Goal: Task Accomplishment & Management: Complete application form

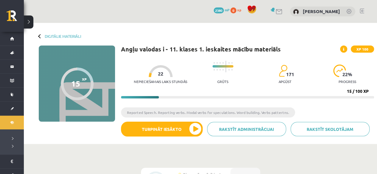
click at [239, 78] on div "Nepieciešamais laiks stundās 22 Grūts 171 apgūst 22 % progress" at bounding box center [254, 73] width 240 height 30
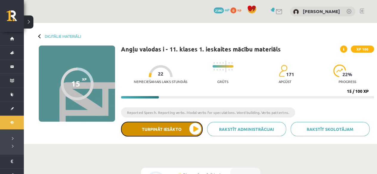
click at [176, 127] on button "Turpināt iesākto" at bounding box center [162, 129] width 82 height 15
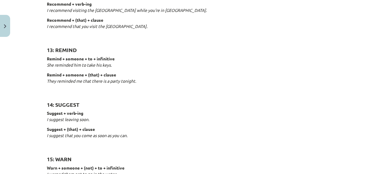
scroll to position [976, 0]
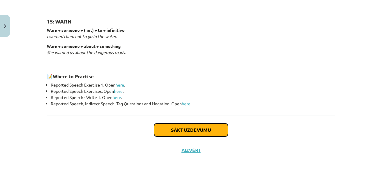
click at [180, 131] on button "Sākt uzdevumu" at bounding box center [191, 130] width 74 height 13
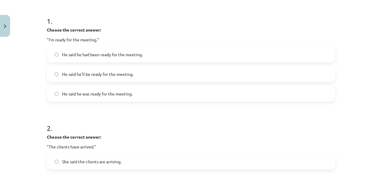
scroll to position [110, 0]
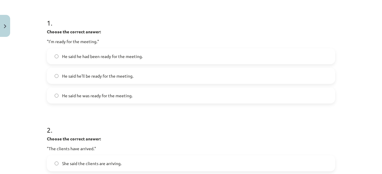
click at [150, 99] on label "He said he was ready for the meeting." at bounding box center [190, 95] width 287 height 15
click at [40, 20] on div "Mācību tēma: Angļu valodas i - 11. klases 1. ieskaites mācību materiāls #3 📝 To…" at bounding box center [191, 87] width 382 height 174
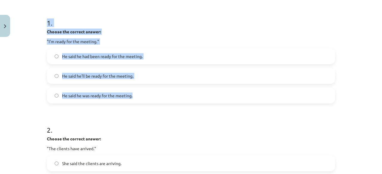
drag, startPoint x: 44, startPoint y: 18, endPoint x: 169, endPoint y: 98, distance: 148.0
copy div "1 . Choose the correct answer: "I'm ready for the meeting." He said he had been…"
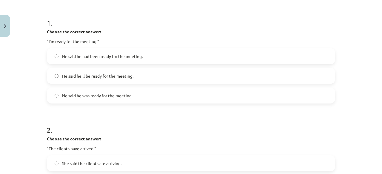
click at [126, 121] on h1 "2 ." at bounding box center [191, 125] width 288 height 18
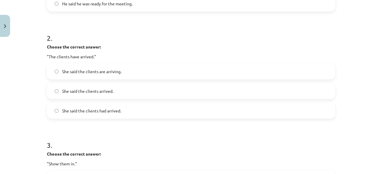
scroll to position [200, 0]
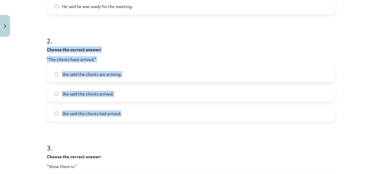
drag, startPoint x: 44, startPoint y: 47, endPoint x: 157, endPoint y: 111, distance: 129.7
click at [157, 111] on div "2 . Choose the correct answer: "The clients have arrived." She said the clients…" at bounding box center [191, 73] width 288 height 95
copy div "Choose the correct answer: "The clients have arrived." She said the clients are…"
click at [118, 117] on label "She said the clients had arrived." at bounding box center [190, 113] width 287 height 15
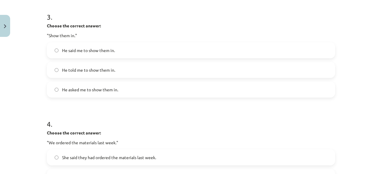
scroll to position [332, 0]
click at [131, 72] on label "He told me to show them in." at bounding box center [190, 69] width 287 height 15
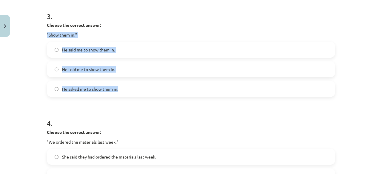
drag, startPoint x: 42, startPoint y: 32, endPoint x: 165, endPoint y: 96, distance: 138.5
click at [165, 96] on div "15 XP Saņemsi Viegls 171 pilda Apraksts Uzdevums Palīdzība 1 . Choose the corre…" at bounding box center [190, 37] width 295 height 658
copy div ""Show them in." He said me to show them in. He told me to show them in. He aske…"
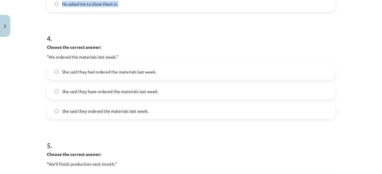
scroll to position [421, 0]
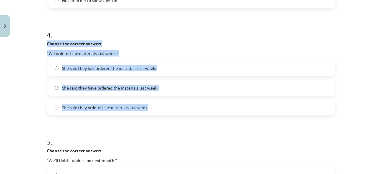
drag, startPoint x: 41, startPoint y: 41, endPoint x: 178, endPoint y: 107, distance: 152.6
copy div "Choose the correct answer: "We ordered the materials last week." She said they …"
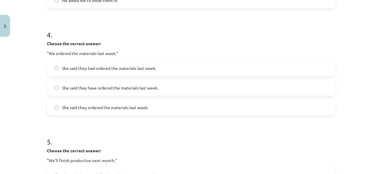
click at [114, 31] on h1 "4 ." at bounding box center [191, 29] width 288 height 18
click at [127, 110] on span "She said they ordered the materials last week." at bounding box center [105, 108] width 86 height 6
click at [169, 72] on label "She said they had ordered the materials last week." at bounding box center [190, 68] width 287 height 15
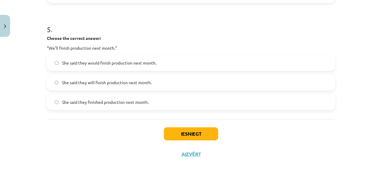
scroll to position [538, 0]
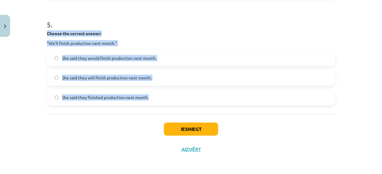
drag, startPoint x: 41, startPoint y: 30, endPoint x: 195, endPoint y: 89, distance: 165.0
copy div "Choose the correct answer: “We'll finish production next month." She said they …"
click at [190, 36] on p "Choose the correct answer:" at bounding box center [191, 33] width 288 height 6
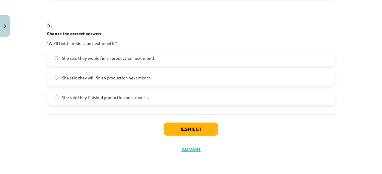
click at [123, 78] on span "She said they will finish production next month." at bounding box center [106, 78] width 89 height 6
click at [113, 57] on span "She said they would finish production next month." at bounding box center [109, 58] width 94 height 6
click at [200, 131] on button "Iesniegt" at bounding box center [191, 129] width 54 height 13
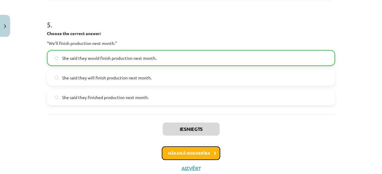
click at [189, 149] on button "Nākamā nodarbība" at bounding box center [191, 154] width 58 height 14
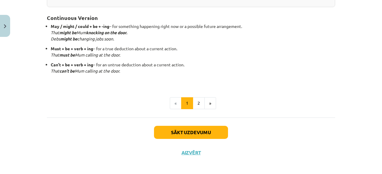
scroll to position [198, 0]
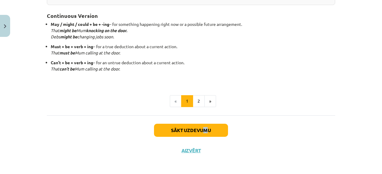
drag, startPoint x: 201, startPoint y: 122, endPoint x: 208, endPoint y: 129, distance: 9.9
click at [208, 129] on div "Sākt uzdevumu Aizvērt" at bounding box center [191, 137] width 288 height 42
click at [208, 129] on button "Sākt uzdevumu" at bounding box center [191, 130] width 74 height 13
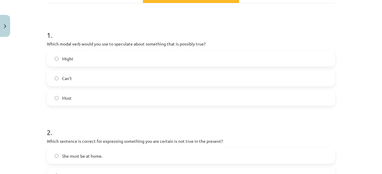
scroll to position [101, 0]
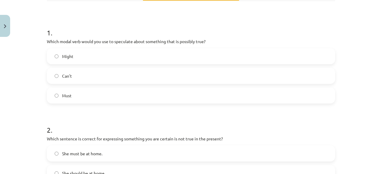
click at [179, 100] on label "Must" at bounding box center [190, 95] width 287 height 15
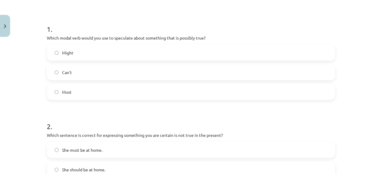
scroll to position [106, 0]
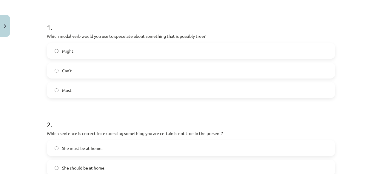
click at [199, 50] on label "Might" at bounding box center [190, 51] width 287 height 15
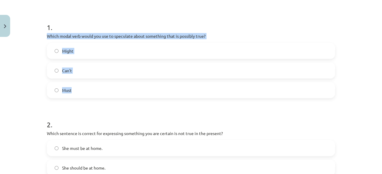
drag, startPoint x: 41, startPoint y: 35, endPoint x: 102, endPoint y: 83, distance: 77.8
copy div "Which modal verb would you use to speculate about something that is possibly tr…"
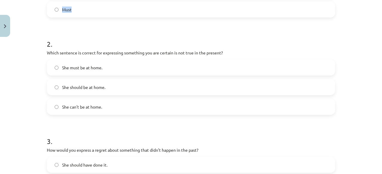
scroll to position [200, 0]
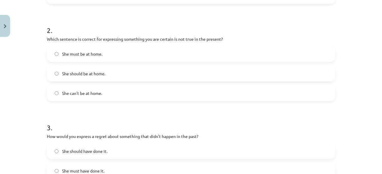
click at [155, 98] on label "She can't be at home." at bounding box center [190, 93] width 287 height 15
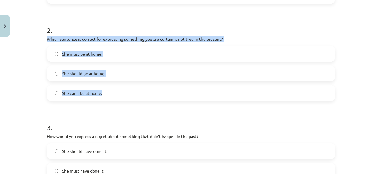
drag, startPoint x: 43, startPoint y: 40, endPoint x: 133, endPoint y: 93, distance: 104.6
click at [133, 93] on div "15 XP Saņemsi Viegls 174 pilda Apraksts Uzdevums Palīdzība 1 . Which modal verb…" at bounding box center [190, 143] width 295 height 609
copy div "Which sentence is correct for expressing something you are certain is not true …"
click at [21, 59] on div "Mācību tēma: Angļu valodas i - 11. klases 1. ieskaites mācību materiāls #4 📝 To…" at bounding box center [191, 87] width 382 height 174
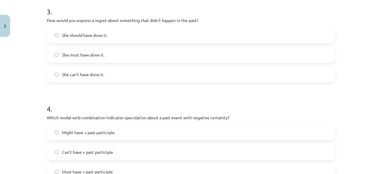
scroll to position [318, 0]
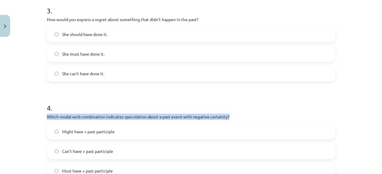
drag, startPoint x: 250, startPoint y: 115, endPoint x: 221, endPoint y: 86, distance: 41.1
click at [221, 86] on form "1 . Which modal verb would you use to speculate about something that is possibl…" at bounding box center [191, 39] width 288 height 476
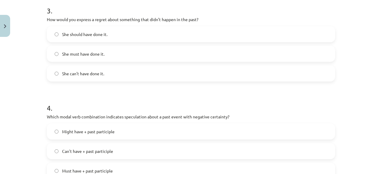
click at [206, 73] on label "She can't have done it." at bounding box center [190, 73] width 287 height 15
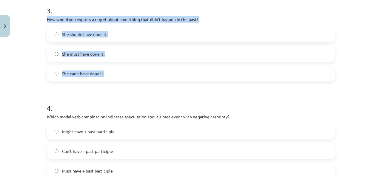
drag, startPoint x: 44, startPoint y: 18, endPoint x: 119, endPoint y: 78, distance: 96.5
click at [119, 78] on div "15 XP Saņemsi Viegls 174 pilda Apraksts Uzdevums Palīdzība 1 . Which modal verb…" at bounding box center [190, 26] width 295 height 609
copy div "How would you express a regret about something that didn’t happen in the past? …"
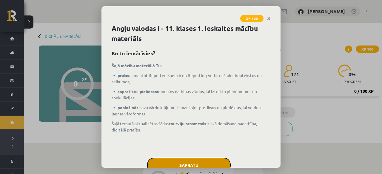
click at [210, 161] on button "Sapratu" at bounding box center [189, 165] width 84 height 15
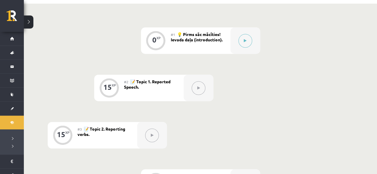
scroll to position [137, 0]
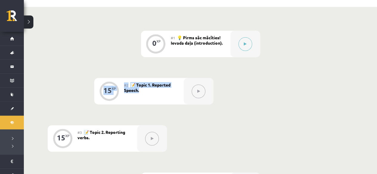
drag, startPoint x: 360, startPoint y: 64, endPoint x: 382, endPoint y: 54, distance: 23.8
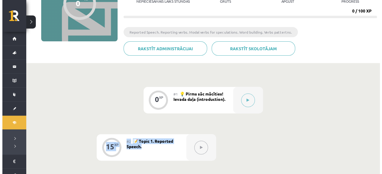
scroll to position [75, 0]
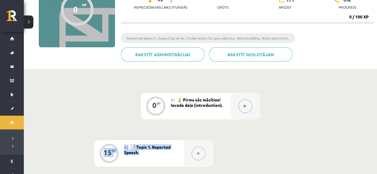
click at [239, 108] on button at bounding box center [246, 107] width 14 height 14
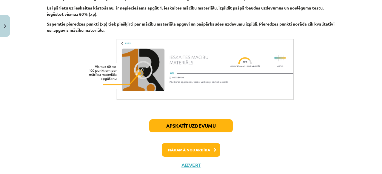
scroll to position [471, 0]
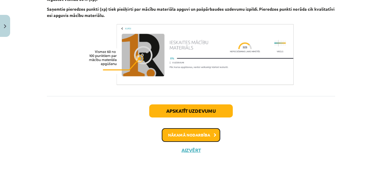
click at [197, 135] on button "Nākamā nodarbība" at bounding box center [191, 136] width 58 height 14
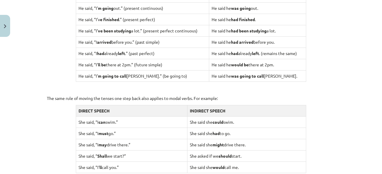
scroll to position [648, 0]
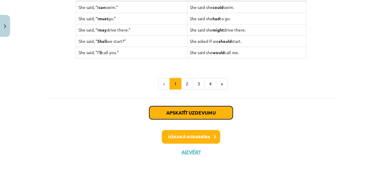
click at [183, 108] on button "Apskatīt uzdevumu" at bounding box center [191, 112] width 84 height 13
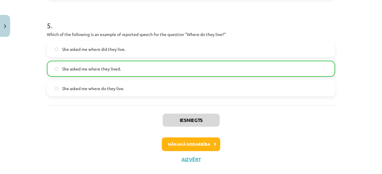
scroll to position [507, 0]
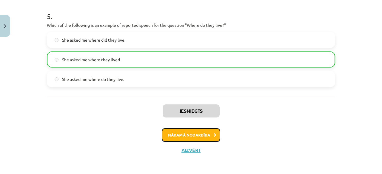
click at [205, 138] on button "Nākamā nodarbība" at bounding box center [191, 136] width 58 height 14
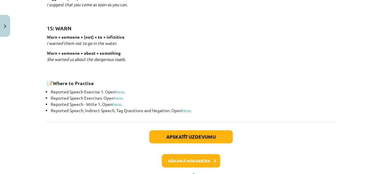
scroll to position [995, 0]
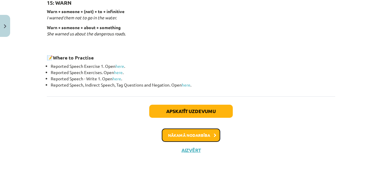
click at [187, 136] on button "Nākamā nodarbība" at bounding box center [191, 136] width 58 height 14
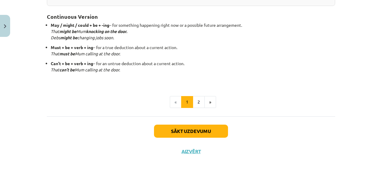
scroll to position [198, 0]
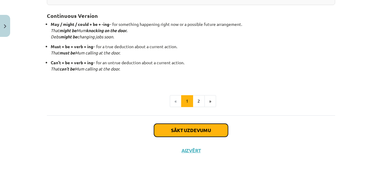
click at [193, 127] on button "Sākt uzdevumu" at bounding box center [191, 130] width 74 height 13
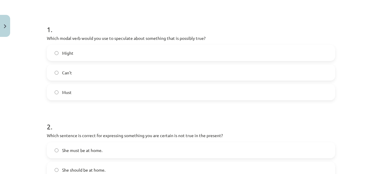
scroll to position [105, 0]
click at [173, 45] on label "Might" at bounding box center [190, 52] width 287 height 15
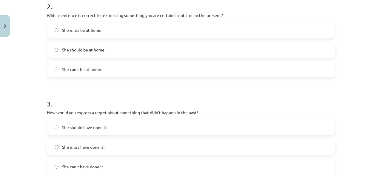
scroll to position [225, 0]
click at [212, 33] on label "She must be at home." at bounding box center [190, 29] width 287 height 15
click at [117, 74] on label "She can't be at home." at bounding box center [190, 68] width 287 height 15
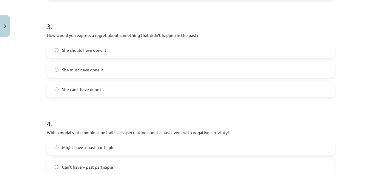
scroll to position [304, 0]
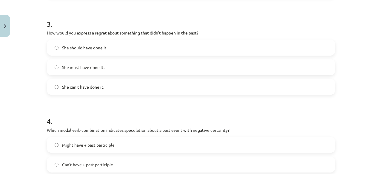
click at [128, 80] on label "She can't have done it." at bounding box center [190, 87] width 287 height 15
click at [127, 46] on label "She should have done it." at bounding box center [190, 47] width 287 height 15
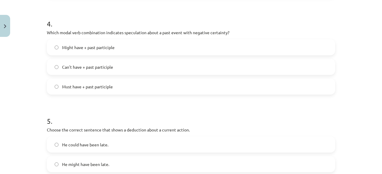
scroll to position [403, 0]
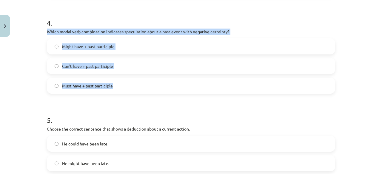
drag, startPoint x: 41, startPoint y: 30, endPoint x: 155, endPoint y: 86, distance: 127.3
click at [155, 86] on div "Mācību tēma: Angļu valodas i - 11. klases 1. ieskaites mācību materiāls #4 📝 To…" at bounding box center [191, 87] width 382 height 174
copy div "Which modal verb combination indicates speculation about a past event with nega…"
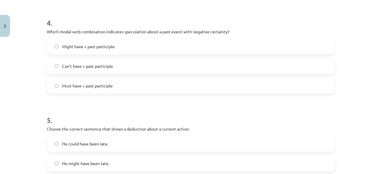
click at [119, 13] on h1 "4 ." at bounding box center [191, 17] width 288 height 18
click at [132, 63] on label "Can't have + past participle" at bounding box center [190, 66] width 287 height 15
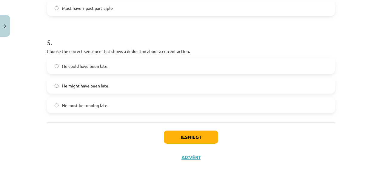
scroll to position [489, 0]
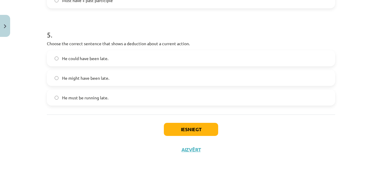
click at [72, 101] on label "He must be running late." at bounding box center [190, 97] width 287 height 15
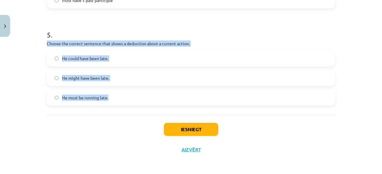
drag, startPoint x: 40, startPoint y: 41, endPoint x: 127, endPoint y: 97, distance: 103.9
click at [127, 97] on div "Mācību tēma: Angļu valodas i - 11. klases 1. ieskaites mācību materiāls #4 📝 To…" at bounding box center [191, 87] width 382 height 174
copy div "Choose the correct sentence that shows a deduction about a current action. He c…"
click at [194, 129] on button "Iesniegt" at bounding box center [191, 129] width 54 height 13
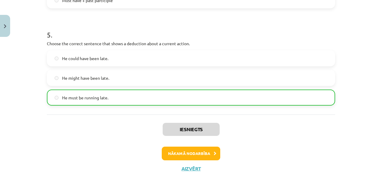
click at [328, 147] on div "Nākamā nodarbība" at bounding box center [190, 154] width 281 height 14
click at [201, 152] on button "Nākamā nodarbība" at bounding box center [191, 154] width 58 height 14
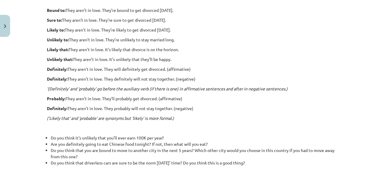
scroll to position [236, 0]
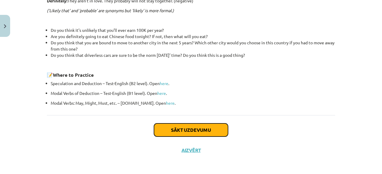
click at [200, 125] on button "Sākt uzdevumu" at bounding box center [191, 130] width 74 height 13
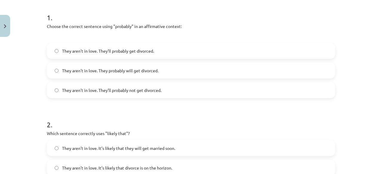
scroll to position [119, 0]
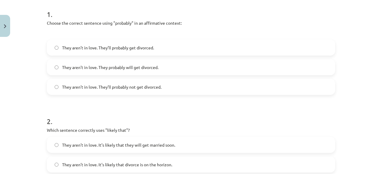
click at [157, 48] on label "They aren’t in love. They’ll probably get divorced." at bounding box center [190, 47] width 287 height 15
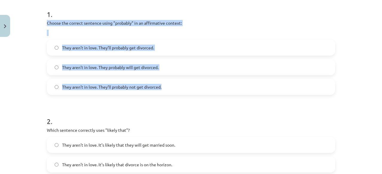
drag, startPoint x: 45, startPoint y: 23, endPoint x: 190, endPoint y: 84, distance: 157.7
click at [190, 84] on div "1 . Choose the correct sentence using "probably" in an affirmative context: The…" at bounding box center [191, 47] width 288 height 95
copy div "Choose the correct sentence using "probably" in an affirmative context: They ar…"
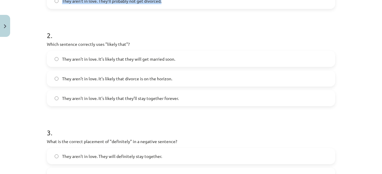
scroll to position [207, 0]
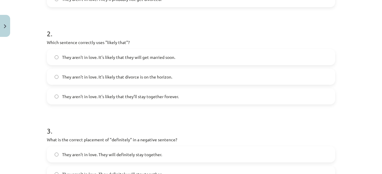
click at [257, 24] on h1 "2 ." at bounding box center [191, 28] width 288 height 18
drag, startPoint x: 42, startPoint y: 45, endPoint x: 183, endPoint y: 91, distance: 148.9
click at [183, 91] on div "15 XP Saņemsi Viegls 175 pilda Apraksts Uzdevums Palīdzība 1 . Choose the corre…" at bounding box center [190, 142] width 295 height 619
drag, startPoint x: 48, startPoint y: 39, endPoint x: 33, endPoint y: 27, distance: 19.3
click at [33, 27] on div "Mācību tēma: Angļu valodas i - 11. klases 1. ieskaites mācību materiāls #5 📝 To…" at bounding box center [191, 87] width 382 height 174
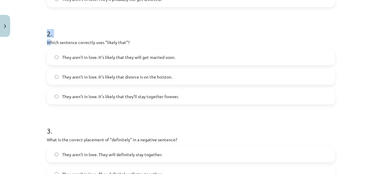
click at [33, 27] on div "Mācību tēma: Angļu valodas i - 11. klases 1. ieskaites mācību materiāls #5 📝 To…" at bounding box center [191, 87] width 382 height 174
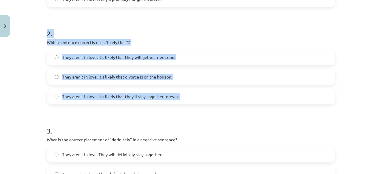
drag, startPoint x: 33, startPoint y: 27, endPoint x: 178, endPoint y: 102, distance: 163.0
click at [178, 102] on div "Mācību tēma: Angļu valodas i - 11. klases 1. ieskaites mācību materiāls #5 📝 To…" at bounding box center [191, 87] width 382 height 174
click at [28, 49] on div "Mācību tēma: Angļu valodas i - 11. klases 1. ieskaites mācību materiāls #5 📝 To…" at bounding box center [191, 87] width 382 height 174
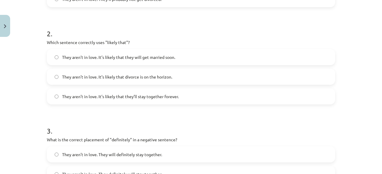
click at [146, 80] on label "They aren’t in love. It’s likely that divorce is on the horizon." at bounding box center [190, 76] width 287 height 15
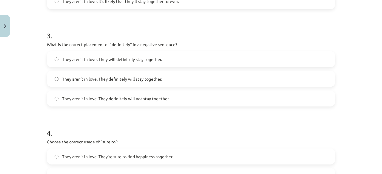
scroll to position [309, 0]
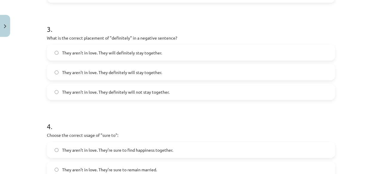
click at [152, 95] on label "They aren’t in love. They definitely will not stay together." at bounding box center [190, 92] width 287 height 15
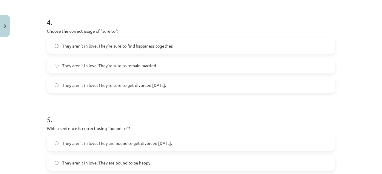
scroll to position [413, 0]
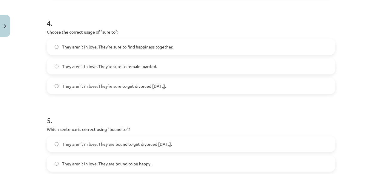
click at [152, 90] on label "They aren’t in love. They’re sure to get divorced within six months." at bounding box center [190, 86] width 287 height 15
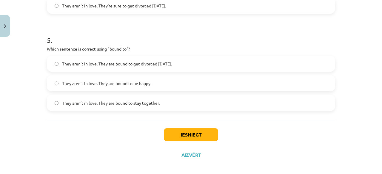
scroll to position [499, 0]
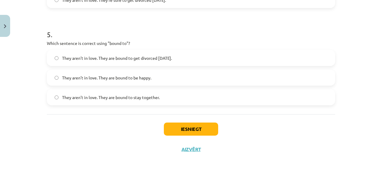
click at [184, 50] on div "They aren’t in love. They are bound to get divorced within six months." at bounding box center [191, 58] width 288 height 16
click at [185, 52] on label "They aren’t in love. They are bound to get divorced within six months." at bounding box center [190, 58] width 287 height 15
click at [183, 128] on button "Iesniegt" at bounding box center [191, 129] width 54 height 13
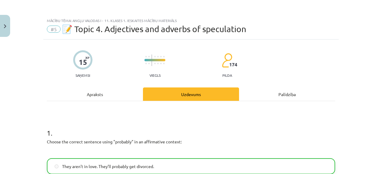
scroll to position [517, 0]
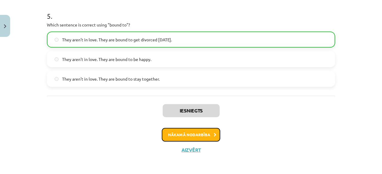
click at [208, 138] on button "Nākamā nodarbība" at bounding box center [191, 135] width 58 height 14
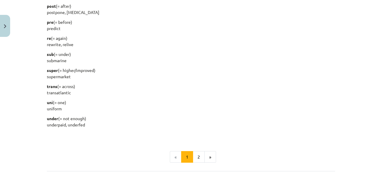
scroll to position [768, 0]
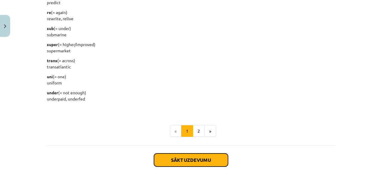
click at [192, 160] on button "Sākt uzdevumu" at bounding box center [191, 160] width 74 height 13
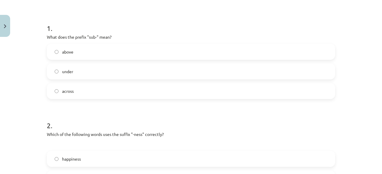
scroll to position [0, 0]
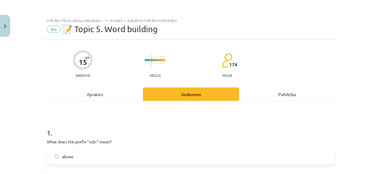
click at [92, 95] on div "Apraksts" at bounding box center [95, 94] width 96 height 13
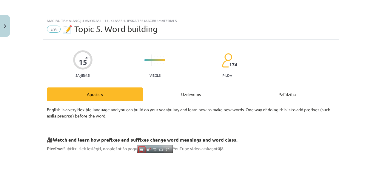
click at [183, 95] on div "Uzdevums" at bounding box center [191, 94] width 96 height 13
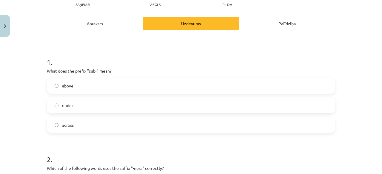
scroll to position [72, 0]
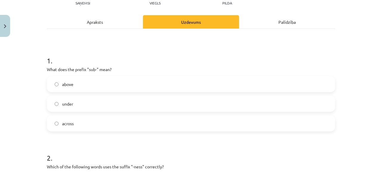
click at [202, 105] on label "under" at bounding box center [190, 104] width 287 height 15
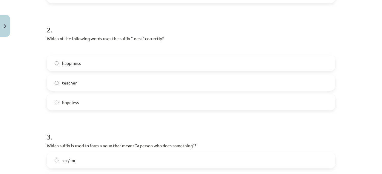
scroll to position [203, 0]
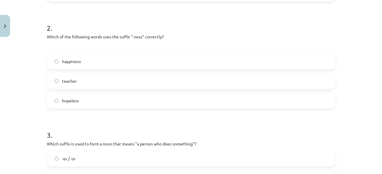
click at [146, 63] on label "happiness" at bounding box center [190, 61] width 287 height 15
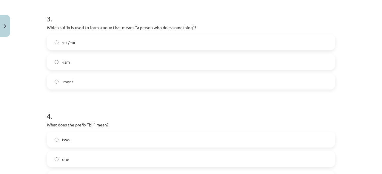
scroll to position [326, 0]
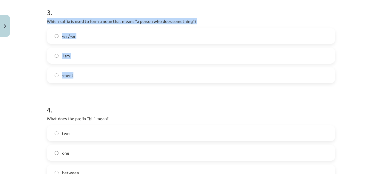
drag, startPoint x: 43, startPoint y: 18, endPoint x: 94, endPoint y: 67, distance: 70.0
click at [94, 67] on div "15 XP Saņemsi Viegls 174 pilda Apraksts Uzdevums Palīdzība 1 . What does the pr…" at bounding box center [190, 23] width 295 height 619
copy div "Which suffix is used to form a noun that means "a person who does something"? -…"
click at [81, 34] on label "-er / -or" at bounding box center [190, 36] width 287 height 15
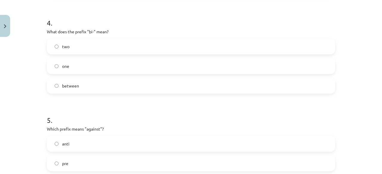
scroll to position [406, 0]
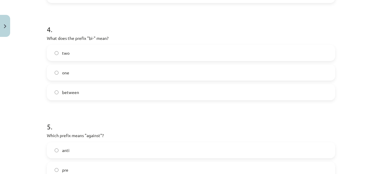
click at [87, 59] on label "two" at bounding box center [190, 53] width 287 height 15
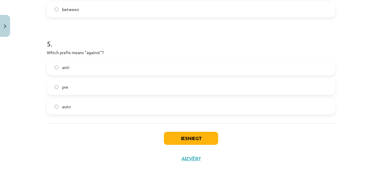
scroll to position [499, 0]
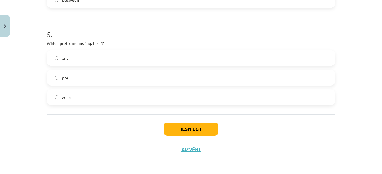
click at [214, 61] on label "anti" at bounding box center [190, 58] width 287 height 15
click at [186, 131] on button "Iesniegt" at bounding box center [191, 129] width 54 height 13
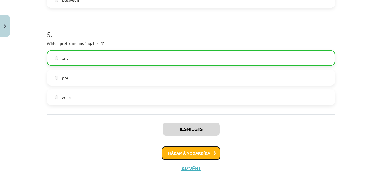
click at [168, 153] on button "Nākamā nodarbība" at bounding box center [191, 154] width 58 height 14
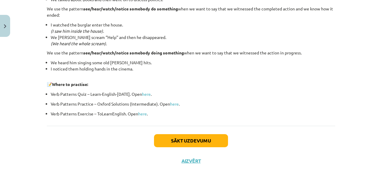
scroll to position [843, 0]
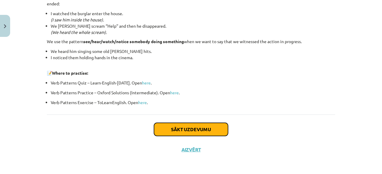
click at [208, 128] on button "Sākt uzdevumu" at bounding box center [191, 129] width 74 height 13
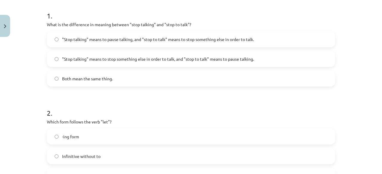
scroll to position [121, 0]
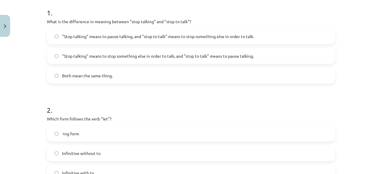
click at [212, 35] on span ""Stop talking" means to pause talking, and "stop to talk" means to stop somethi…" at bounding box center [158, 36] width 192 height 6
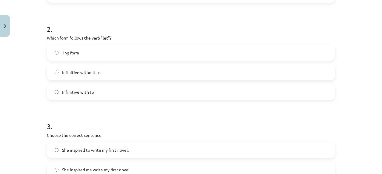
scroll to position [204, 0]
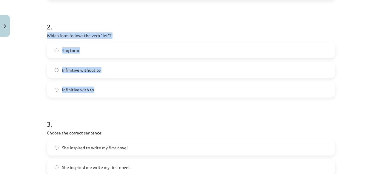
drag, startPoint x: 44, startPoint y: 35, endPoint x: 121, endPoint y: 85, distance: 91.8
click at [121, 85] on div "15 XP Saņemsi Viegls 174 pilda Apraksts Uzdevums Palīdzība 1 . What is the diff…" at bounding box center [190, 140] width 295 height 609
copy div "Which form follows the verb "let"? -ing form Infinitive without to Infinitive w…"
click at [116, 75] on label "Infinitive without to" at bounding box center [190, 70] width 287 height 15
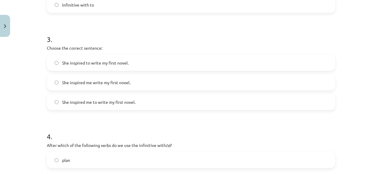
scroll to position [291, 0]
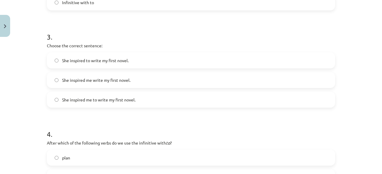
click at [88, 103] on label "She inspired me to write my first novel." at bounding box center [190, 99] width 287 height 15
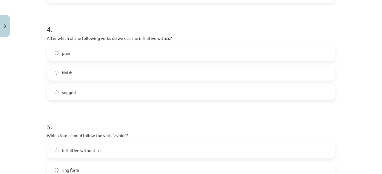
scroll to position [400, 0]
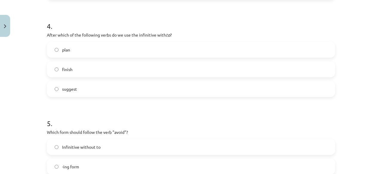
click at [75, 48] on label "plan" at bounding box center [190, 49] width 287 height 15
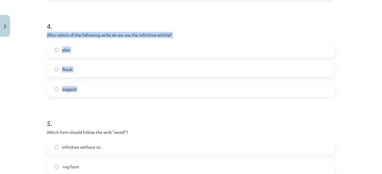
drag, startPoint x: 42, startPoint y: 33, endPoint x: 102, endPoint y: 84, distance: 79.1
copy div "After which of the following verbs do we use the infinitive with to ? plan fini…"
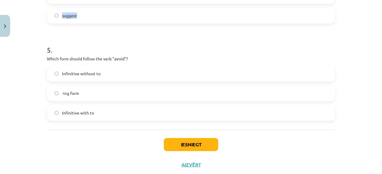
scroll to position [489, 0]
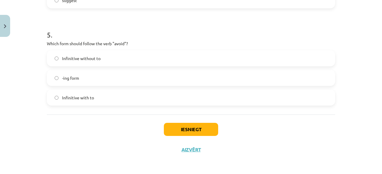
click at [152, 138] on div "Iesniegt Aizvērt" at bounding box center [191, 136] width 288 height 42
click at [98, 80] on label "-ing form" at bounding box center [190, 78] width 287 height 15
click at [177, 130] on button "Iesniegt" at bounding box center [191, 129] width 54 height 13
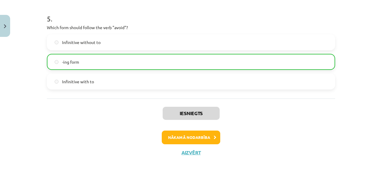
scroll to position [507, 0]
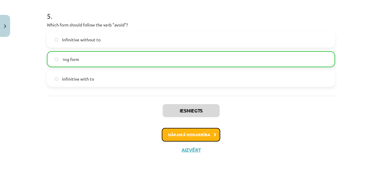
click at [203, 133] on button "Nākamā nodarbība" at bounding box center [191, 135] width 58 height 14
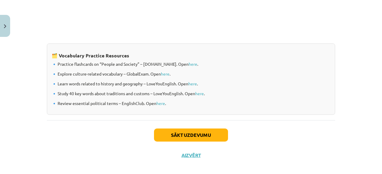
scroll to position [529, 0]
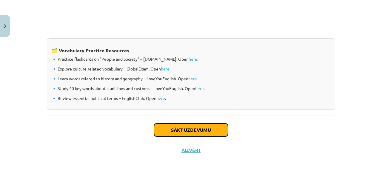
click at [199, 132] on button "Sākt uzdevumu" at bounding box center [191, 130] width 74 height 13
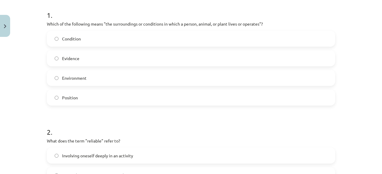
scroll to position [119, 0]
click at [227, 85] on div "Condition Evidence Environment Position" at bounding box center [191, 67] width 288 height 75
click at [222, 83] on label "Environment" at bounding box center [190, 77] width 287 height 15
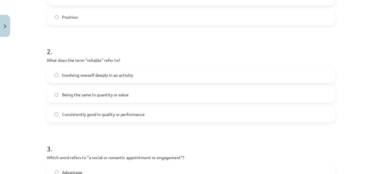
scroll to position [200, 0]
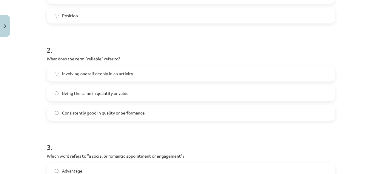
click at [177, 114] on label "Consistently good in quality or performance" at bounding box center [190, 113] width 287 height 15
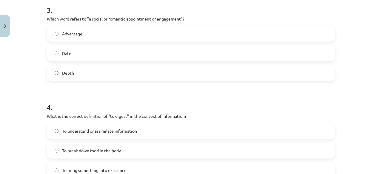
scroll to position [335, 0]
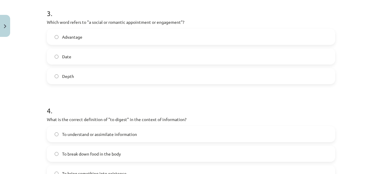
click at [132, 58] on label "Date" at bounding box center [190, 56] width 287 height 15
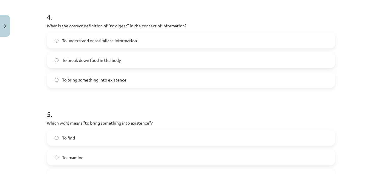
scroll to position [428, 0]
click at [187, 38] on label "To understand or assimilate information" at bounding box center [190, 41] width 287 height 15
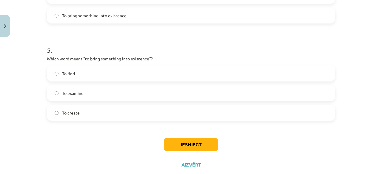
scroll to position [492, 0]
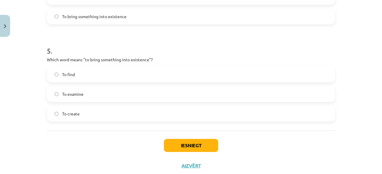
click at [185, 113] on label "To create" at bounding box center [190, 113] width 287 height 15
click at [180, 150] on button "Iesniegt" at bounding box center [191, 145] width 54 height 13
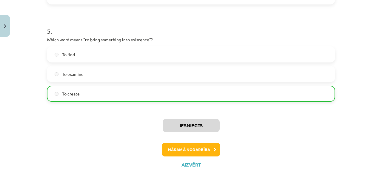
scroll to position [511, 0]
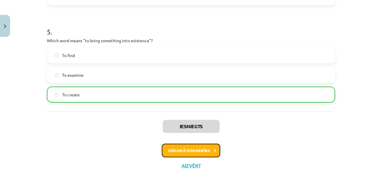
click at [183, 152] on button "Nākamā nodarbība" at bounding box center [191, 151] width 58 height 14
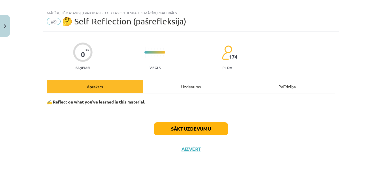
scroll to position [7, 0]
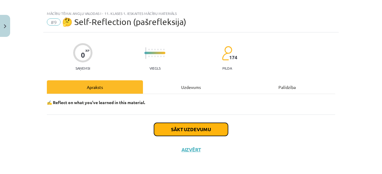
click at [172, 124] on button "Sākt uzdevumu" at bounding box center [191, 129] width 74 height 13
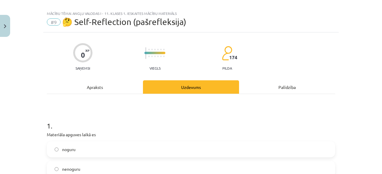
click at [211, 164] on label "nenoguru" at bounding box center [190, 169] width 287 height 15
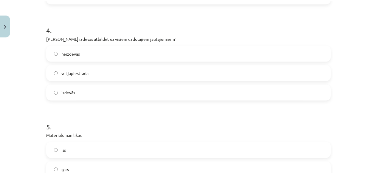
scroll to position [410, 0]
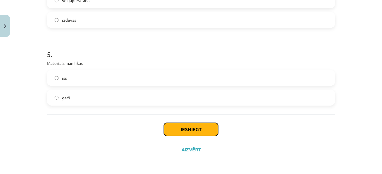
click at [205, 129] on button "Iesniegt" at bounding box center [191, 129] width 54 height 13
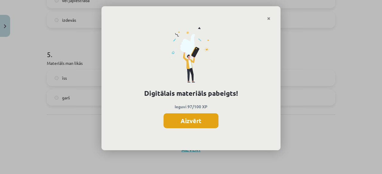
click at [183, 120] on button "Aizvērt" at bounding box center [190, 121] width 55 height 15
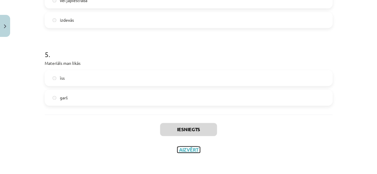
click at [189, 150] on button "Aizvērt" at bounding box center [188, 150] width 23 height 6
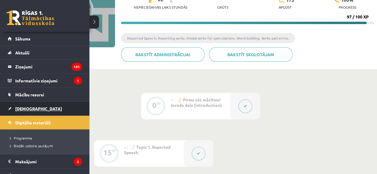
click at [30, 105] on link "[DEMOGRAPHIC_DATA]" at bounding box center [45, 109] width 74 height 14
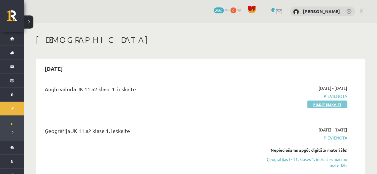
click at [338, 103] on link "Pildīt ieskaiti" at bounding box center [328, 105] width 40 height 8
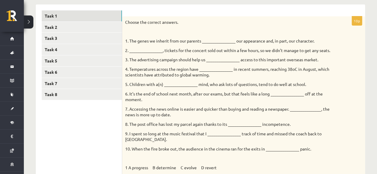
scroll to position [90, 0]
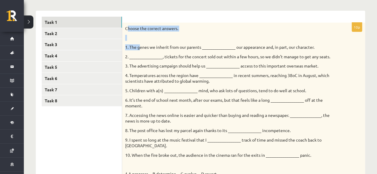
drag, startPoint x: 126, startPoint y: 27, endPoint x: 139, endPoint y: 45, distance: 22.3
click at [139, 45] on div "Choose the correct answers. 1. The genes we inherit from our parents __________…" at bounding box center [243, 146] width 243 height 246
click at [139, 45] on p "1. The genes we inherit from our parents ________________ our appearance and, i…" at bounding box center [228, 47] width 207 height 6
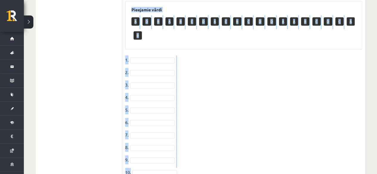
scroll to position [386, 0]
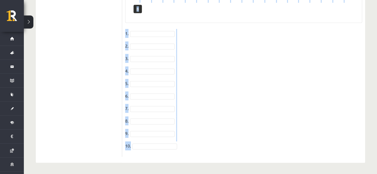
drag, startPoint x: 124, startPoint y: 29, endPoint x: 208, endPoint y: 150, distance: 147.0
copy div "Loremi dol sitamet consect. 3. Adi elits do eiusmod temp inc utlabor __________…"
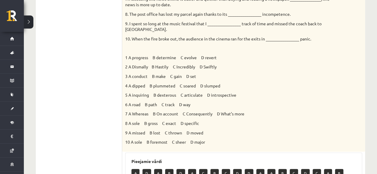
scroll to position [208, 0]
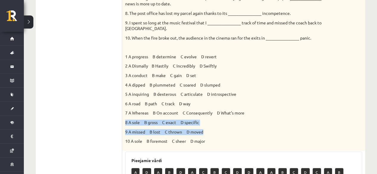
drag, startPoint x: 377, startPoint y: 110, endPoint x: 378, endPoint y: 131, distance: 20.6
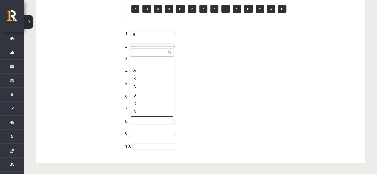
scroll to position [7, 0]
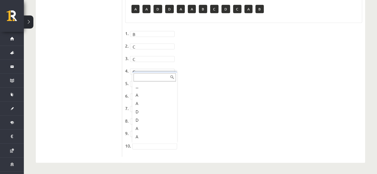
drag, startPoint x: 150, startPoint y: 144, endPoint x: 174, endPoint y: 104, distance: 47.1
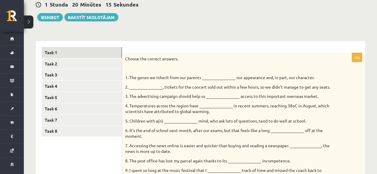
scroll to position [64, 0]
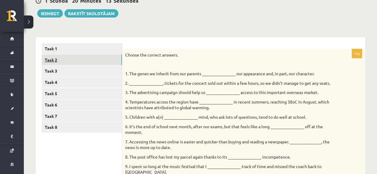
click at [98, 60] on link "Task 2" at bounding box center [82, 60] width 80 height 11
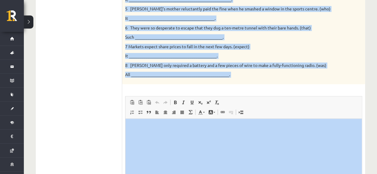
scroll to position [268, 0]
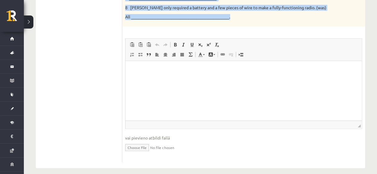
drag, startPoint x: 124, startPoint y: 53, endPoint x: 262, endPoint y: 12, distance: 144.0
copy div "Rewrite the second sentence so that it has a similar meaning to the first sente…"
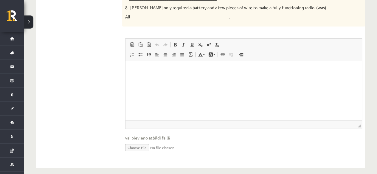
click at [320, 24] on div "8p Rewrite the second sentence so that it has a similar meaning to the first se…" at bounding box center [243, 3] width 243 height 317
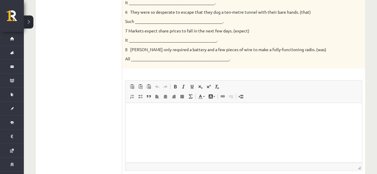
scroll to position [265, 0]
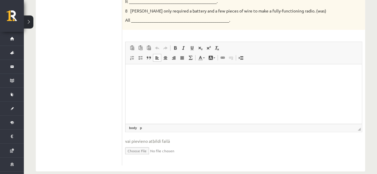
click at [253, 83] on html at bounding box center [244, 73] width 237 height 18
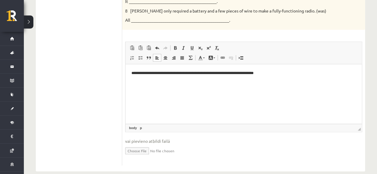
drag, startPoint x: 290, startPoint y: 120, endPoint x: 174, endPoint y: 75, distance: 123.6
click at [174, 75] on p "**********" at bounding box center [244, 73] width 225 height 6
click at [291, 72] on p "**********" at bounding box center [244, 73] width 225 height 6
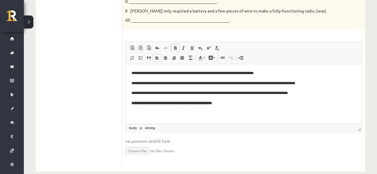
click at [173, 44] on link "Bold Keyboard shortcut Ctrl+B" at bounding box center [175, 48] width 8 height 8
drag, startPoint x: 232, startPoint y: 106, endPoint x: 126, endPoint y: 110, distance: 105.7
click at [126, 110] on html "**********" at bounding box center [244, 88] width 237 height 48
click at [177, 46] on span at bounding box center [175, 48] width 5 height 5
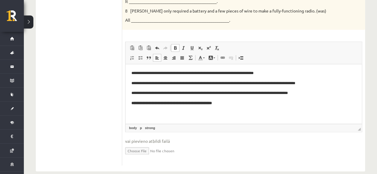
click at [249, 110] on html "**********" at bounding box center [244, 88] width 237 height 48
drag, startPoint x: 245, startPoint y: 106, endPoint x: 108, endPoint y: 112, distance: 137.0
click at [126, 112] on html "**********" at bounding box center [244, 88] width 237 height 48
click at [177, 46] on span at bounding box center [175, 48] width 5 height 5
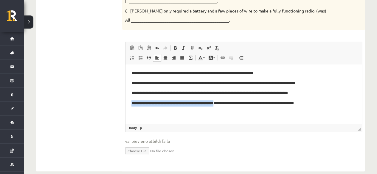
drag, startPoint x: 228, startPoint y: 104, endPoint x: 126, endPoint y: 102, distance: 102.3
click at [126, 102] on html "**********" at bounding box center [244, 88] width 237 height 48
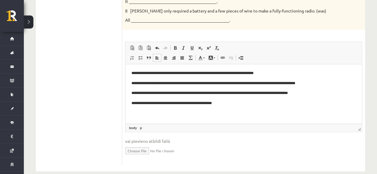
click at [228, 104] on p "**********" at bounding box center [244, 104] width 225 height 6
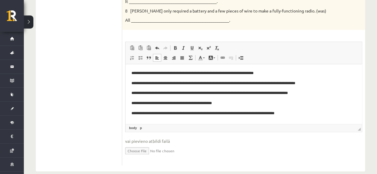
scroll to position [2, 0]
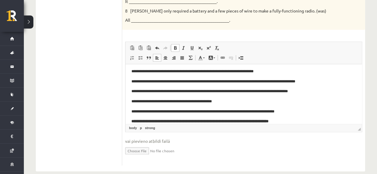
drag, startPoint x: 436, startPoint y: 182, endPoint x: 132, endPoint y: 120, distance: 310.3
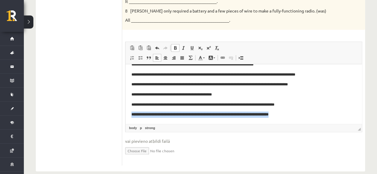
drag, startPoint x: 132, startPoint y: 120, endPoint x: 337, endPoint y: 118, distance: 205.2
click at [337, 118] on html "**********" at bounding box center [244, 90] width 237 height 68
click at [175, 46] on span at bounding box center [175, 48] width 5 height 5
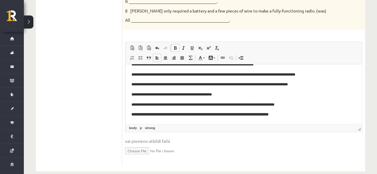
click at [332, 124] on span "◢ Elements path body p strong" at bounding box center [244, 128] width 237 height 8
click at [314, 111] on body "**********" at bounding box center [244, 90] width 225 height 56
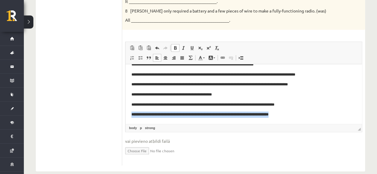
drag, startPoint x: 309, startPoint y: 116, endPoint x: 122, endPoint y: 112, distance: 187.1
click at [126, 112] on html "**********" at bounding box center [244, 90] width 237 height 68
click at [178, 44] on link "Bold Keyboard shortcut Ctrl+B" at bounding box center [175, 48] width 8 height 8
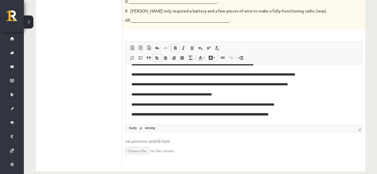
click at [176, 46] on span at bounding box center [175, 48] width 5 height 5
click at [187, 44] on link "Italic Keyboard shortcut Ctrl+I" at bounding box center [184, 48] width 8 height 8
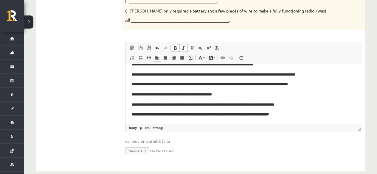
click at [183, 46] on span at bounding box center [183, 48] width 5 height 5
click at [176, 46] on span at bounding box center [175, 48] width 5 height 5
click at [134, 126] on link "body" at bounding box center [133, 128] width 10 height 5
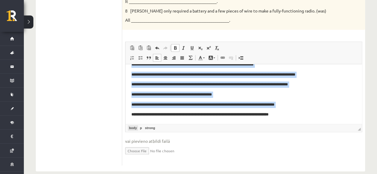
scroll to position [6, 0]
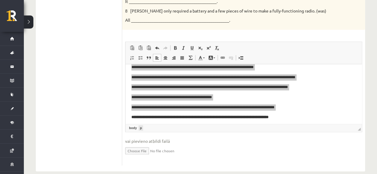
click at [141, 126] on link "p" at bounding box center [141, 128] width 4 height 5
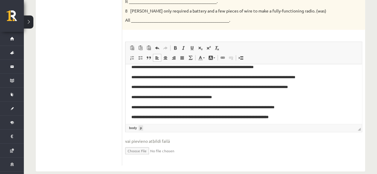
click at [141, 126] on link "p" at bounding box center [141, 128] width 4 height 5
click at [247, 119] on strong "**********" at bounding box center [200, 117] width 137 height 4
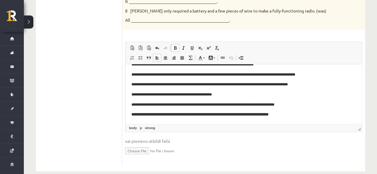
drag, startPoint x: 307, startPoint y: 120, endPoint x: 311, endPoint y: 127, distance: 8.5
click at [311, 124] on html "**********" at bounding box center [244, 90] width 237 height 68
click at [313, 119] on html "**********" at bounding box center [244, 90] width 237 height 68
click at [174, 46] on span at bounding box center [175, 48] width 5 height 5
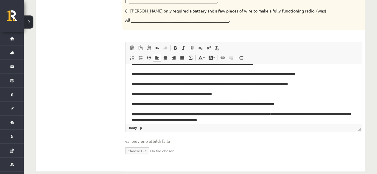
scroll to position [14, 0]
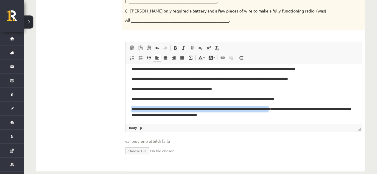
drag, startPoint x: 302, startPoint y: 114, endPoint x: 247, endPoint y: 165, distance: 75.2
click at [126, 106] on html "**********" at bounding box center [244, 87] width 237 height 75
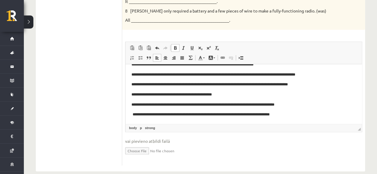
scroll to position [9, 0]
click at [332, 120] on html "**********" at bounding box center [244, 90] width 237 height 68
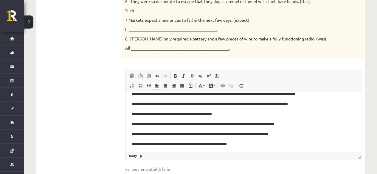
scroll to position [19, 0]
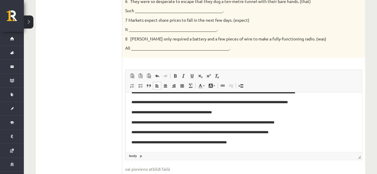
drag, startPoint x: 359, startPoint y: 135, endPoint x: 489, endPoint y: 240, distance: 168.0
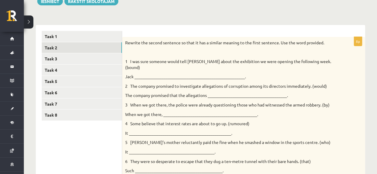
scroll to position [74, 0]
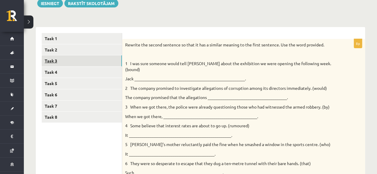
click at [119, 60] on link "Task 3" at bounding box center [82, 60] width 80 height 11
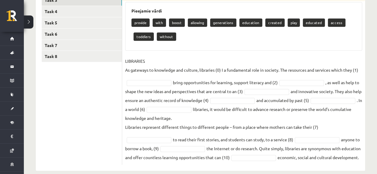
scroll to position [152, 0]
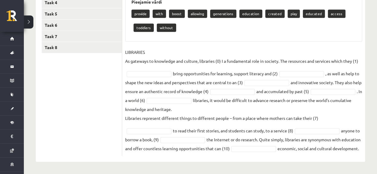
drag, startPoint x: 124, startPoint y: 43, endPoint x: 176, endPoint y: 164, distance: 131.5
click at [176, 164] on div "Angļu valoda 11.a2 JK klase 1. ieskaite , Laura Reine (11.a2 JK) Parādīt punktu…" at bounding box center [200, 26] width 353 height 295
copy div "Fill each of the numbered gaps in the following passage with the most appropria…"
click at [184, 36] on div "10p Fill each of the numbered gaps in the following passage with the most appro…" at bounding box center [243, 62] width 243 height 187
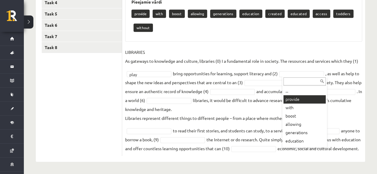
scroll to position [138, 0]
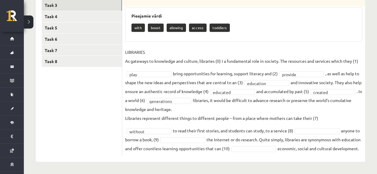
drag, startPoint x: 333, startPoint y: 105, endPoint x: 336, endPoint y: 110, distance: 5.6
click at [336, 110] on fieldset "**********" at bounding box center [243, 101] width 237 height 106
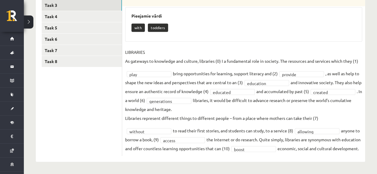
click at [331, 112] on fieldset "**********" at bounding box center [243, 101] width 237 height 106
click at [154, 114] on fieldset "**********" at bounding box center [243, 101] width 237 height 106
click at [216, 52] on p "LIBRARIES As gateways to knowledge and culture, libraries (0) I a fundamental r…" at bounding box center [241, 57] width 233 height 18
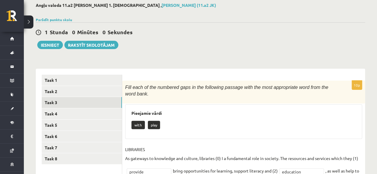
scroll to position [33, 0]
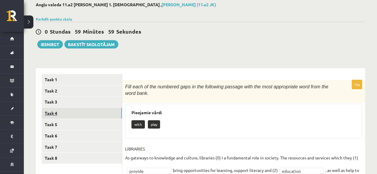
click at [115, 115] on link "Task 4" at bounding box center [82, 113] width 80 height 11
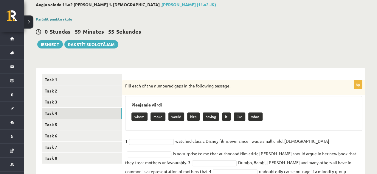
click at [49, 18] on link "Parādīt punktu skalu" at bounding box center [54, 19] width 36 height 5
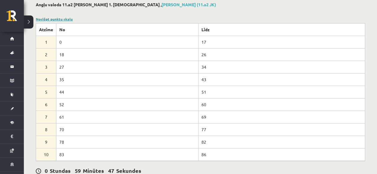
click at [59, 17] on link "Noslēpt punktu skalu" at bounding box center [54, 19] width 37 height 5
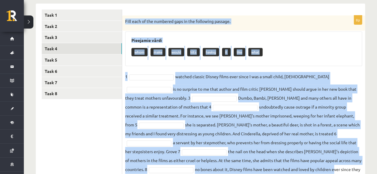
scroll to position [118, 0]
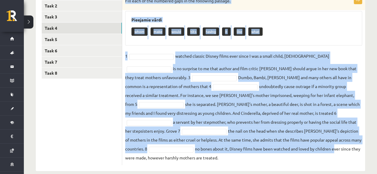
drag, startPoint x: 125, startPoint y: 70, endPoint x: 351, endPoint y: 155, distance: 241.9
click at [351, 155] on div "8p Fill each of the numbered gaps in the following passage. Pieejamie vārdi who…" at bounding box center [243, 80] width 243 height 171
copy div "Fill each of the numbered gaps in the following passage. Pieejamie vārdi whom m…"
click at [271, 28] on div "whom make would hits having it like what" at bounding box center [244, 32] width 225 height 14
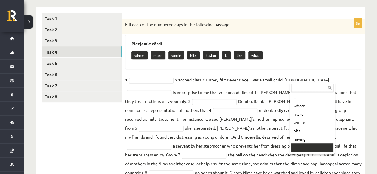
scroll to position [7, 0]
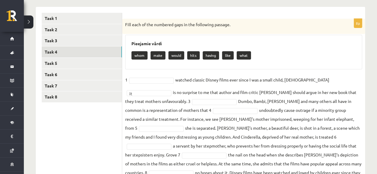
click at [161, 98] on fieldset "1 watched classic Disney films ever since I was a small child, 2 it ** is no su…" at bounding box center [243, 130] width 237 height 111
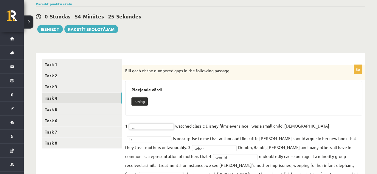
scroll to position [47, 0]
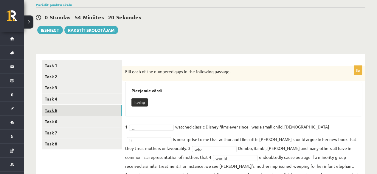
click at [103, 109] on link "Task 5" at bounding box center [82, 110] width 80 height 11
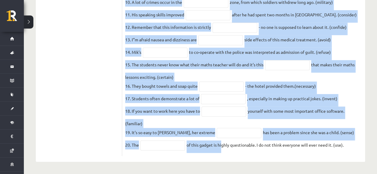
scroll to position [268, 0]
drag, startPoint x: 125, startPoint y: 50, endPoint x: 360, endPoint y: 156, distance: 257.5
click at [360, 156] on div "20p Use the word in brackets to form a word that fits the gap. 1. Three people …" at bounding box center [243, 3] width 243 height 320
copy div "Use the word in brackets to form a word that fits the gap. 1. Three people have…"
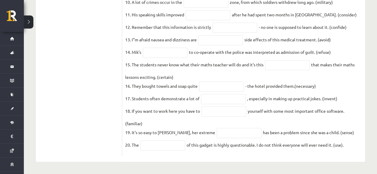
click at [52, 106] on ul "Task 1 Task 2 Task 3 Task 4 Task 5 Task 6 Task 7 Task 8" at bounding box center [82, 3] width 81 height 308
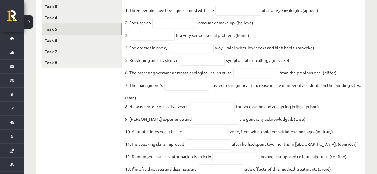
scroll to position [126, 0]
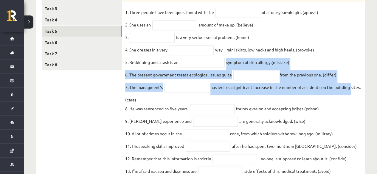
drag, startPoint x: 376, startPoint y: 92, endPoint x: 375, endPoint y: 73, distance: 19.1
click at [375, 73] on div "Angļu valoda 11.a2 JK klase 1. ieskaite , Laura Reine (11.a2 JK) Parādīt punktu…" at bounding box center [200, 101] width 353 height 410
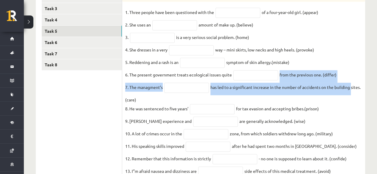
click at [375, 73] on div "Angļu valoda 11.a2 JK klase 1. ieskaite , Laura Reine (11.a2 JK) Parādīt punktu…" at bounding box center [200, 101] width 353 height 410
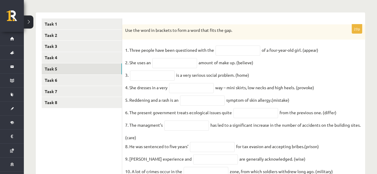
scroll to position [73, 0]
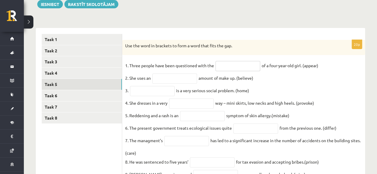
click at [236, 65] on input "text" at bounding box center [238, 66] width 45 height 10
click at [290, 21] on div "Angļu valoda 11.a2 JK klase 1. ieskaite , Laura Reine (11.a2 JK) Parādīt punktu…" at bounding box center [200, 155] width 353 height 410
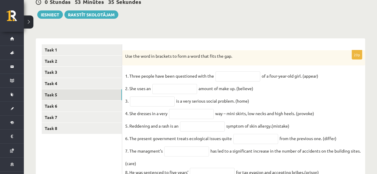
scroll to position [61, 0]
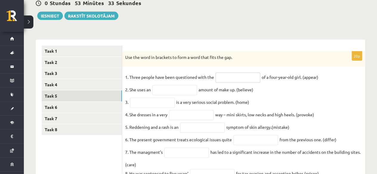
click at [220, 78] on input "text" at bounding box center [238, 78] width 45 height 10
click at [225, 78] on input "text" at bounding box center [238, 78] width 45 height 10
paste input "**********"
type input "**********"
click at [185, 88] on input "text" at bounding box center [174, 90] width 45 height 10
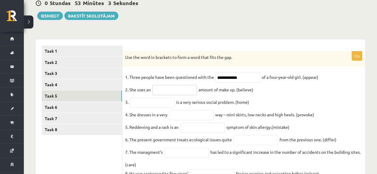
paste input "**********"
type input "**********"
click at [143, 104] on input "text" at bounding box center [152, 103] width 45 height 10
paste input "**********"
type input "**********"
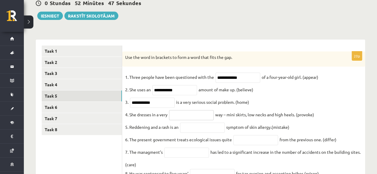
click at [186, 120] on input "text" at bounding box center [191, 115] width 45 height 10
paste input "**********"
type input "**********"
click at [205, 131] on input "text" at bounding box center [202, 128] width 45 height 10
paste input "**********"
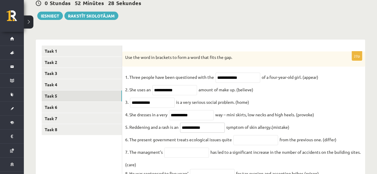
type input "**********"
click at [248, 145] on input "text" at bounding box center [256, 140] width 45 height 10
paste input "**********"
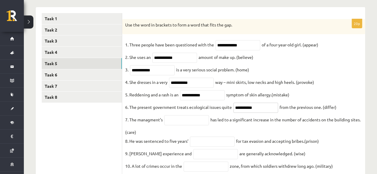
scroll to position [99, 0]
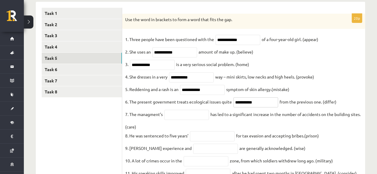
paste input "**********"
type input "**********"
click at [174, 120] on input "text" at bounding box center [186, 115] width 45 height 10
paste input "**********"
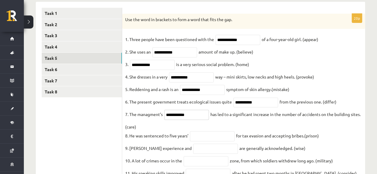
type input "**********"
click at [208, 142] on input "text" at bounding box center [212, 137] width 45 height 10
paste input "**********"
type input "**********"
click at [222, 154] on input "text" at bounding box center [215, 149] width 45 height 10
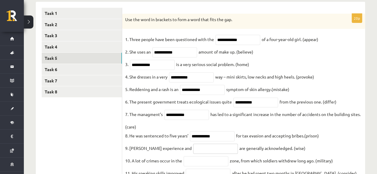
paste input "******"
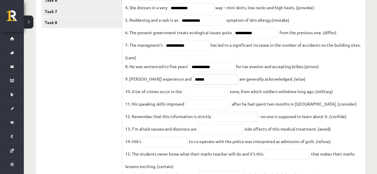
scroll to position [180, 0]
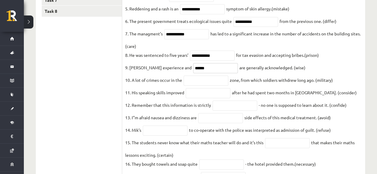
type input "******"
click at [206, 84] on input "text" at bounding box center [206, 81] width 45 height 10
paste input "**********"
type input "**********"
click at [211, 98] on input "text" at bounding box center [208, 93] width 45 height 10
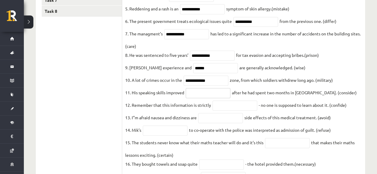
paste input "**********"
type input "**********"
click at [238, 117] on fieldset "**********" at bounding box center [243, 92] width 237 height 277
click at [234, 111] on input "text" at bounding box center [235, 106] width 45 height 10
paste input "**********"
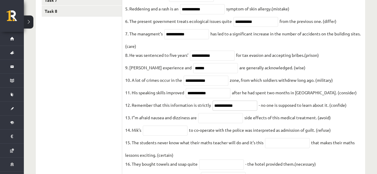
type input "**********"
click at [228, 121] on input "text" at bounding box center [220, 118] width 45 height 10
paste input "**********"
type input "**********"
click at [149, 136] on input "text" at bounding box center [165, 131] width 45 height 10
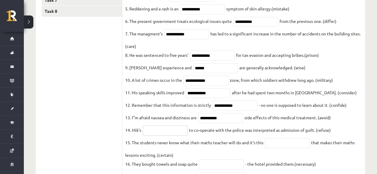
paste input "*******"
type input "*******"
click at [297, 149] on input "text" at bounding box center [287, 143] width 45 height 10
paste input "**********"
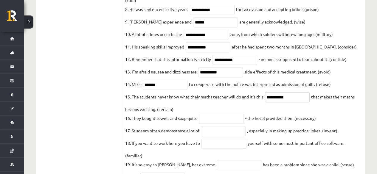
scroll to position [231, 0]
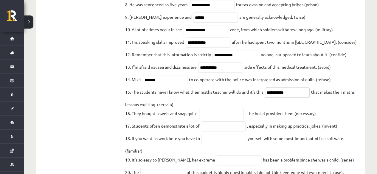
type input "**********"
click at [217, 119] on input "text" at bounding box center [221, 114] width 45 height 10
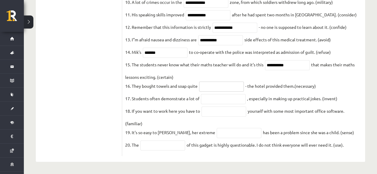
scroll to position [268, 0]
paste input "**********"
type input "**********"
click at [233, 98] on input "text" at bounding box center [223, 99] width 45 height 10
paste input "**********"
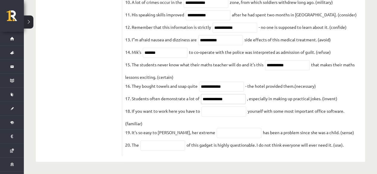
type input "**********"
click at [218, 110] on input "text" at bounding box center [224, 112] width 45 height 10
paste input "**********"
type input "**********"
click at [230, 131] on input "text" at bounding box center [239, 133] width 45 height 10
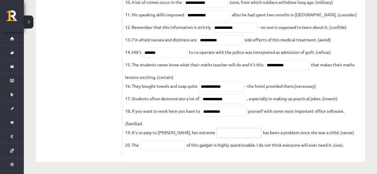
paste input "**********"
type input "**********"
click at [161, 147] on input "text" at bounding box center [162, 146] width 45 height 10
paste input "**********"
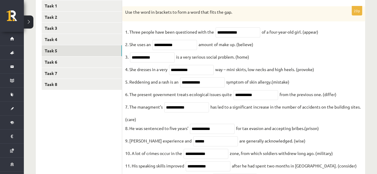
scroll to position [110, 0]
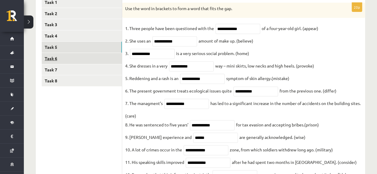
type input "**********"
click at [121, 53] on link "Task 6" at bounding box center [82, 58] width 80 height 11
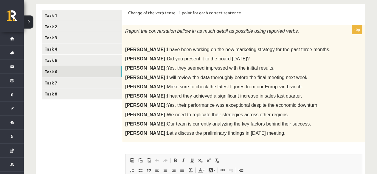
scroll to position [96, 0]
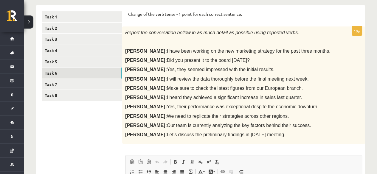
drag, startPoint x: 128, startPoint y: 12, endPoint x: 287, endPoint y: 137, distance: 201.6
click at [287, 137] on div "Change of the verb tense - 1 point for each correct sentence. 10p Report the co…" at bounding box center [243, 145] width 243 height 281
copy form "Change of the verb tense - 1 point for each correct sentence. 10p Report the co…"
click at [282, 69] on p "Alice: Yes, they seemed impressed with the initial results." at bounding box center [228, 70] width 207 height 6
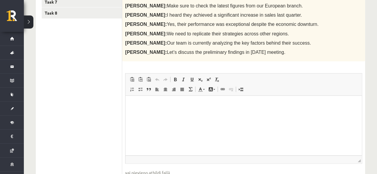
scroll to position [184, 0]
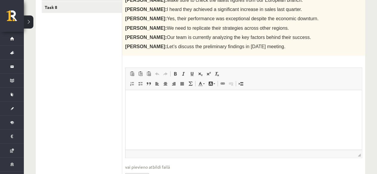
click at [250, 109] on html at bounding box center [244, 99] width 237 height 18
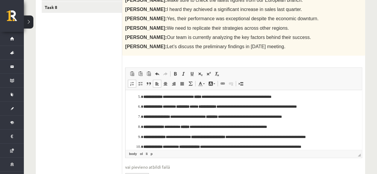
scroll to position [0, 0]
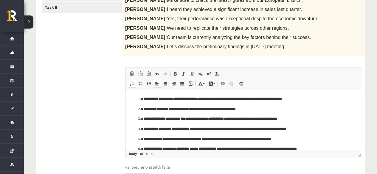
click at [144, 99] on strong "**********" at bounding box center [150, 99] width 15 height 4
click at [143, 110] on li "**********" at bounding box center [243, 109] width 201 height 6
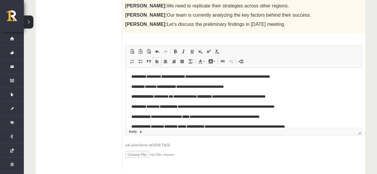
scroll to position [212, 0]
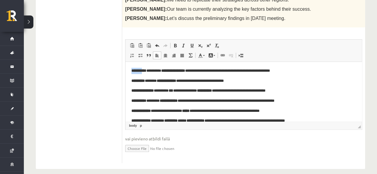
drag, startPoint x: 145, startPoint y: 69, endPoint x: 133, endPoint y: 70, distance: 12.0
click at [133, 70] on strong "**********" at bounding box center [139, 71] width 15 height 4
click at [146, 72] on strong "**********" at bounding box center [139, 71] width 15 height 4
click at [157, 47] on span at bounding box center [157, 45] width 5 height 5
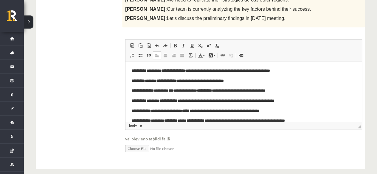
click at [156, 85] on body "**********" at bounding box center [244, 116] width 225 height 97
drag, startPoint x: 149, startPoint y: 72, endPoint x: 132, endPoint y: 72, distance: 17.9
click at [132, 72] on strong "**********" at bounding box center [139, 71] width 15 height 4
click at [176, 44] on span at bounding box center [175, 45] width 5 height 5
click at [174, 45] on span at bounding box center [175, 45] width 5 height 5
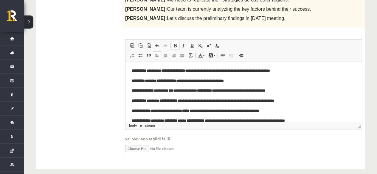
click at [154, 72] on p "**********" at bounding box center [242, 71] width 220 height 6
click at [151, 70] on p "**********" at bounding box center [242, 71] width 220 height 6
click at [179, 47] on link "Bold Keyboard shortcut Ctrl+B" at bounding box center [175, 46] width 8 height 8
click at [177, 48] on link "Bold Keyboard shortcut Ctrl+B" at bounding box center [175, 46] width 8 height 8
click at [172, 71] on strong "**********" at bounding box center [184, 71] width 24 height 4
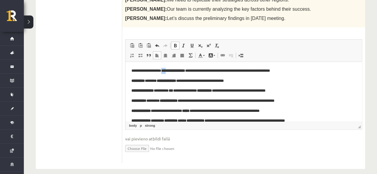
click at [169, 71] on strong "**********" at bounding box center [173, 71] width 24 height 4
click at [177, 46] on span at bounding box center [175, 45] width 5 height 5
drag, startPoint x: 192, startPoint y: 72, endPoint x: 173, endPoint y: 70, distance: 19.2
click at [173, 70] on strong "**********" at bounding box center [175, 71] width 19 height 4
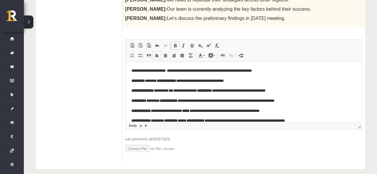
click at [175, 46] on span at bounding box center [175, 45] width 5 height 5
drag, startPoint x: 149, startPoint y: 81, endPoint x: 132, endPoint y: 80, distance: 16.5
click at [132, 80] on strong "*********" at bounding box center [138, 81] width 13 height 4
click at [178, 47] on link "Bold Keyboard shortcut Ctrl+B" at bounding box center [175, 46] width 8 height 8
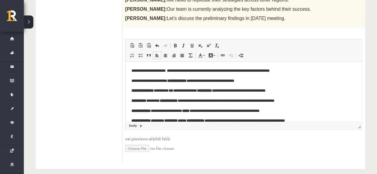
click at [167, 83] on strong "**********" at bounding box center [176, 81] width 19 height 4
click at [163, 83] on strong "**********" at bounding box center [166, 81] width 19 height 4
click at [176, 83] on strong "*********" at bounding box center [168, 81] width 15 height 4
click at [176, 81] on strong "*********" at bounding box center [168, 81] width 15 height 4
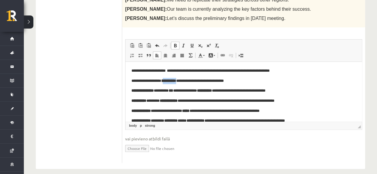
click at [176, 81] on strong "*********" at bounding box center [168, 81] width 15 height 4
click at [177, 47] on link "Bold Keyboard shortcut Ctrl+B" at bounding box center [175, 46] width 8 height 8
click at [173, 92] on strong "***" at bounding box center [171, 91] width 4 height 4
click at [175, 44] on span at bounding box center [175, 45] width 5 height 5
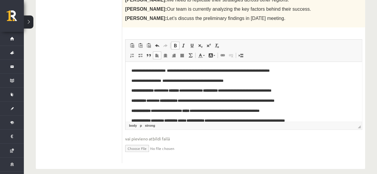
click at [175, 44] on span at bounding box center [175, 45] width 5 height 5
click at [223, 92] on strong "**********" at bounding box center [215, 91] width 15 height 4
click at [175, 47] on span at bounding box center [175, 45] width 5 height 5
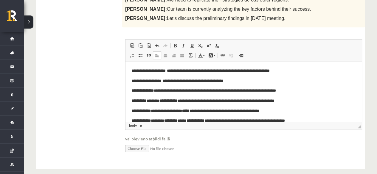
click at [235, 102] on p "**********" at bounding box center [242, 101] width 220 height 6
click at [151, 90] on strong "**********" at bounding box center [143, 91] width 22 height 4
click at [175, 43] on span at bounding box center [175, 45] width 5 height 5
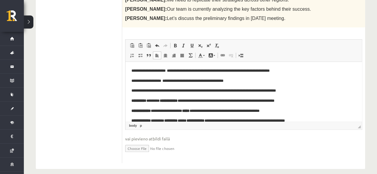
click at [178, 102] on strong "**********" at bounding box center [169, 101] width 18 height 4
click at [178, 44] on link "Bold Keyboard shortcut Ctrl+B" at bounding box center [175, 46] width 8 height 8
click at [176, 46] on span at bounding box center [175, 45] width 5 height 5
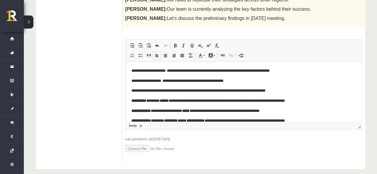
click at [169, 103] on strong "*****" at bounding box center [164, 101] width 9 height 4
click at [146, 101] on strong "**********" at bounding box center [139, 101] width 15 height 4
click at [175, 46] on span at bounding box center [175, 45] width 5 height 5
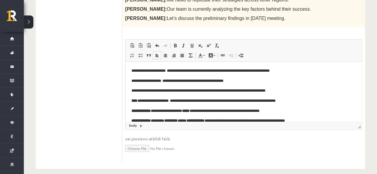
click at [136, 100] on strong "***" at bounding box center [135, 101] width 6 height 4
click at [177, 46] on span at bounding box center [175, 45] width 5 height 5
click at [177, 47] on span at bounding box center [175, 45] width 5 height 5
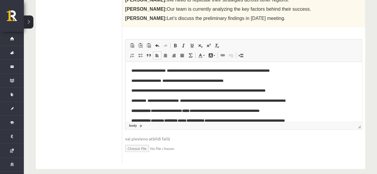
click at [151, 111] on strong "**********" at bounding box center [141, 111] width 19 height 4
click at [174, 48] on link "Bold Keyboard shortcut Ctrl+B" at bounding box center [175, 46] width 8 height 8
click at [175, 48] on link "Bold Keyboard shortcut Ctrl+B" at bounding box center [175, 46] width 8 height 8
click at [190, 109] on strong "*****" at bounding box center [185, 111] width 7 height 4
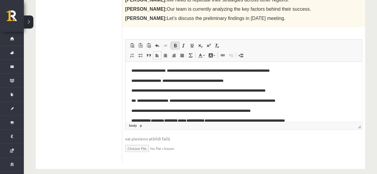
click at [178, 48] on link "Bold Keyboard shortcut Ctrl+B" at bounding box center [175, 46] width 8 height 8
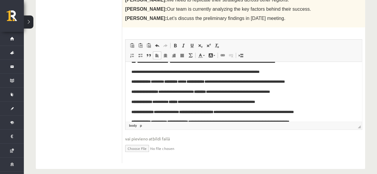
scroll to position [49, 0]
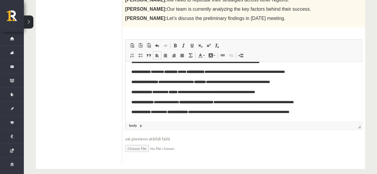
drag, startPoint x: 360, startPoint y: 81, endPoint x: 492, endPoint y: 175, distance: 162.7
click at [205, 71] on strong "**********" at bounding box center [196, 72] width 18 height 4
click at [176, 45] on span at bounding box center [175, 45] width 5 height 5
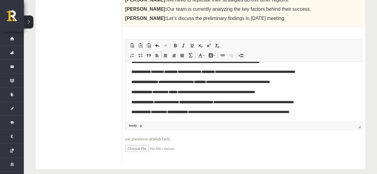
click at [215, 73] on strong "********" at bounding box center [208, 72] width 13 height 4
click at [205, 73] on strong "********" at bounding box center [197, 72] width 13 height 4
click at [174, 44] on span at bounding box center [175, 45] width 5 height 5
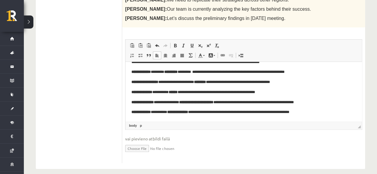
click at [178, 72] on strong "*********" at bounding box center [170, 72] width 13 height 4
click at [178, 46] on link "Bold Keyboard shortcut Ctrl+B" at bounding box center [175, 46] width 8 height 8
click at [179, 46] on link "Bold Keyboard shortcut Ctrl+B" at bounding box center [175, 46] width 8 height 8
click at [151, 72] on strong "**********" at bounding box center [141, 72] width 19 height 4
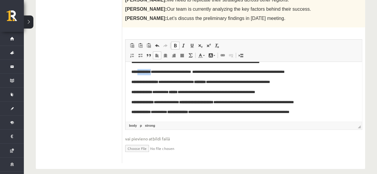
click at [151, 72] on strong "**********" at bounding box center [141, 72] width 19 height 4
click at [177, 45] on span at bounding box center [175, 45] width 5 height 5
click at [136, 83] on strong "**********" at bounding box center [145, 82] width 27 height 4
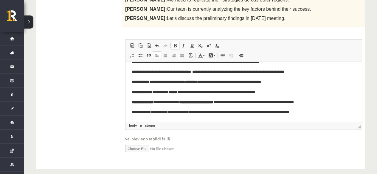
click at [177, 46] on span at bounding box center [175, 45] width 5 height 5
click at [162, 83] on strong "**********" at bounding box center [158, 82] width 19 height 4
click at [158, 83] on strong "**********" at bounding box center [148, 82] width 19 height 4
click at [176, 47] on span at bounding box center [175, 45] width 5 height 5
click at [207, 83] on strong "********" at bounding box center [201, 82] width 12 height 4
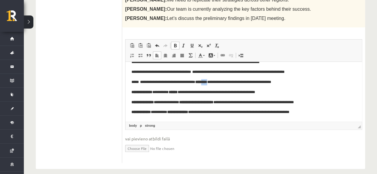
click at [207, 83] on strong "********" at bounding box center [201, 82] width 12 height 4
click at [178, 44] on link "Bold Keyboard shortcut Ctrl+B" at bounding box center [175, 46] width 8 height 8
click at [132, 91] on strong "**********" at bounding box center [142, 92] width 21 height 4
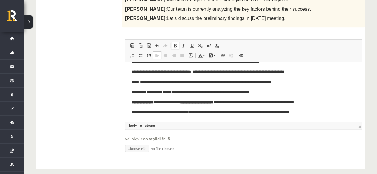
click at [177, 46] on span at bounding box center [175, 45] width 5 height 5
click at [155, 94] on strong "**********" at bounding box center [154, 92] width 16 height 4
click at [152, 94] on strong "**********" at bounding box center [144, 92] width 16 height 4
click at [178, 45] on link "Bold Keyboard shortcut Ctrl+B" at bounding box center [175, 46] width 8 height 8
click at [188, 94] on strong "******" at bounding box center [184, 92] width 9 height 4
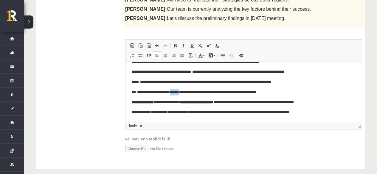
click at [179, 94] on strong "******" at bounding box center [174, 92] width 9 height 4
click at [178, 45] on link "Bold Keyboard shortcut Ctrl+B" at bounding box center [175, 46] width 8 height 8
click at [154, 103] on strong "**********" at bounding box center [143, 103] width 22 height 4
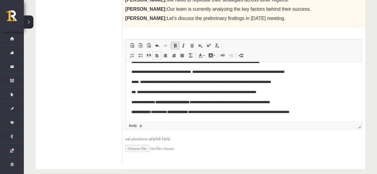
click at [176, 44] on span at bounding box center [175, 45] width 5 height 5
click at [190, 102] on strong "**********" at bounding box center [207, 103] width 34 height 4
click at [187, 102] on strong "**********" at bounding box center [196, 103] width 34 height 4
click at [204, 102] on strong "**********" at bounding box center [199, 103] width 30 height 4
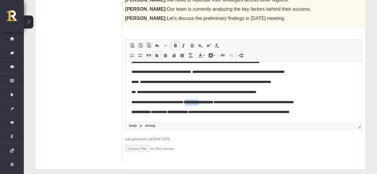
click at [204, 102] on strong "**********" at bounding box center [199, 103] width 30 height 4
click at [177, 48] on link "Bold Keyboard shortcut Ctrl+B" at bounding box center [175, 46] width 8 height 8
click at [177, 45] on span at bounding box center [175, 45] width 5 height 5
click at [175, 44] on span at bounding box center [175, 45] width 5 height 5
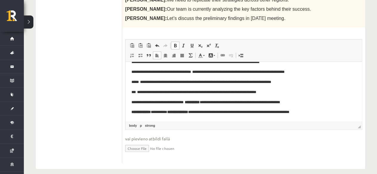
click at [175, 44] on span at bounding box center [175, 45] width 5 height 5
click at [177, 45] on span at bounding box center [175, 45] width 5 height 5
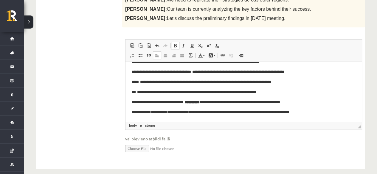
click at [176, 45] on span at bounding box center [175, 45] width 5 height 5
click at [175, 45] on span at bounding box center [175, 45] width 5 height 5
click at [173, 45] on span at bounding box center [175, 45] width 5 height 5
click at [174, 46] on span at bounding box center [175, 45] width 5 height 5
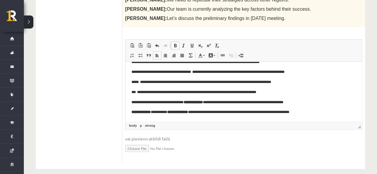
click at [177, 47] on span at bounding box center [175, 45] width 5 height 5
click at [174, 43] on span at bounding box center [175, 45] width 5 height 5
click at [204, 105] on p "**********" at bounding box center [242, 103] width 220 height 6
click at [175, 46] on span at bounding box center [175, 45] width 5 height 5
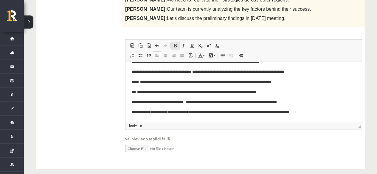
click at [175, 46] on span at bounding box center [175, 45] width 5 height 5
click at [178, 47] on link "Bold Keyboard shortcut Ctrl+B" at bounding box center [175, 46] width 8 height 8
click at [151, 112] on strong "**********" at bounding box center [141, 112] width 19 height 4
click at [179, 47] on link "Bold Keyboard shortcut Ctrl+B" at bounding box center [175, 46] width 8 height 8
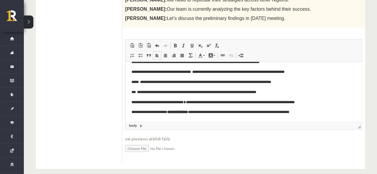
click at [188, 112] on strong "**********" at bounding box center [177, 112] width 21 height 4
click at [177, 45] on span at bounding box center [175, 45] width 5 height 5
click at [194, 111] on p "**********" at bounding box center [242, 112] width 220 height 6
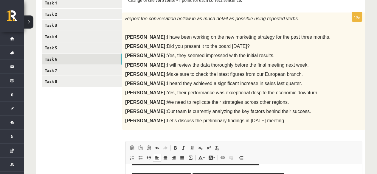
scroll to position [106, 0]
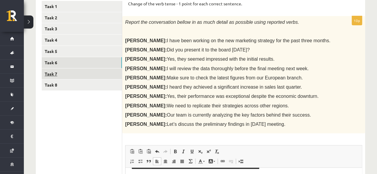
click at [115, 73] on link "Task 7" at bounding box center [82, 74] width 80 height 11
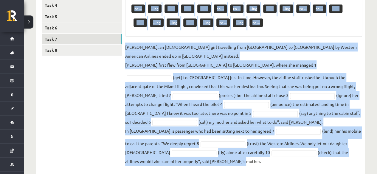
scroll to position [153, 0]
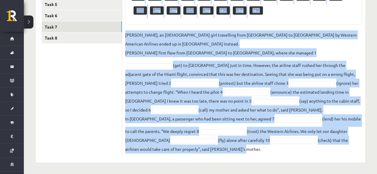
drag, startPoint x: 125, startPoint y: 61, endPoint x: 282, endPoint y: 164, distance: 188.3
click at [282, 164] on div "Angļu valoda 11.a2 JK klase 1. ieskaite , Laura Reine (11.a2 JK) Parādīt punktu…" at bounding box center [200, 22] width 353 height 305
copy div "Put the verbs in the brackets into the infinitive or the –ing forms. Pieejamie …"
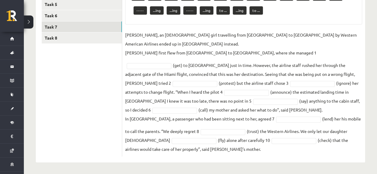
click at [82, 98] on ul "Task 1 Task 2 Task 3 Task 4 Task 5 Task 6 Task 7 Task 8" at bounding box center [82, 55] width 81 height 203
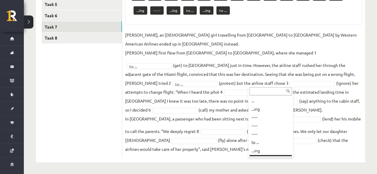
scroll to position [7, 0]
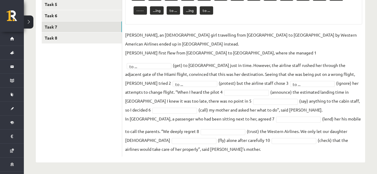
click at [215, 88] on fieldset "Jenny Adams, an 11-year-old girl travelling from San Francisco to Philadelphia …" at bounding box center [243, 91] width 237 height 123
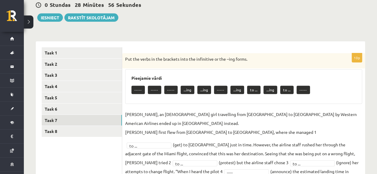
scroll to position [66, 0]
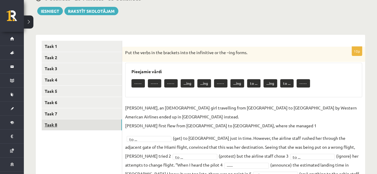
click at [106, 125] on link "Task 8" at bounding box center [82, 125] width 80 height 11
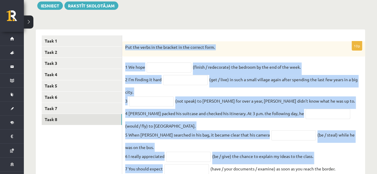
scroll to position [138, 0]
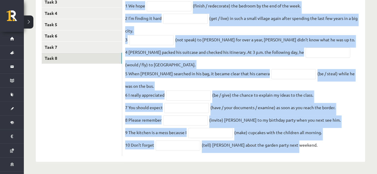
drag, startPoint x: 125, startPoint y: 44, endPoint x: 351, endPoint y: 146, distance: 248.6
click at [351, 146] on div "10p Put the verbs in the bracket in the correct form. 1 We hope (finish / redec…" at bounding box center [243, 68] width 243 height 177
copy div "Put the verbs in the bracket in the correct form. 1 We hope (finish / redecorat…"
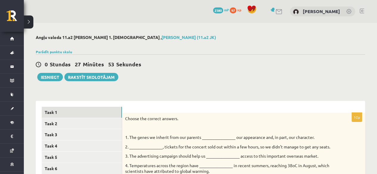
scroll to position [138, 0]
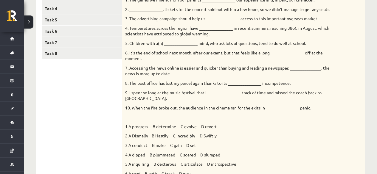
click at [238, 94] on p "9. I spent so long at the music festival that I ________________ track of time …" at bounding box center [228, 96] width 207 height 12
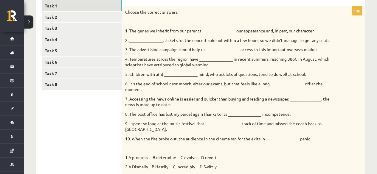
scroll to position [112, 0]
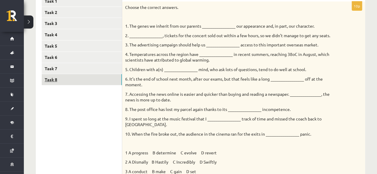
click at [101, 75] on link "Task 8" at bounding box center [82, 79] width 80 height 11
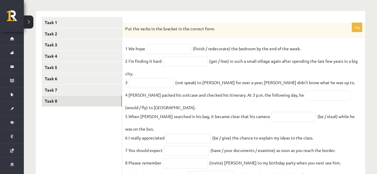
scroll to position [89, 0]
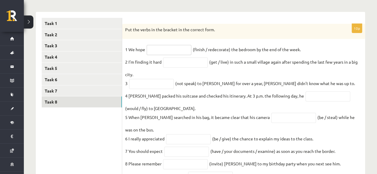
click at [159, 49] on input "text" at bounding box center [169, 50] width 45 height 10
click at [179, 24] on div "Put the verbs in the bracket in the correct form." at bounding box center [243, 32] width 243 height 16
click at [152, 50] on input "text" at bounding box center [169, 50] width 45 height 10
paste input "**********"
type input "**********"
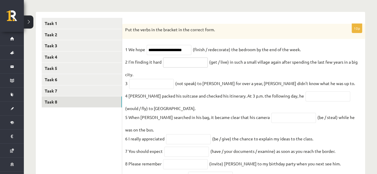
click at [181, 67] on input "text" at bounding box center [185, 63] width 45 height 10
paste input "**********"
type input "**********"
click at [160, 85] on input "text" at bounding box center [151, 84] width 45 height 10
paste input "**********"
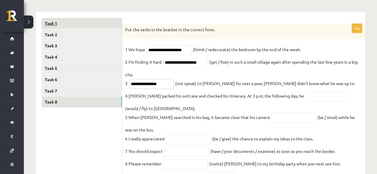
type input "**********"
click at [319, 100] on input "text" at bounding box center [328, 97] width 45 height 10
paste input "**********"
type input "**********"
click at [271, 118] on input "text" at bounding box center [293, 118] width 45 height 10
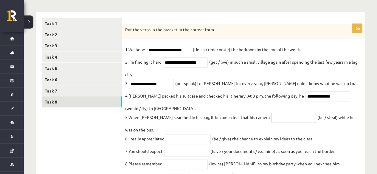
paste input "**********"
type input "**********"
click at [183, 144] on input "text" at bounding box center [188, 140] width 45 height 10
paste input "**********"
type input "**********"
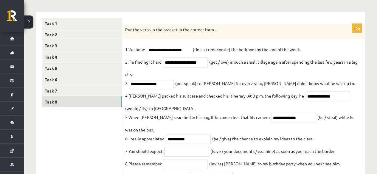
click at [196, 157] on input "text" at bounding box center [186, 152] width 45 height 10
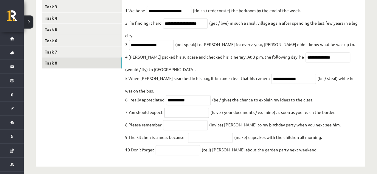
scroll to position [138, 0]
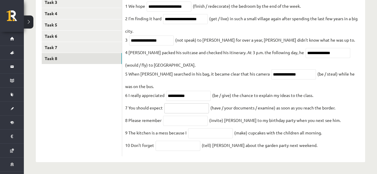
paste input "**********"
type input "*"
paste input "**********"
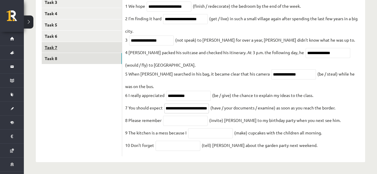
type input "**********"
click at [195, 117] on input "text" at bounding box center [185, 121] width 45 height 10
paste input "*********"
type input "*********"
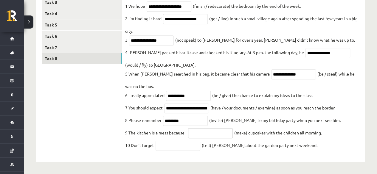
click at [204, 135] on input "text" at bounding box center [210, 134] width 45 height 10
paste input "**********"
type input "**********"
click at [182, 142] on input "text" at bounding box center [178, 146] width 45 height 10
paste input "******"
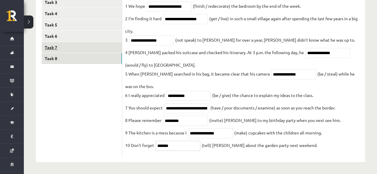
type input "*******"
click at [85, 42] on link "Task 7" at bounding box center [82, 47] width 80 height 11
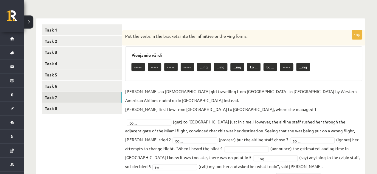
scroll to position [82, 0]
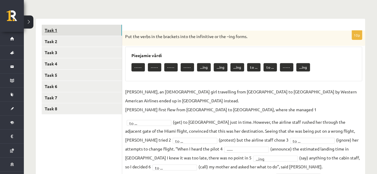
click at [86, 29] on link "Task 1" at bounding box center [82, 30] width 80 height 11
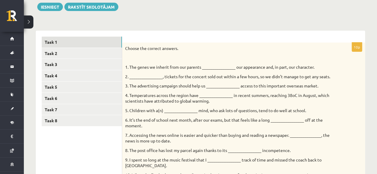
scroll to position [100, 0]
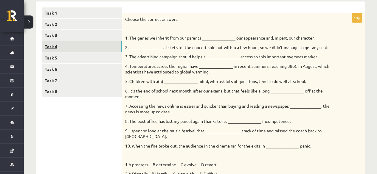
click at [88, 47] on link "Task 4" at bounding box center [82, 46] width 80 height 11
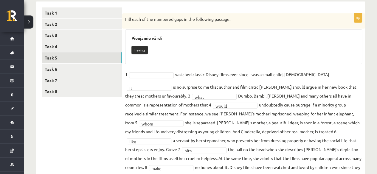
click at [91, 58] on link "Task 5" at bounding box center [82, 57] width 80 height 11
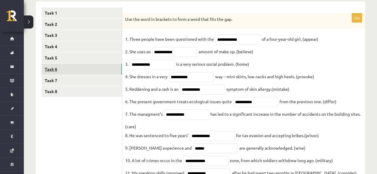
click at [92, 69] on link "Task 6" at bounding box center [82, 69] width 80 height 11
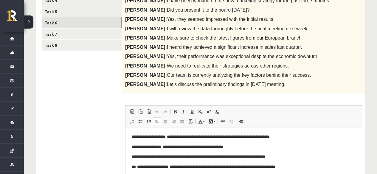
scroll to position [145, 0]
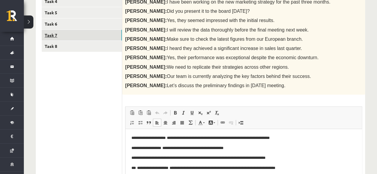
click at [116, 35] on link "Task 7" at bounding box center [82, 35] width 80 height 11
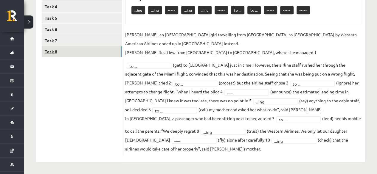
click at [117, 50] on link "Task 8" at bounding box center [82, 51] width 80 height 11
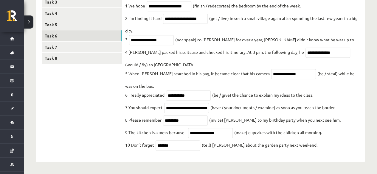
click at [104, 30] on link "Task 6" at bounding box center [82, 35] width 80 height 11
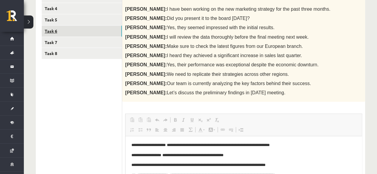
scroll to position [0, 0]
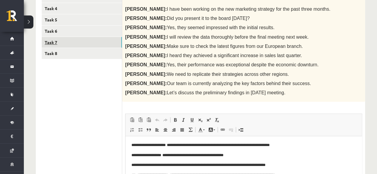
click at [104, 44] on link "Task 7" at bounding box center [82, 42] width 80 height 11
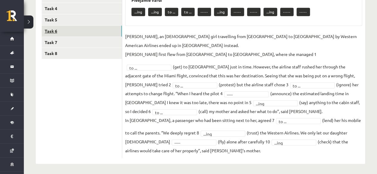
click at [96, 29] on link "Task 6" at bounding box center [82, 31] width 80 height 11
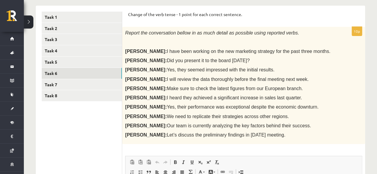
scroll to position [88, 0]
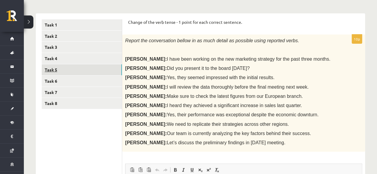
click at [96, 70] on link "Task 5" at bounding box center [82, 69] width 80 height 11
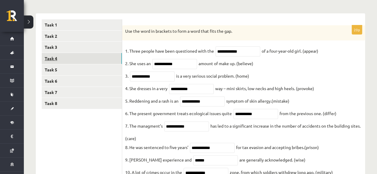
click at [89, 59] on link "Task 4" at bounding box center [82, 58] width 80 height 11
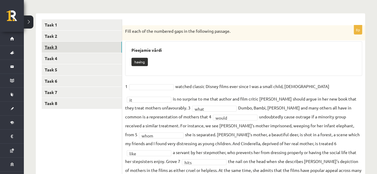
click at [86, 48] on link "Task 3" at bounding box center [82, 47] width 80 height 11
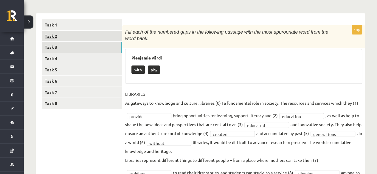
click at [82, 35] on link "Task 2" at bounding box center [82, 36] width 80 height 11
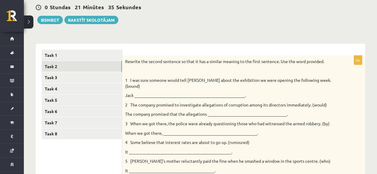
scroll to position [55, 0]
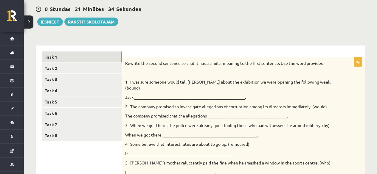
click at [100, 57] on link "Task 1" at bounding box center [82, 57] width 80 height 11
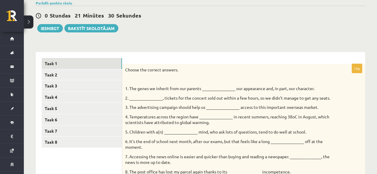
scroll to position [44, 0]
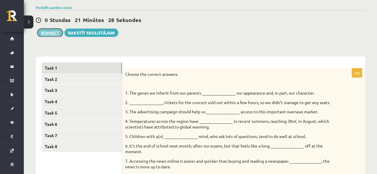
click at [50, 33] on button "Iesniegt" at bounding box center [50, 33] width 26 height 8
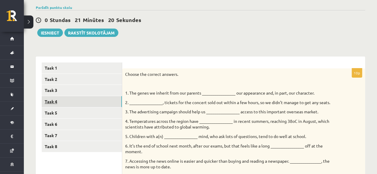
click at [61, 100] on link "Task 4" at bounding box center [82, 101] width 80 height 11
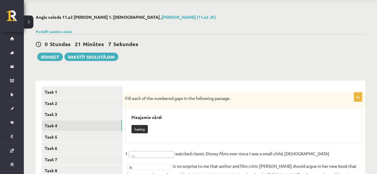
scroll to position [10, 0]
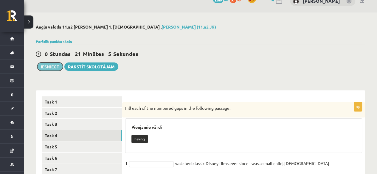
click at [55, 64] on button "Iesniegt" at bounding box center [50, 67] width 26 height 8
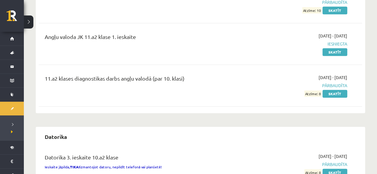
scroll to position [329, 0]
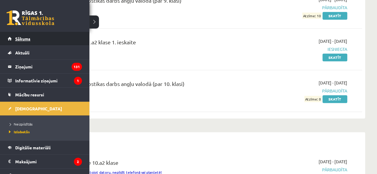
click at [18, 40] on span "Sākums" at bounding box center [22, 38] width 15 height 5
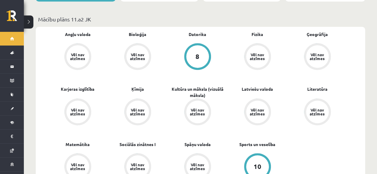
scroll to position [206, 0]
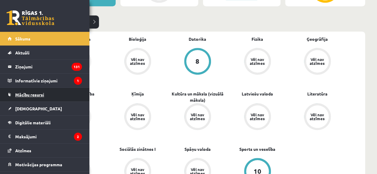
click at [29, 92] on span "Mācību resursi" at bounding box center [29, 94] width 29 height 5
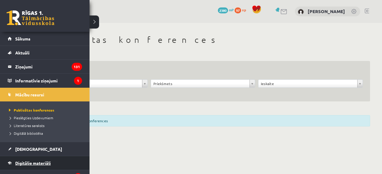
click at [35, 162] on span "Digitālie materiāli" at bounding box center [32, 163] width 35 height 5
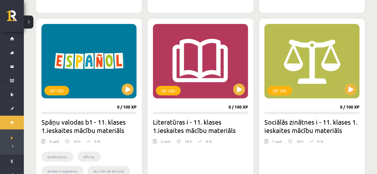
scroll to position [693, 0]
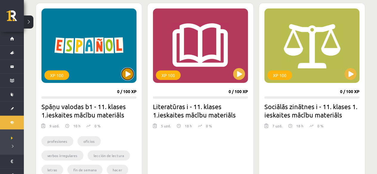
click at [128, 69] on button at bounding box center [128, 74] width 12 height 12
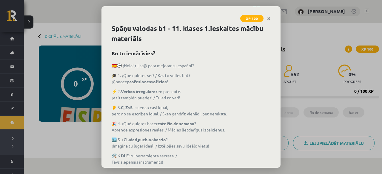
click at [382, 110] on div "XP 100 Spāņu valodas b1 - 11. klases 1.ieskaites mācību materiāls Ko tu iemācīs…" at bounding box center [191, 87] width 382 height 174
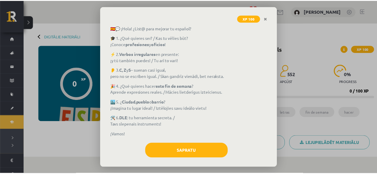
scroll to position [42, 0]
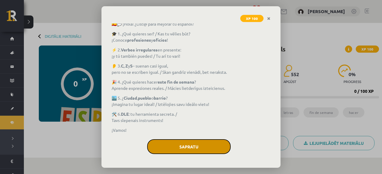
click at [220, 145] on button "Sapratu" at bounding box center [189, 147] width 84 height 15
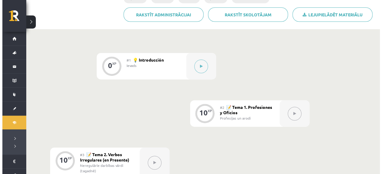
scroll to position [128, 0]
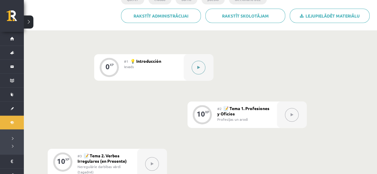
click at [197, 67] on icon at bounding box center [198, 68] width 3 height 4
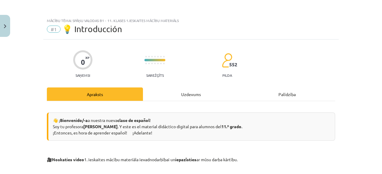
scroll to position [524, 0]
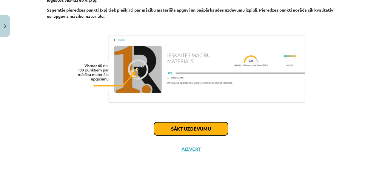
click at [181, 130] on button "Sākt uzdevumu" at bounding box center [191, 129] width 74 height 13
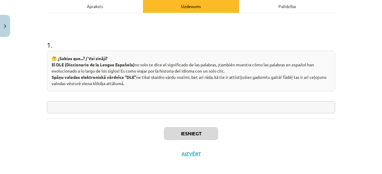
scroll to position [92, 0]
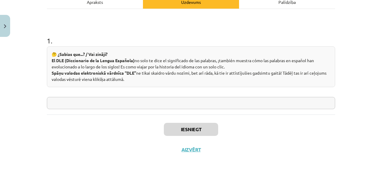
click at [258, 105] on input "text" at bounding box center [191, 103] width 288 height 12
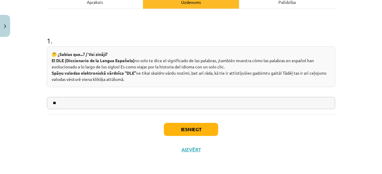
type input "**"
click at [191, 130] on button "Iesniegt" at bounding box center [191, 129] width 54 height 13
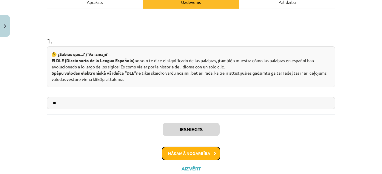
click at [193, 151] on button "Nākamā nodarbība" at bounding box center [191, 154] width 58 height 14
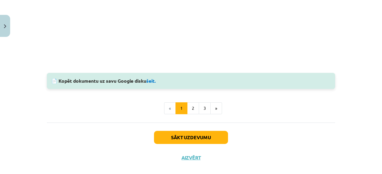
scroll to position [689, 0]
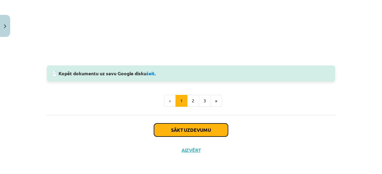
click at [201, 127] on button "Sākt uzdevumu" at bounding box center [191, 130] width 74 height 13
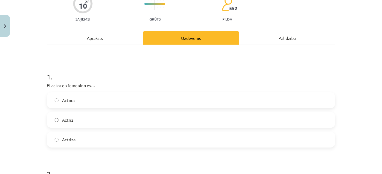
scroll to position [56, 0]
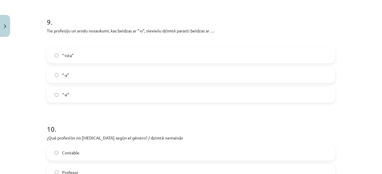
scroll to position [986, 0]
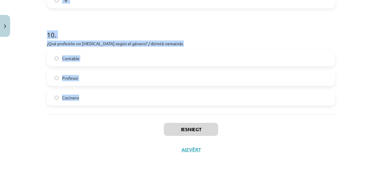
drag, startPoint x: 43, startPoint y: 70, endPoint x: 90, endPoint y: 95, distance: 53.7
copy form "1 . El actor en femenino es… Actora Actriz Actriza 2 . ¿Quién pilota los avione…"
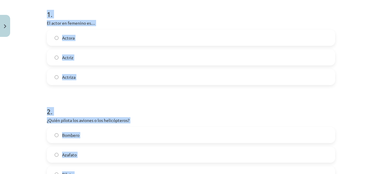
scroll to position [116, 0]
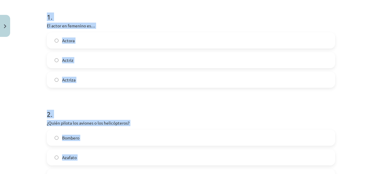
click at [291, 62] on label "Actriz" at bounding box center [190, 60] width 287 height 15
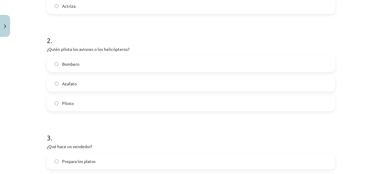
scroll to position [208, 0]
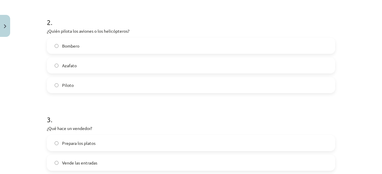
click at [115, 85] on label "Piloto" at bounding box center [190, 85] width 287 height 15
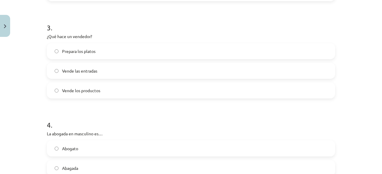
scroll to position [302, 0]
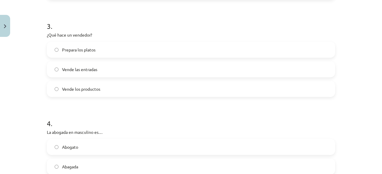
click at [123, 70] on label "Vende las entradas" at bounding box center [190, 69] width 287 height 15
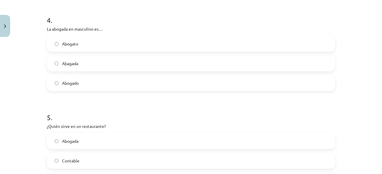
scroll to position [414, 0]
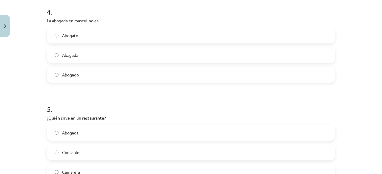
click at [121, 73] on label "Abogado" at bounding box center [190, 74] width 287 height 15
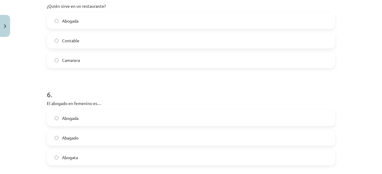
click at [85, 62] on label "Camarera" at bounding box center [190, 60] width 287 height 15
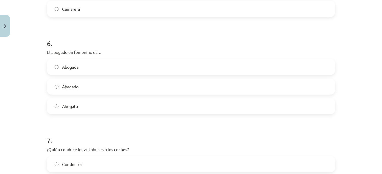
scroll to position [593, 0]
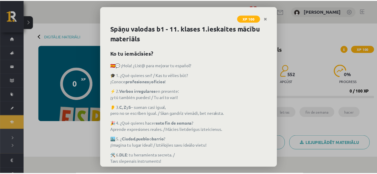
scroll to position [128, 0]
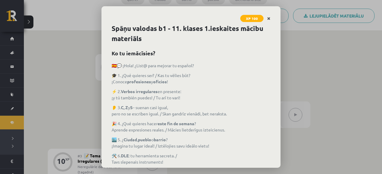
click at [266, 20] on link "Close" at bounding box center [268, 19] width 10 height 12
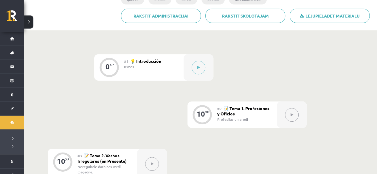
click at [291, 114] on icon at bounding box center [292, 115] width 3 height 4
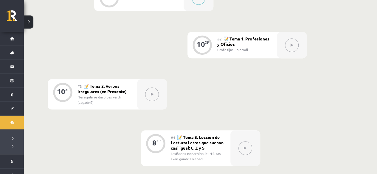
scroll to position [200, 0]
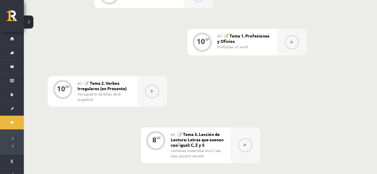
click at [292, 41] on icon at bounding box center [292, 43] width 3 height 4
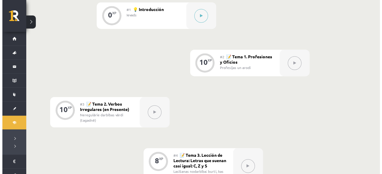
scroll to position [179, 0]
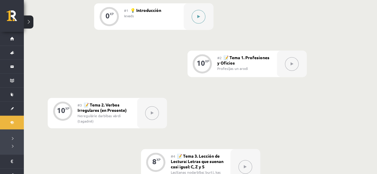
click at [206, 19] on div at bounding box center [199, 16] width 30 height 27
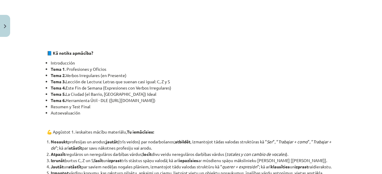
scroll to position [524, 0]
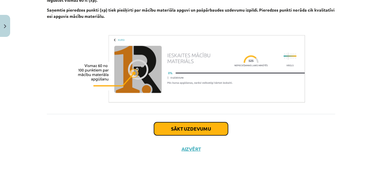
click at [172, 126] on button "Sākt uzdevumu" at bounding box center [191, 129] width 74 height 13
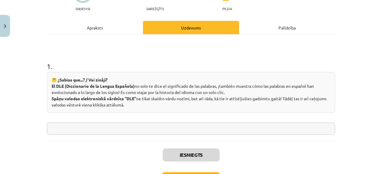
scroll to position [111, 0]
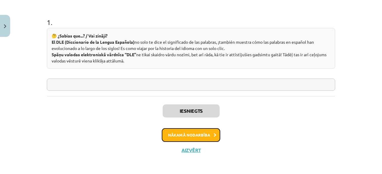
click at [205, 131] on button "Nākamā nodarbība" at bounding box center [191, 136] width 58 height 14
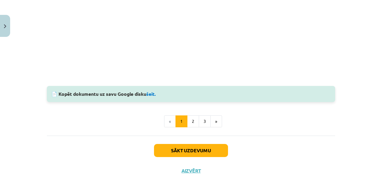
scroll to position [654, 0]
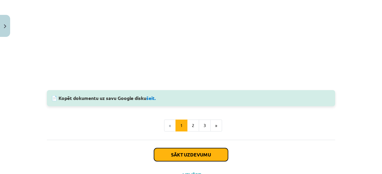
click at [180, 154] on button "Sākt uzdevumu" at bounding box center [191, 155] width 74 height 13
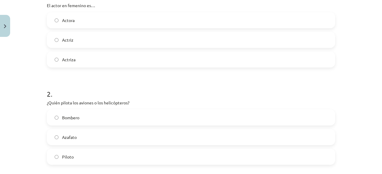
scroll to position [148, 0]
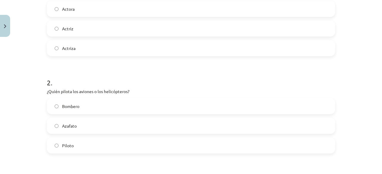
click at [93, 149] on label "Piloto" at bounding box center [190, 145] width 287 height 15
click at [119, 31] on label "Actriz" at bounding box center [190, 28] width 287 height 15
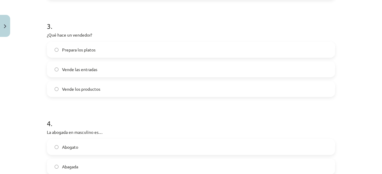
scroll to position [315, 0]
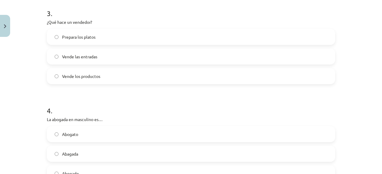
click at [115, 76] on label "Vende los productos" at bounding box center [190, 76] width 287 height 15
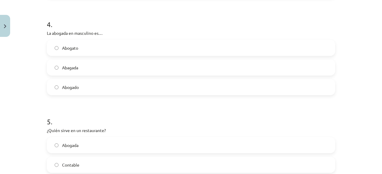
scroll to position [413, 0]
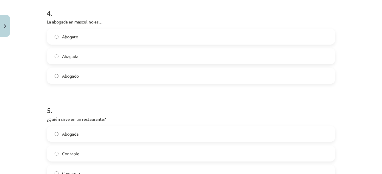
click at [103, 72] on label "Abogado" at bounding box center [190, 76] width 287 height 15
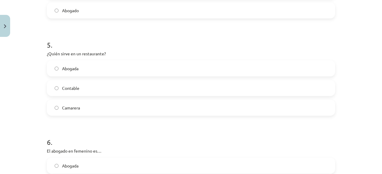
scroll to position [487, 0]
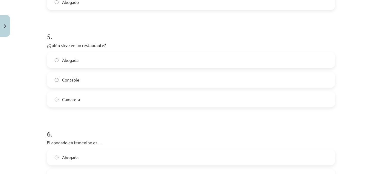
click at [138, 102] on label "Camarera" at bounding box center [190, 99] width 287 height 15
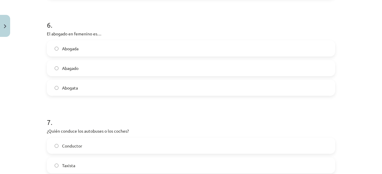
scroll to position [603, 0]
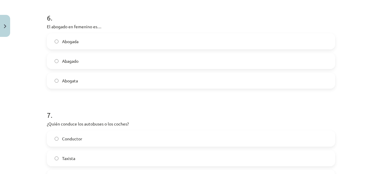
click at [92, 64] on label "Abagado" at bounding box center [190, 61] width 287 height 15
click at [122, 83] on label "Abogata" at bounding box center [190, 80] width 287 height 15
click at [107, 42] on label "Abogada" at bounding box center [190, 41] width 287 height 15
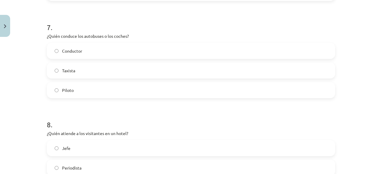
scroll to position [690, 0]
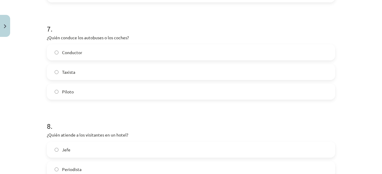
click at [104, 51] on label "Conductor" at bounding box center [190, 52] width 287 height 15
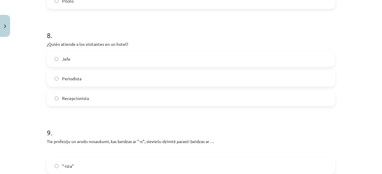
scroll to position [792, 0]
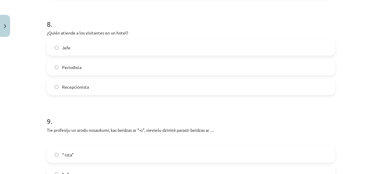
click at [96, 89] on label "Recepcionista" at bounding box center [190, 87] width 287 height 15
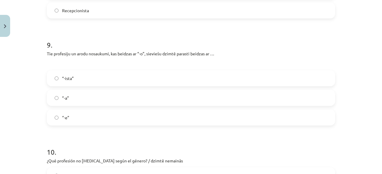
scroll to position [883, 0]
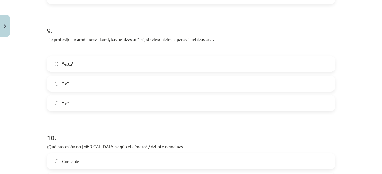
click at [86, 87] on label "“-a”" at bounding box center [190, 83] width 287 height 15
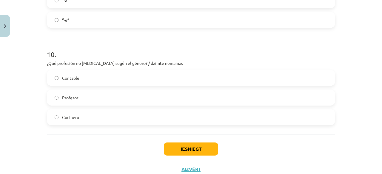
scroll to position [975, 0]
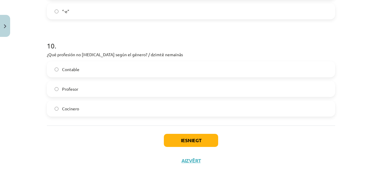
click at [291, 56] on p "¿Qué profesión no [MEDICAL_DATA] según el género? / dzimtē nemainās" at bounding box center [191, 55] width 288 height 6
click at [289, 65] on label "Contable" at bounding box center [190, 69] width 287 height 15
click at [204, 138] on button "Iesniegt" at bounding box center [191, 140] width 54 height 13
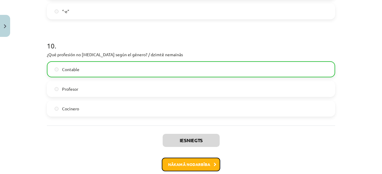
click at [195, 163] on button "Nākamā nodarbība" at bounding box center [191, 165] width 58 height 14
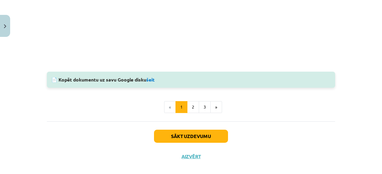
scroll to position [671, 0]
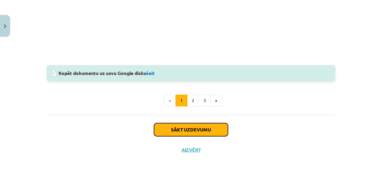
click at [185, 129] on button "Sākt uzdevumu" at bounding box center [191, 129] width 74 height 13
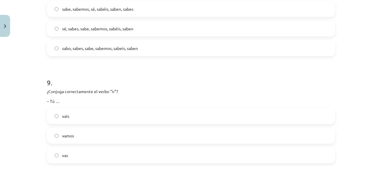
scroll to position [1045, 0]
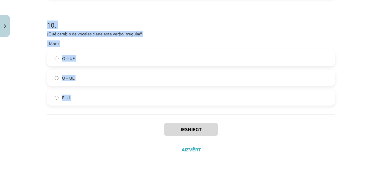
drag, startPoint x: 41, startPoint y: 120, endPoint x: 149, endPoint y: 133, distance: 109.1
copy form "1 . ¡Explicar el posible error (dormir)! / Skaidro iespējamo kļūdu! - Los españ…"
click at [342, 112] on div "Mācību tēma: Spāņu valodas b1 - 11. klases 1.ieskaites mācību materiāls #3 📝 Te…" at bounding box center [191, 87] width 382 height 174
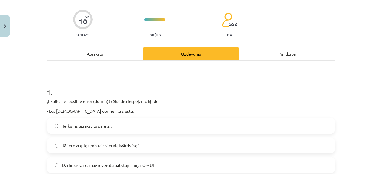
scroll to position [76, 0]
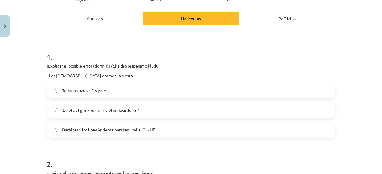
click at [137, 131] on span "Darbības vārdā nav ievērota patskaņu mija: O→UE" at bounding box center [108, 130] width 93 height 6
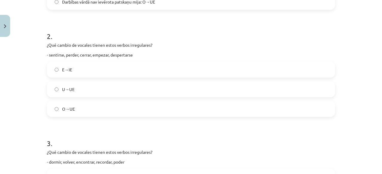
scroll to position [201, 0]
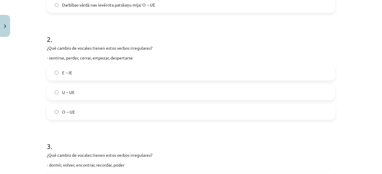
click at [81, 74] on label "E→IE" at bounding box center [190, 72] width 287 height 15
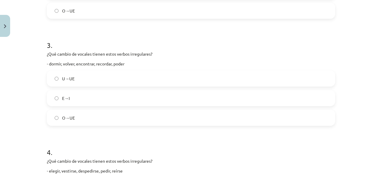
scroll to position [323, 0]
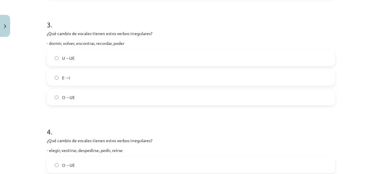
click at [106, 98] on label "O→UE" at bounding box center [190, 97] width 287 height 15
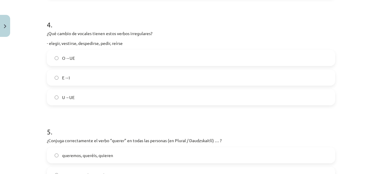
scroll to position [428, 0]
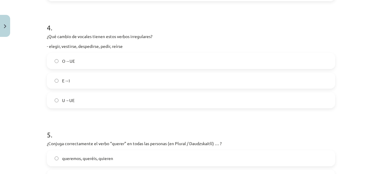
click at [89, 78] on label "E→I" at bounding box center [190, 80] width 287 height 15
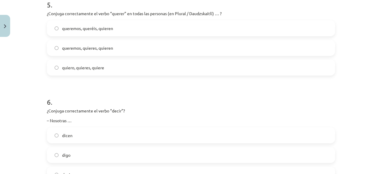
scroll to position [552, 0]
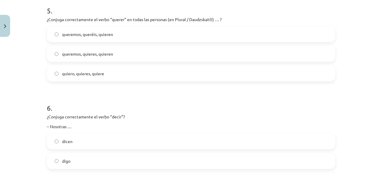
click at [111, 40] on label "queremos, queréis, quieren" at bounding box center [190, 34] width 287 height 15
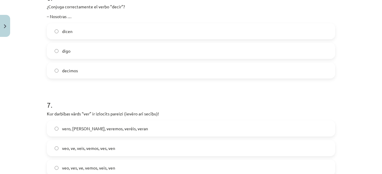
scroll to position [642, 0]
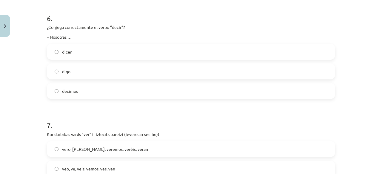
click at [105, 89] on label "decimos" at bounding box center [190, 91] width 287 height 15
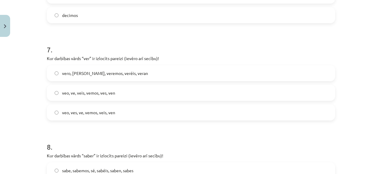
scroll to position [740, 0]
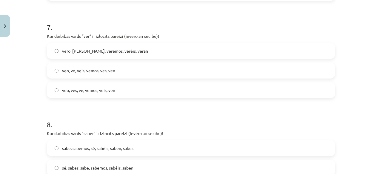
click at [106, 90] on span "veo, ves, ve, vemos, veis, ven" at bounding box center [88, 90] width 53 height 6
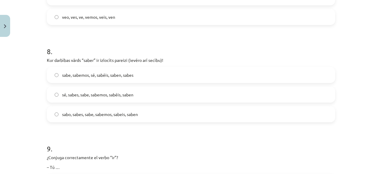
scroll to position [822, 0]
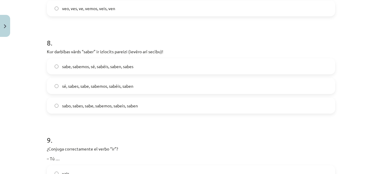
click at [106, 87] on span "sé, sabes, sabe, sabemos, sabéis, saben" at bounding box center [97, 86] width 71 height 6
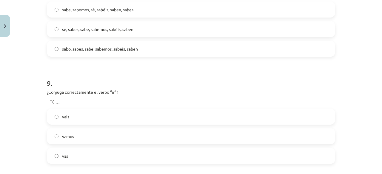
scroll to position [918, 0]
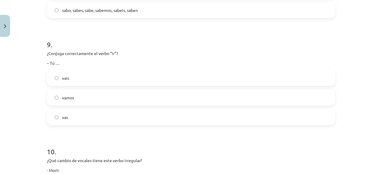
click at [104, 119] on label "vas" at bounding box center [190, 117] width 287 height 15
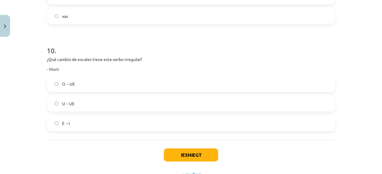
scroll to position [1018, 0]
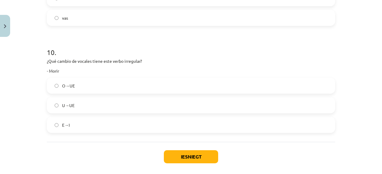
click at [159, 79] on label "O→UE" at bounding box center [190, 85] width 287 height 15
click at [196, 155] on button "Iesniegt" at bounding box center [191, 157] width 54 height 13
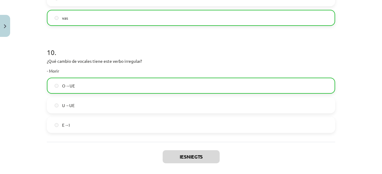
scroll to position [1064, 0]
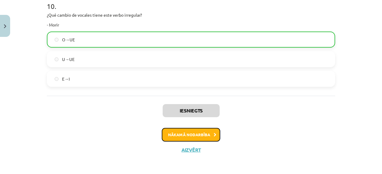
click at [189, 132] on button "Nākamā nodarbība" at bounding box center [191, 135] width 58 height 14
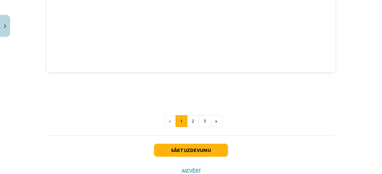
scroll to position [991, 0]
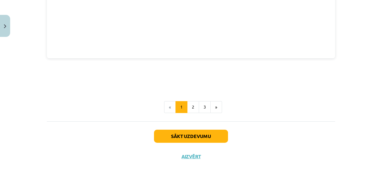
click at [227, 128] on div "Sākt uzdevumu Aizvērt" at bounding box center [191, 143] width 288 height 42
click at [218, 130] on button "Sākt uzdevumu" at bounding box center [191, 136] width 74 height 13
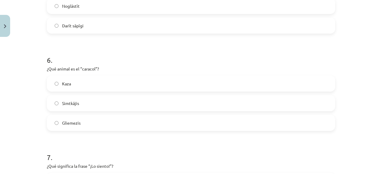
scroll to position [781, 0]
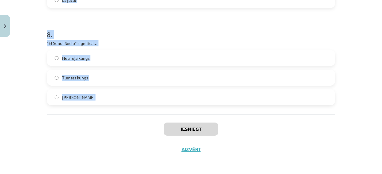
drag, startPoint x: 43, startPoint y: 53, endPoint x: 106, endPoint y: 124, distance: 94.5
copy form "1 . ¿Qué hace un cuentacuentos? Limpia casas y oficinas Cuenta historias Vende …"
click at [170, 23] on h1 "8 ." at bounding box center [191, 29] width 288 height 18
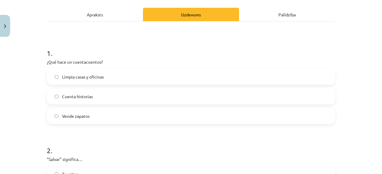
scroll to position [79, 0]
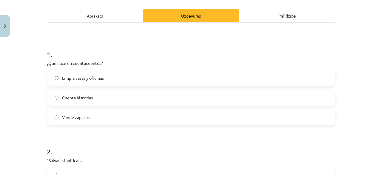
click at [103, 95] on label "Cuenta historias" at bounding box center [190, 97] width 287 height 15
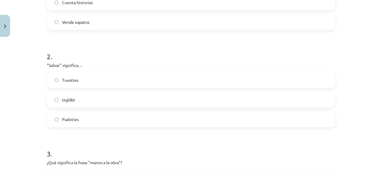
scroll to position [180, 0]
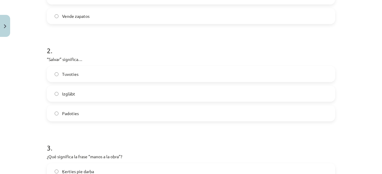
click at [61, 90] on label "Izglābt" at bounding box center [190, 94] width 287 height 15
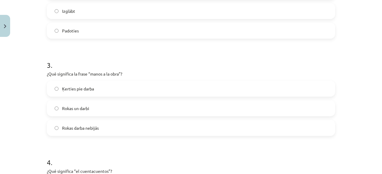
scroll to position [286, 0]
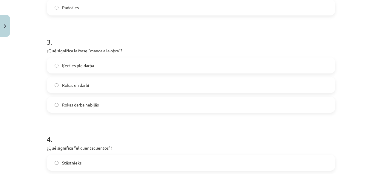
click at [94, 65] on label "Ķerties pie darba" at bounding box center [190, 65] width 287 height 15
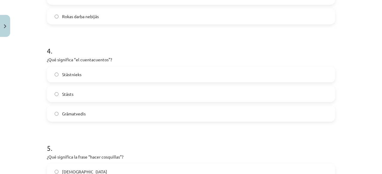
scroll to position [379, 0]
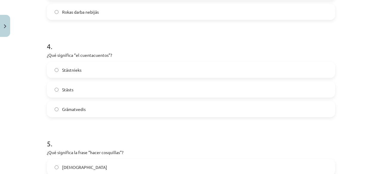
click at [80, 73] on label "Stāstnieks" at bounding box center [190, 70] width 287 height 15
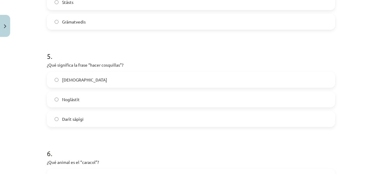
scroll to position [494, 0]
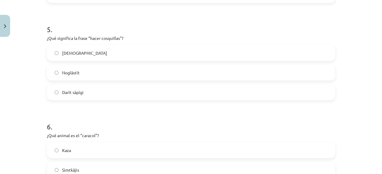
click at [77, 55] on label "Kutināt" at bounding box center [190, 53] width 287 height 15
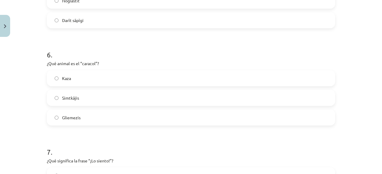
scroll to position [579, 0]
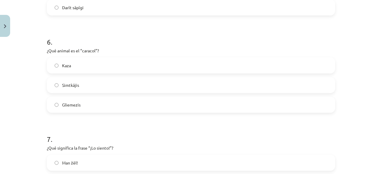
click at [203, 109] on label "Gliemezis" at bounding box center [190, 105] width 287 height 15
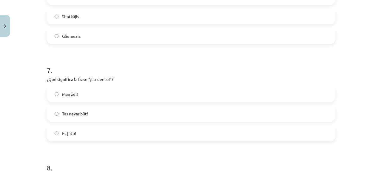
scroll to position [651, 0]
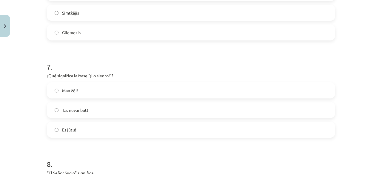
click at [86, 90] on label "Man žēl!" at bounding box center [190, 90] width 287 height 15
click at [378, 127] on div "Mācību tēma: Spāņu valodas b1 - 11. klases 1.ieskaites mācību materiāls #4 📝 Te…" at bounding box center [191, 87] width 382 height 174
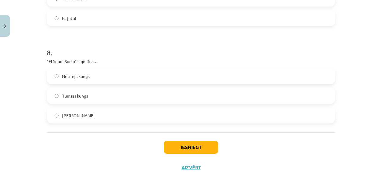
scroll to position [774, 0]
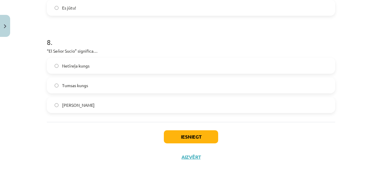
click at [91, 73] on div "Netīreļa kungs" at bounding box center [191, 66] width 288 height 16
click at [84, 70] on label "Netīreļa kungs" at bounding box center [190, 65] width 287 height 15
click at [187, 140] on button "Iesniegt" at bounding box center [191, 137] width 54 height 13
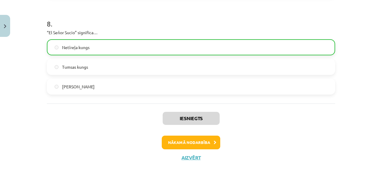
scroll to position [793, 0]
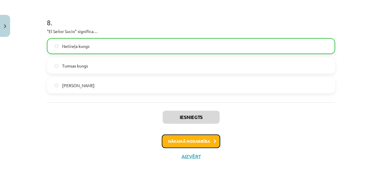
click at [196, 136] on button "Nākamā nodarbība" at bounding box center [191, 142] width 58 height 14
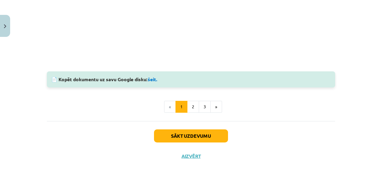
scroll to position [509, 0]
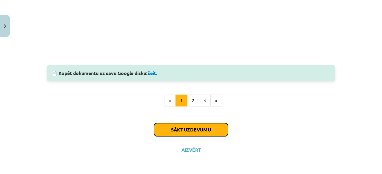
click at [204, 126] on button "Sākt uzdevumu" at bounding box center [191, 129] width 74 height 13
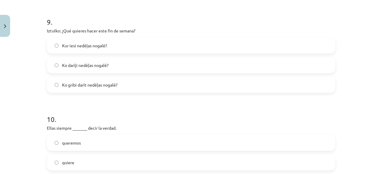
scroll to position [977, 0]
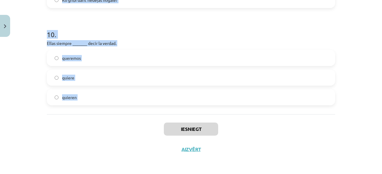
drag, startPoint x: 41, startPoint y: 44, endPoint x: 90, endPoint y: 126, distance: 96.0
click at [90, 126] on div "Mācību tēma: Spāņu valodas b1 - 11. klases 1.ieskaites mācību materiāls #5 📝 Te…" at bounding box center [191, 87] width 382 height 174
copy form "1 . Marta y yo queremos _______ deporte en el parque. ver hacer dormir 2 . Teng…"
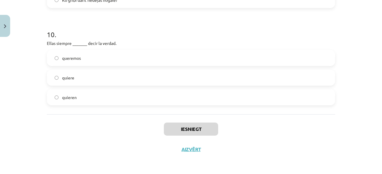
click at [99, 155] on div "Iesniegt Aizvērt" at bounding box center [191, 136] width 288 height 42
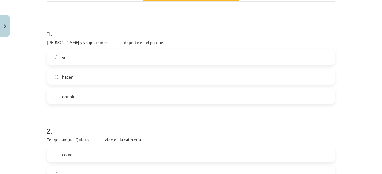
scroll to position [69, 0]
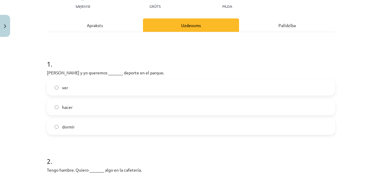
click at [67, 112] on label "hacer" at bounding box center [190, 107] width 287 height 15
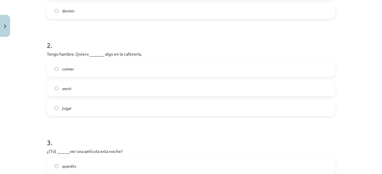
scroll to position [207, 0]
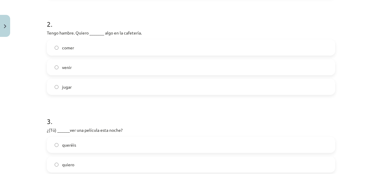
click at [256, 44] on label "comer" at bounding box center [190, 47] width 287 height 15
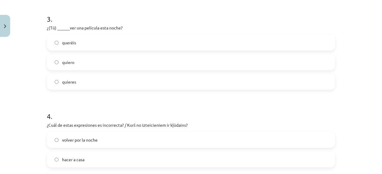
scroll to position [307, 0]
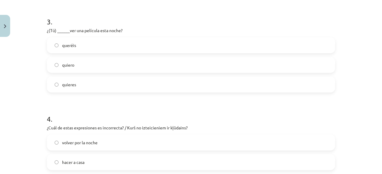
click at [109, 52] on label "queréis" at bounding box center [190, 45] width 287 height 15
click at [77, 81] on label "quieres" at bounding box center [190, 84] width 287 height 15
click at [91, 163] on label "hacer a casa" at bounding box center [190, 162] width 287 height 15
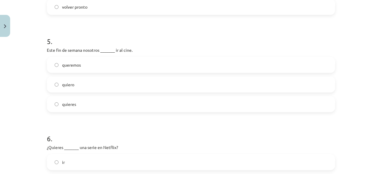
scroll to position [495, 0]
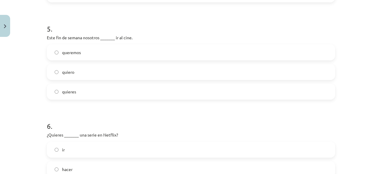
click at [116, 58] on label "queremos" at bounding box center [190, 52] width 287 height 15
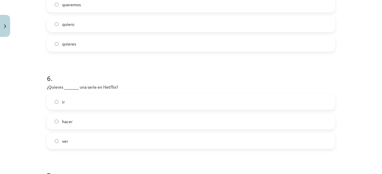
scroll to position [579, 0]
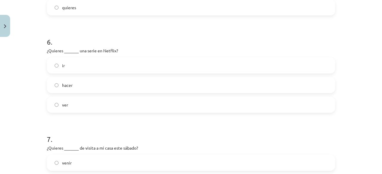
click at [300, 106] on label "ver" at bounding box center [190, 105] width 287 height 15
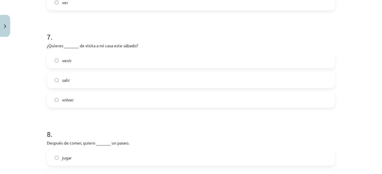
click at [120, 66] on label "venir" at bounding box center [190, 60] width 287 height 15
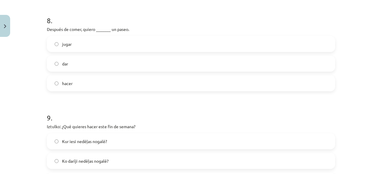
scroll to position [794, 0]
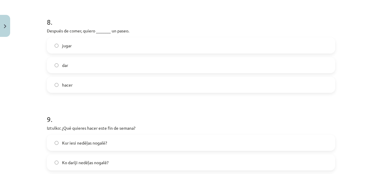
click at [102, 65] on label "dar" at bounding box center [190, 65] width 287 height 15
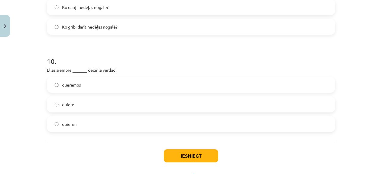
scroll to position [947, 0]
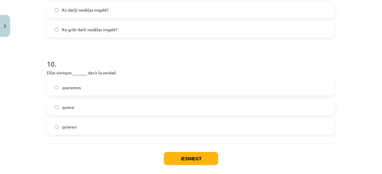
click at [220, 24] on label "Ko gribi darīt nedēļas nogalē?" at bounding box center [190, 29] width 287 height 15
click at [122, 126] on label "quieren" at bounding box center [190, 127] width 287 height 15
click at [202, 156] on button "Iesniegt" at bounding box center [191, 158] width 54 height 13
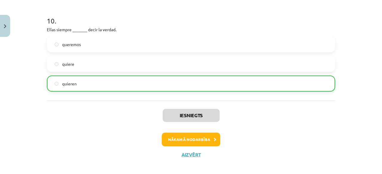
scroll to position [995, 0]
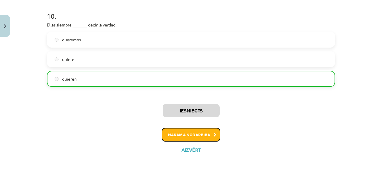
click at [174, 136] on button "Nākamā nodarbība" at bounding box center [191, 135] width 58 height 14
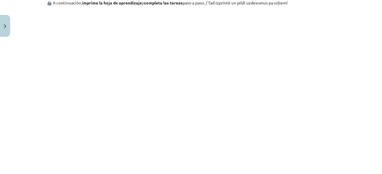
scroll to position [671, 0]
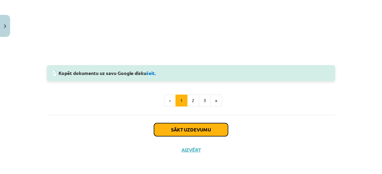
click at [200, 131] on button "Sākt uzdevumu" at bounding box center [191, 129] width 74 height 13
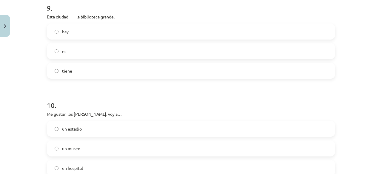
scroll to position [977, 0]
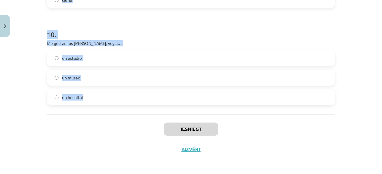
drag, startPoint x: 43, startPoint y: 75, endPoint x: 108, endPoint y: 103, distance: 70.1
copy form "1 . Para comprar medicamentos vas a… un cine un mercado una farmacia 2 . Me gus…"
click at [244, 30] on h1 "10 ." at bounding box center [191, 29] width 288 height 18
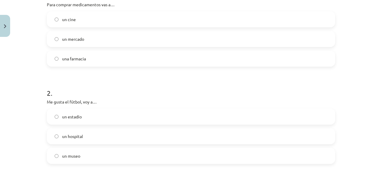
scroll to position [143, 0]
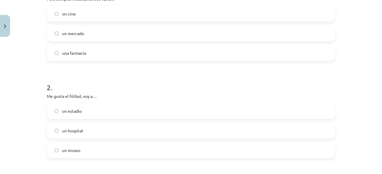
click at [269, 50] on label "una farmacia" at bounding box center [190, 53] width 287 height 15
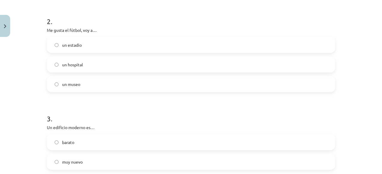
scroll to position [214, 0]
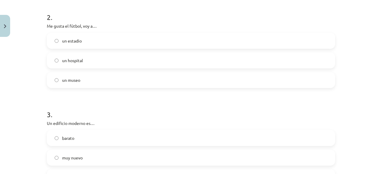
click at [87, 37] on label "un estadio" at bounding box center [190, 40] width 287 height 15
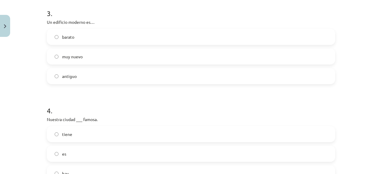
scroll to position [316, 0]
click at [119, 57] on label "muy nuevo" at bounding box center [190, 55] width 287 height 15
click at [121, 154] on label "es" at bounding box center [190, 152] width 287 height 15
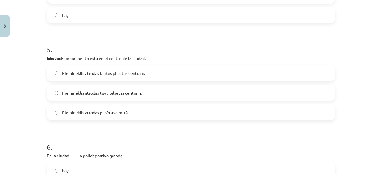
scroll to position [482, 0]
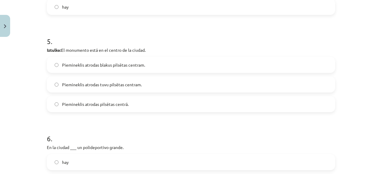
click at [145, 104] on label "Piemineklis atrodas pilsētas centrā." at bounding box center [190, 104] width 287 height 15
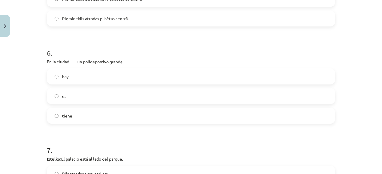
scroll to position [579, 0]
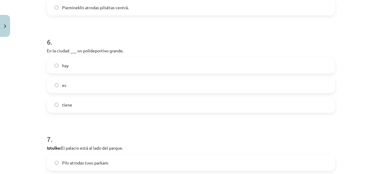
click at [128, 67] on label "hay" at bounding box center [190, 65] width 287 height 15
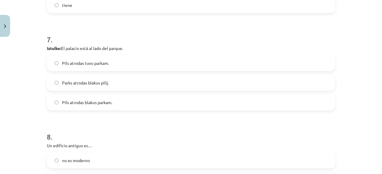
scroll to position [680, 0]
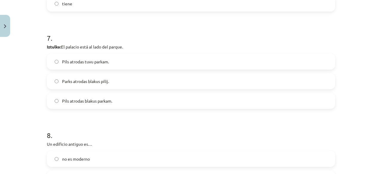
click at [126, 102] on label "Pils atrodas blakus parkam." at bounding box center [190, 101] width 287 height 15
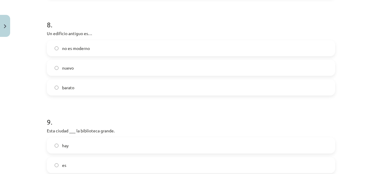
scroll to position [797, 0]
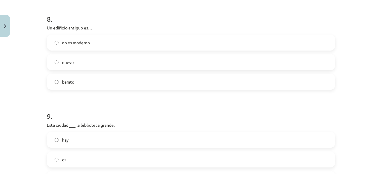
click at [83, 44] on span "no es moderno" at bounding box center [76, 43] width 28 height 6
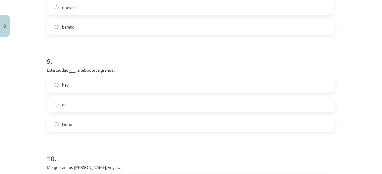
scroll to position [872, 0]
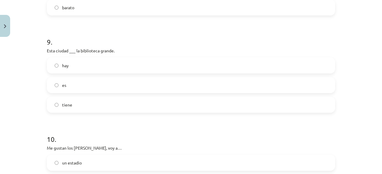
click at [316, 105] on label "tiene" at bounding box center [190, 105] width 287 height 15
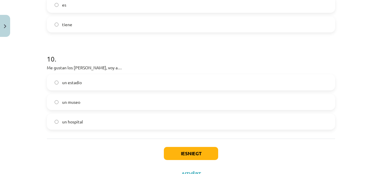
scroll to position [977, 0]
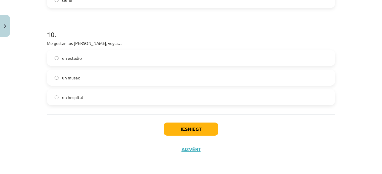
click at [99, 76] on label "un museo" at bounding box center [190, 77] width 287 height 15
click at [190, 130] on button "Iesniegt" at bounding box center [191, 129] width 54 height 13
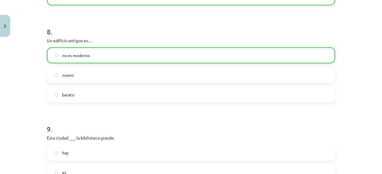
scroll to position [794, 0]
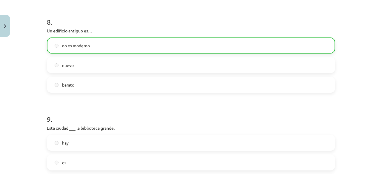
click at [373, 128] on div "Mācību tēma: Spāņu valodas b1 - 11. klases 1.ieskaites mācību materiāls #6 📝 Te…" at bounding box center [191, 87] width 382 height 174
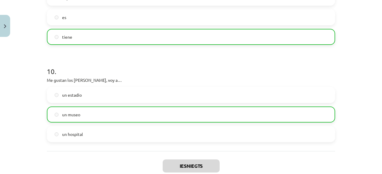
scroll to position [995, 0]
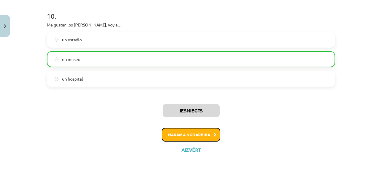
click at [193, 131] on button "Nākamā nodarbība" at bounding box center [191, 135] width 58 height 14
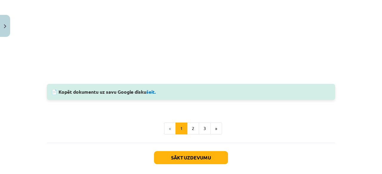
scroll to position [584, 0]
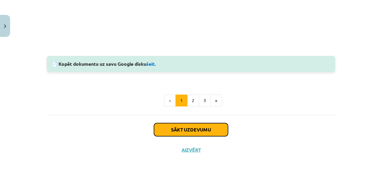
click at [203, 124] on button "Sākt uzdevumu" at bounding box center [191, 129] width 74 height 13
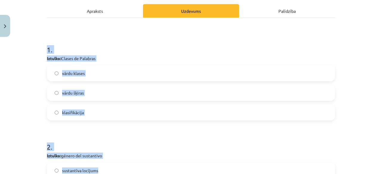
scroll to position [196, 0]
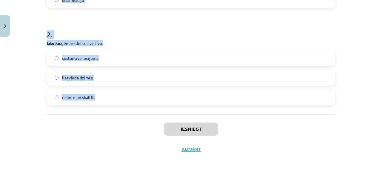
drag, startPoint x: 44, startPoint y: 47, endPoint x: 137, endPoint y: 102, distance: 107.4
click at [137, 102] on div "2 XP Saņemsi Viegls 551 pilda Apraksts Uzdevums Palīdzība 1 . Iztulko: Clases d…" at bounding box center [190, 1] width 295 height 316
copy form "1 . Iztulko: Clases de Palabras vārdu klases vārdu šķiras klasifikācija 2 . Izt…"
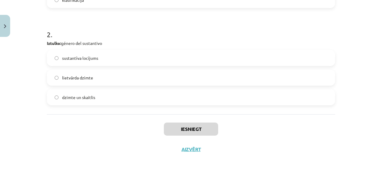
click at [109, 126] on div "Iesniegt Aizvērt" at bounding box center [191, 136] width 288 height 42
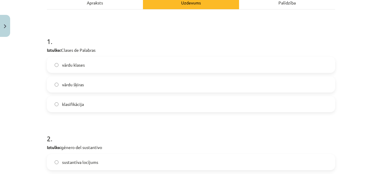
scroll to position [91, 0]
click at [198, 83] on label "vārdu šķiras" at bounding box center [190, 85] width 287 height 15
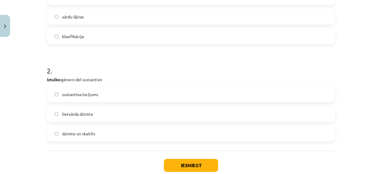
scroll to position [162, 0]
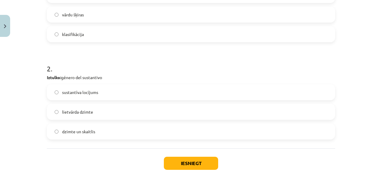
click at [101, 118] on label "lietvārda dzimte" at bounding box center [190, 112] width 287 height 15
click at [182, 162] on button "Iesniegt" at bounding box center [191, 163] width 54 height 13
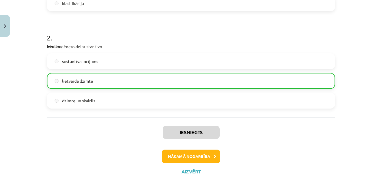
scroll to position [202, 0]
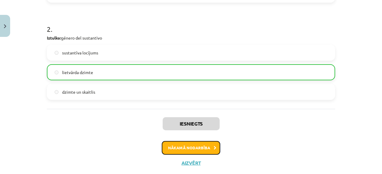
click at [178, 149] on button "Nākamā nodarbība" at bounding box center [191, 148] width 58 height 14
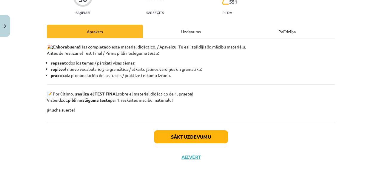
scroll to position [70, 0]
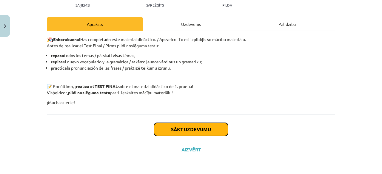
click at [204, 133] on button "Sākt uzdevumu" at bounding box center [191, 129] width 74 height 13
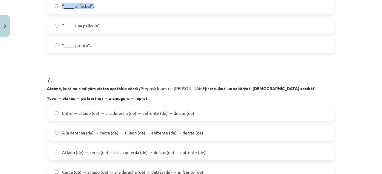
scroll to position [797, 0]
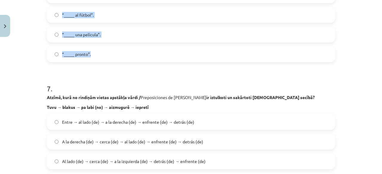
drag, startPoint x: 43, startPoint y: 114, endPoint x: 186, endPoint y: 61, distance: 152.2
click at [186, 61] on div "50 XP Saņemsi Sarežģīts 551 pilda Apraksts Uzdevums Palīdzība 1 . Kuriem no šie…" at bounding box center [190, 128] width 295 height 1770
copy form "1 . Kuriem no šiem profesiju un arodu nosaukumiem / Profesiones y Oficios sievi…"
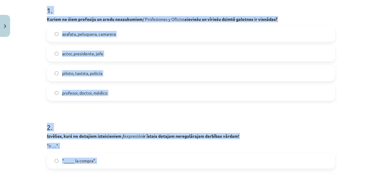
scroll to position [125, 0]
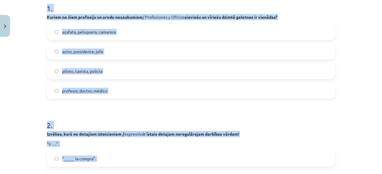
click at [128, 7] on h1 "1 ." at bounding box center [191, 3] width 288 height 18
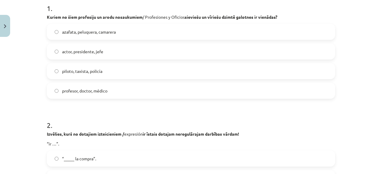
click at [118, 74] on label "piloto, taxista, policía" at bounding box center [190, 71] width 287 height 15
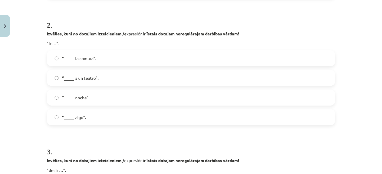
scroll to position [232, 0]
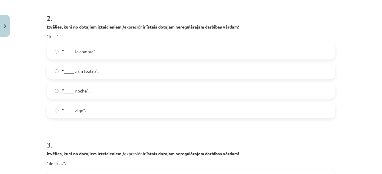
click at [103, 71] on label "“_____ a un teatro”." at bounding box center [190, 71] width 287 height 15
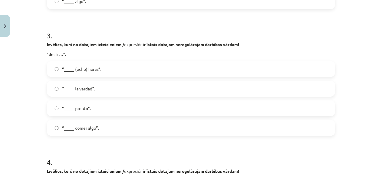
scroll to position [364, 0]
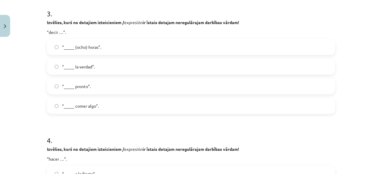
click at [95, 64] on label "“_____ la verdad”." at bounding box center [190, 66] width 287 height 15
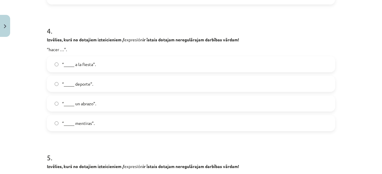
scroll to position [478, 0]
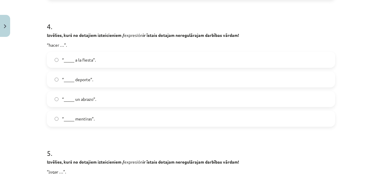
click at [115, 77] on label "“_____ deporte”." at bounding box center [190, 79] width 287 height 15
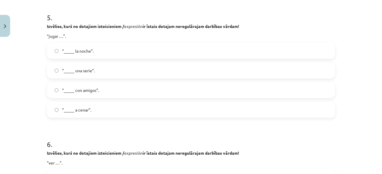
click at [114, 93] on label "“_____ con amigos”." at bounding box center [190, 90] width 287 height 15
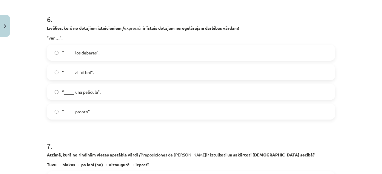
scroll to position [748, 0]
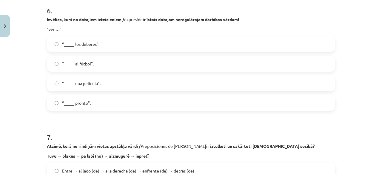
click at [97, 86] on span "“_____ una película”." at bounding box center [81, 84] width 38 height 6
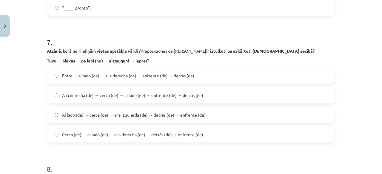
scroll to position [861, 0]
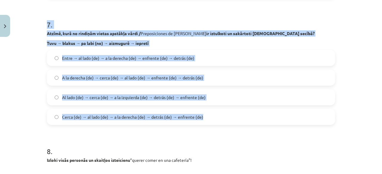
drag, startPoint x: 45, startPoint y: 19, endPoint x: 240, endPoint y: 110, distance: 215.8
click at [240, 110] on div "7 . Atzīmē, kurā no rindiņām vietas apstākļa vārdi / Preposiciones de Lugar ir …" at bounding box center [191, 67] width 288 height 115
copy div "7 . Atzīmē, kurā no rindiņām vietas apstākļa vārdi / Preposiciones de Lugar ir …"
click at [92, 116] on span "Cerca (de) → al lado (de) → a la derecha (de) → detrás (de) → enfrente (de)" at bounding box center [132, 117] width 141 height 6
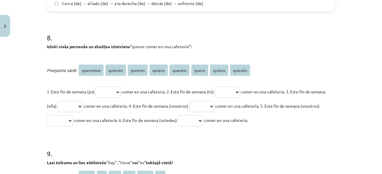
scroll to position [973, 0]
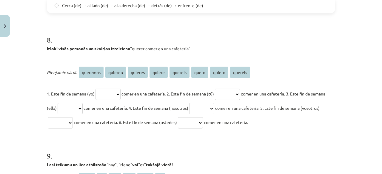
drag, startPoint x: 43, startPoint y: 35, endPoint x: 352, endPoint y: 126, distance: 321.9
click at [352, 126] on div "Mācību tēma: Spāņu valodas b1 - 11. klases 1.ieskaites mācību materiāls #8 ✅ Re…" at bounding box center [191, 87] width 382 height 174
copy div "8 . Izloki visās personās un skaitļos izteicienu “querer comer en una cafetería…"
click at [119, 94] on select "******** ******* ******* ****** ******* ***** ****** *******" at bounding box center [107, 94] width 25 height 11
select select "*****"
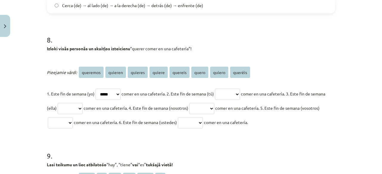
click at [95, 89] on select "******** ******* ******* ****** ******* ***** ****** *******" at bounding box center [107, 94] width 25 height 11
click at [253, 69] on p "Pieejamie vārdi: queremos quieren quieres quiere quereis quero quiero queréis" at bounding box center [191, 72] width 288 height 14
click at [240, 95] on select "******** ******* ******* ****** ******* ***** ****** *******" at bounding box center [227, 94] width 25 height 11
select select "*******"
click at [223, 89] on select "******** ******* ******* ****** ******* ***** ****** *******" at bounding box center [227, 94] width 25 height 11
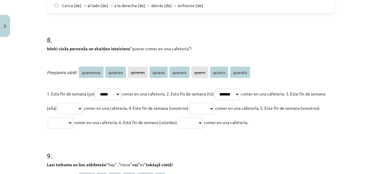
click at [79, 106] on select "******** ******* ******* ****** ******* ***** ****** *******" at bounding box center [70, 108] width 25 height 11
select select "******"
click at [71, 103] on select "******** ******* ******* ****** ******* ***** ****** *******" at bounding box center [70, 108] width 25 height 11
click at [214, 109] on select "******** ******* ******* ****** ******* ***** ****** *******" at bounding box center [201, 108] width 25 height 11
select select "********"
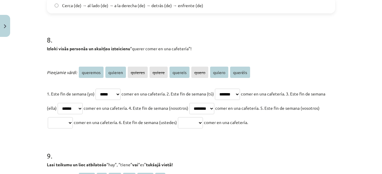
click at [212, 103] on select "******** ******* ******* ****** ******* ***** ****** *******" at bounding box center [201, 108] width 25 height 11
click at [79, 116] on p "1. Este fin de semana (yo) ******** ******* ******* ****** ******* ***** ******…" at bounding box center [191, 108] width 288 height 43
click at [73, 123] on select "******** ******* ******* ****** ******* ***** ****** *******" at bounding box center [60, 123] width 25 height 11
select select "*******"
click at [65, 118] on select "******** ******* ******* ****** ******* ***** ****** *******" at bounding box center [60, 123] width 25 height 11
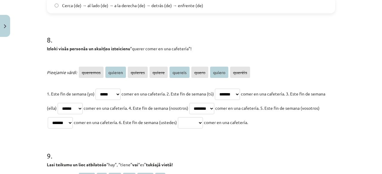
click at [203, 121] on select "******** ******* ******* ****** ******* ***** ****** *******" at bounding box center [190, 123] width 25 height 11
select select "*******"
click at [203, 118] on select "******** ******* ******* ****** ******* ***** ****** *******" at bounding box center [190, 123] width 25 height 11
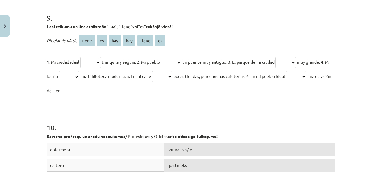
scroll to position [1122, 0]
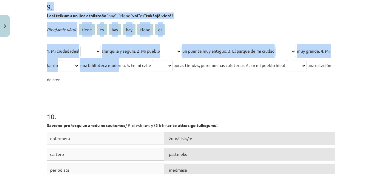
drag, startPoint x: 42, startPoint y: 6, endPoint x: 126, endPoint y: 68, distance: 104.0
click at [126, 68] on p "1. Mi ciudad ideal ***** ** *** *** ***** ** tranquila y segura. 2. Mi pueblo *…" at bounding box center [191, 65] width 288 height 43
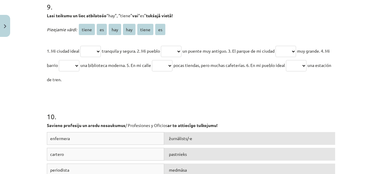
drag, startPoint x: 41, startPoint y: 16, endPoint x: 112, endPoint y: 77, distance: 93.6
click at [112, 77] on div "Mācību tēma: Spāņu valodas b1 - 11. klases 1.ieskaites mācību materiāls #8 ✅ Re…" at bounding box center [191, 87] width 382 height 174
copy div "Lasi teikumu un liec atbilstošo “hay”, “tiene” vai “es” tukšajā vietā! Pieejami…"
click at [91, 49] on select "***** ** *** *** ***** **" at bounding box center [90, 51] width 21 height 11
select select "**"
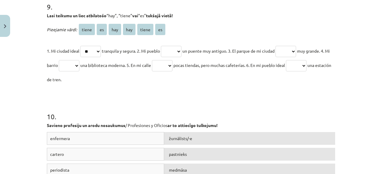
click at [80, 46] on select "***** ** *** *** ***** **" at bounding box center [90, 51] width 21 height 11
click at [174, 50] on select "***** ** *** *** ***** **" at bounding box center [171, 51] width 21 height 11
select select "*****"
click at [164, 46] on select "***** ** *** *** ***** **" at bounding box center [171, 51] width 21 height 11
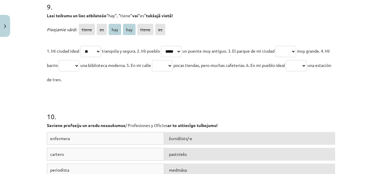
click at [285, 49] on select "***** ** *** *** ***** **" at bounding box center [285, 51] width 21 height 11
select select "**"
click at [283, 46] on select "***** ** *** *** ***** **" at bounding box center [285, 51] width 21 height 11
click at [79, 66] on select "***** ** *** *** ***** **" at bounding box center [69, 65] width 21 height 11
select select "*****"
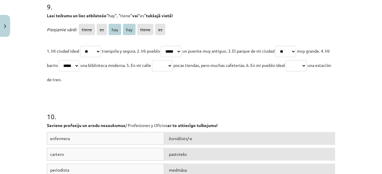
click at [68, 60] on select "***** ** *** *** ***** **" at bounding box center [69, 65] width 21 height 11
click at [172, 61] on select "***** ** *** *** ***** **" at bounding box center [162, 65] width 21 height 11
select select "***"
click at [165, 60] on select "***** ** *** *** ***** **" at bounding box center [162, 65] width 21 height 11
click at [306, 62] on select "***** ** *** *** ***** **" at bounding box center [296, 65] width 21 height 11
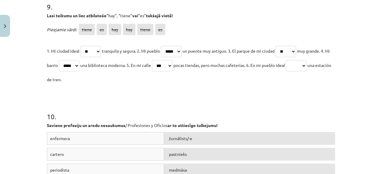
select select "***"
click at [304, 60] on select "***** ** *** *** ***** **" at bounding box center [296, 65] width 21 height 11
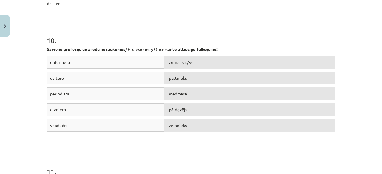
scroll to position [1210, 0]
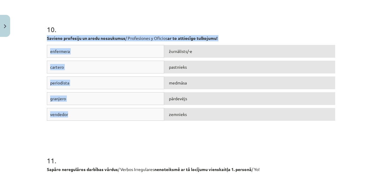
drag, startPoint x: 44, startPoint y: 38, endPoint x: 145, endPoint y: 123, distance: 132.0
click at [145, 123] on div "10 . Savieno profesiju un arodu nosaukumus / Profesiones y Oficios ar to attiec…" at bounding box center [191, 69] width 288 height 132
copy div "Savieno profesiju un arodu nosaukumus / Profesiones y Oficios ar to attiecīgo t…"
click at [186, 83] on div "medmāsa" at bounding box center [249, 83] width 171 height 13
drag, startPoint x: 186, startPoint y: 83, endPoint x: 184, endPoint y: 50, distance: 33.8
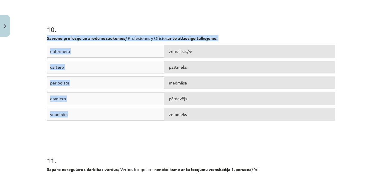
click at [184, 50] on div "enfermera žurnālists/-e cartero pastnieks periodista medmāsa granjero pārdevējs…" at bounding box center [191, 89] width 288 height 89
click at [184, 50] on span "žurnālists/-e" at bounding box center [180, 51] width 23 height 5
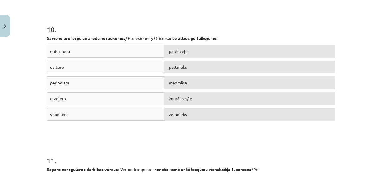
click at [243, 5] on div "10 . Savieno profesiju un arodu nosaukumus / Profesiones y Oficios ar to attiec…" at bounding box center [191, 69] width 288 height 132
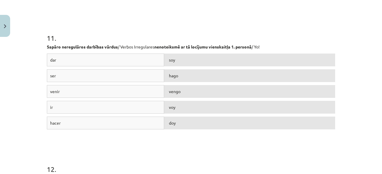
scroll to position [1328, 0]
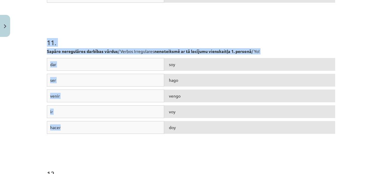
drag, startPoint x: 45, startPoint y: 39, endPoint x: 112, endPoint y: 122, distance: 106.5
click at [112, 122] on div "11 . Sapāro neregulāros darbības vārdus / Verbos Irregulares nenoteiksmē ar tā …" at bounding box center [191, 82] width 288 height 132
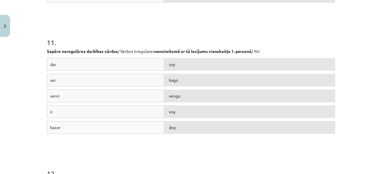
click at [187, 136] on div "dar soy ser hago venir vengo ir voy hacer doy" at bounding box center [191, 102] width 288 height 89
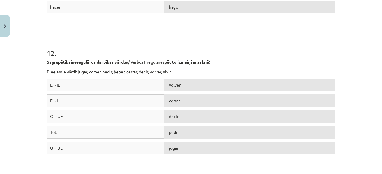
scroll to position [1474, 0]
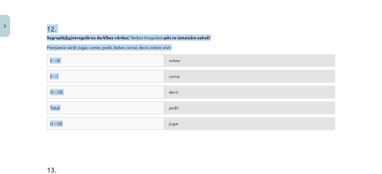
drag, startPoint x: 44, startPoint y: 27, endPoint x: 118, endPoint y: 124, distance: 122.3
click at [196, 87] on div "decir" at bounding box center [249, 92] width 171 height 13
click at [203, 62] on div "volver" at bounding box center [249, 60] width 171 height 13
click at [199, 28] on h1 "12 ." at bounding box center [191, 23] width 288 height 18
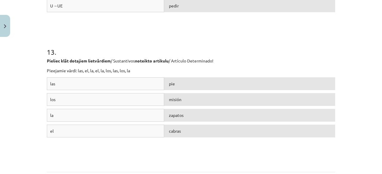
scroll to position [1587, 0]
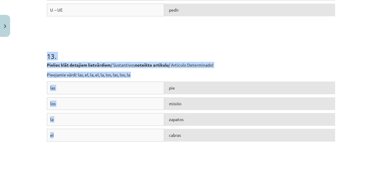
drag, startPoint x: 45, startPoint y: 56, endPoint x: 105, endPoint y: 159, distance: 119.6
click at [105, 159] on div "13 . Pieliec klāt dotajiem lietvārdiem / Sustantivos noteikto artikulu / Artícu…" at bounding box center [191, 100] width 288 height 141
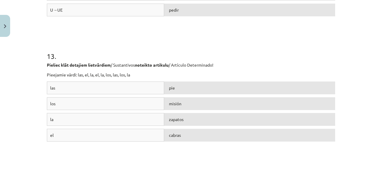
click at [173, 149] on div "las pie los misión la zapatos el cabras" at bounding box center [191, 126] width 288 height 89
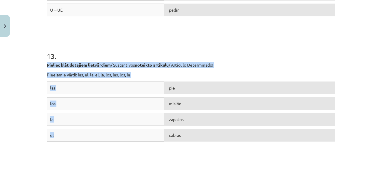
drag, startPoint x: 43, startPoint y: 62, endPoint x: 153, endPoint y: 139, distance: 134.4
click at [191, 74] on p "Pieejamie vārdi: las, el, la, el, la, los, las, los, la" at bounding box center [191, 75] width 288 height 6
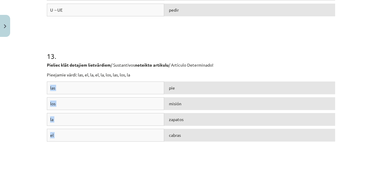
drag, startPoint x: 168, startPoint y: 77, endPoint x: 177, endPoint y: 135, distance: 58.9
click at [177, 135] on div "13 . Pieliec klāt dotajiem lietvārdiem / Sustantivos noteikto artikulu / Artícu…" at bounding box center [191, 100] width 288 height 141
click at [179, 143] on div "el cabras" at bounding box center [191, 137] width 288 height 16
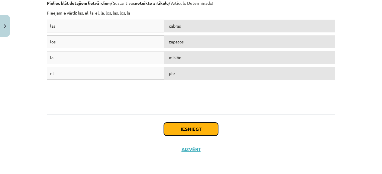
click at [200, 132] on button "Iesniegt" at bounding box center [191, 129] width 54 height 13
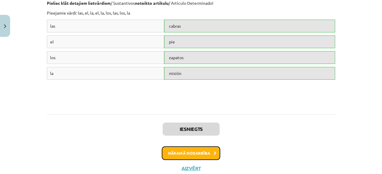
click at [172, 155] on button "Nākamā nodarbība" at bounding box center [191, 154] width 58 height 14
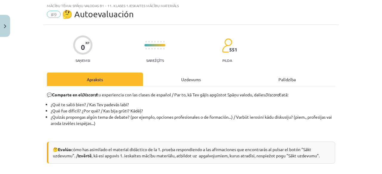
scroll to position [75, 0]
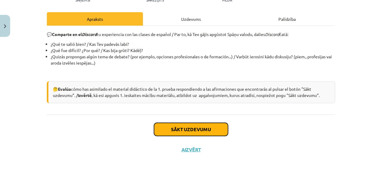
click at [223, 135] on button "Sākt uzdevumu" at bounding box center [191, 129] width 74 height 13
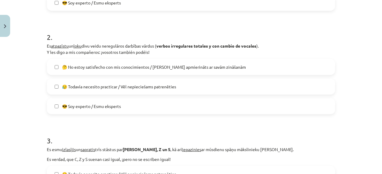
scroll to position [220, 0]
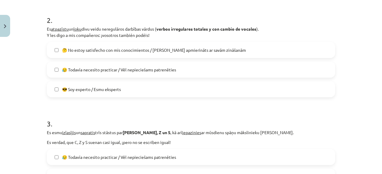
click at [292, 74] on label "😥 Todavía necesito practicar / Vēl nepieciešams patrenēties" at bounding box center [190, 69] width 287 height 15
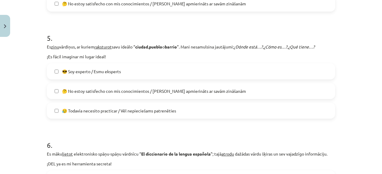
scroll to position [642, 0]
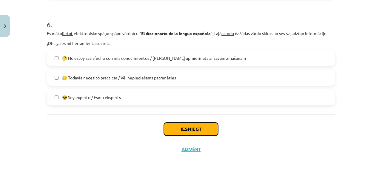
click at [186, 126] on button "Iesniegt" at bounding box center [191, 129] width 54 height 13
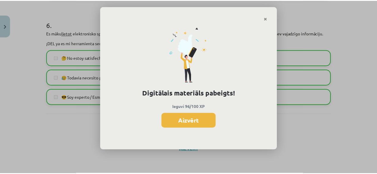
scroll to position [179, 0]
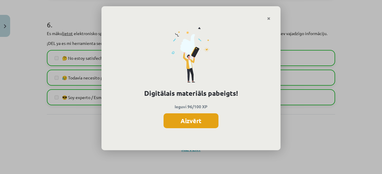
click at [208, 119] on button "Aizvērt" at bounding box center [190, 121] width 55 height 15
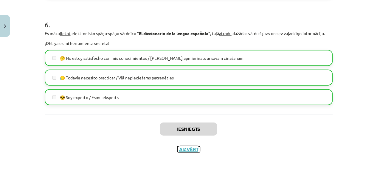
click at [191, 148] on button "Aizvērt" at bounding box center [188, 150] width 23 height 6
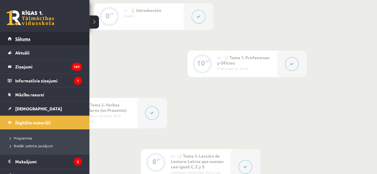
click at [13, 39] on link "Sākums" at bounding box center [45, 39] width 74 height 14
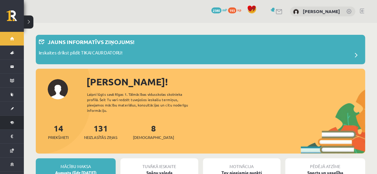
click at [10, 117] on link "Digitālie materiāli" at bounding box center [12, 123] width 24 height 14
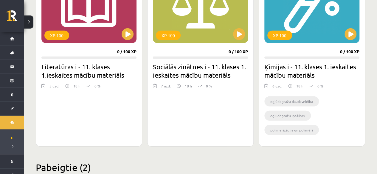
scroll to position [712, 0]
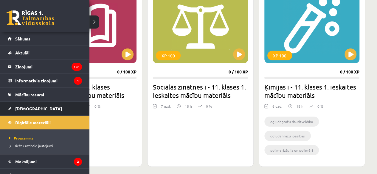
click at [8, 104] on link "[DEMOGRAPHIC_DATA]" at bounding box center [45, 109] width 74 height 14
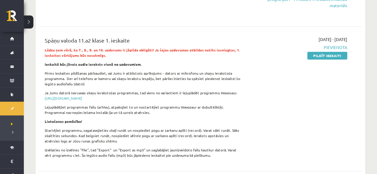
scroll to position [154, 0]
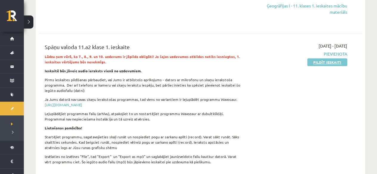
click at [339, 63] on link "Pildīt ieskaiti" at bounding box center [328, 62] width 40 height 8
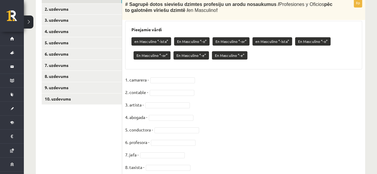
scroll to position [204, 0]
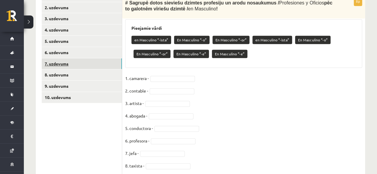
click at [81, 65] on link "7. uzdevums" at bounding box center [82, 63] width 80 height 11
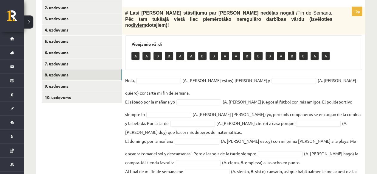
click at [82, 75] on link "8. uzdevums" at bounding box center [82, 74] width 80 height 11
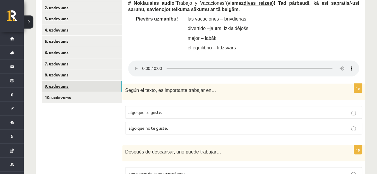
click at [82, 84] on link "9. uzdevums" at bounding box center [82, 86] width 80 height 11
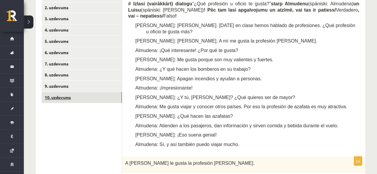
click at [88, 96] on link "10. uzdevums" at bounding box center [82, 97] width 80 height 11
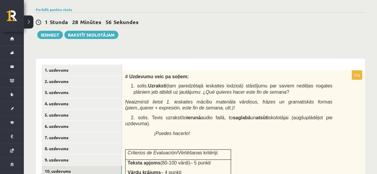
scroll to position [129, 0]
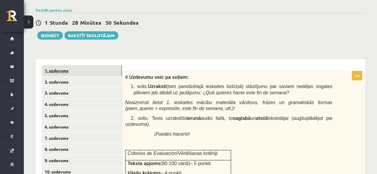
click at [112, 65] on link "1. uzdevums" at bounding box center [82, 70] width 80 height 11
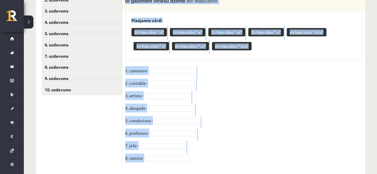
scroll to position [224, 0]
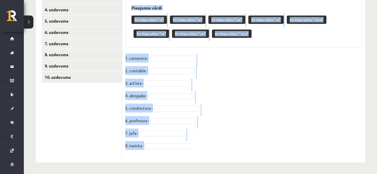
drag, startPoint x: 125, startPoint y: 49, endPoint x: 187, endPoint y: 161, distance: 127.8
click at [187, 161] on div "8p # Sagrupē dotos sieviešu dzimtes profesiju un [PERSON_NAME] nosaukumus / Pro…" at bounding box center [243, 64] width 243 height 198
copy div "# Sagrupē dotos sieviešu dzimtes profesiju un [PERSON_NAME] nosaukumus / Profes…"
click at [181, 54] on fieldset "1. camarera - 2. contable - 3. artista - 4. abogada - 5. conductora - 6. profes…" at bounding box center [243, 104] width 237 height 100
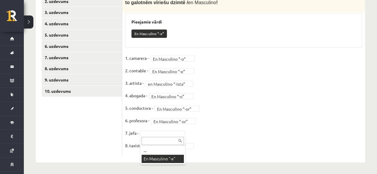
scroll to position [196, 0]
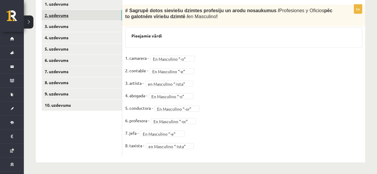
click at [81, 18] on link "2. uzdevums" at bounding box center [82, 15] width 80 height 11
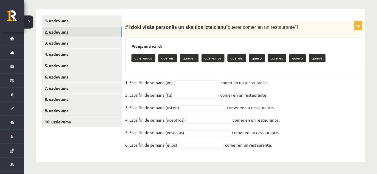
scroll to position [179, 0]
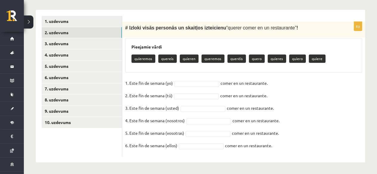
drag, startPoint x: 125, startPoint y: 26, endPoint x: 330, endPoint y: 149, distance: 238.6
click at [330, 149] on div "6p # Izloki visās personās un skaitļos izteicienu “ querer comer en un restaura…" at bounding box center [243, 89] width 243 height 135
copy div "# Izloki visās personās un skaitļos izteicienu “ querer comer en un restaurante…"
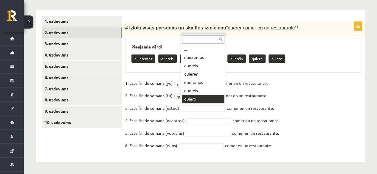
scroll to position [7, 0]
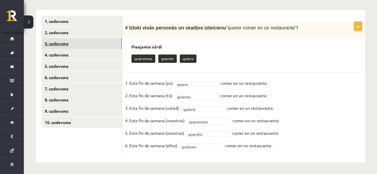
click at [91, 47] on link "3. uzdevums" at bounding box center [82, 43] width 80 height 11
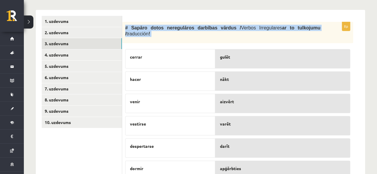
scroll to position [243, 0]
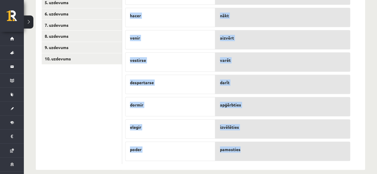
drag, startPoint x: 126, startPoint y: 25, endPoint x: 260, endPoint y: 151, distance: 183.8
click at [260, 151] on div "8p # Sapāro dotos neregulāros darbības vārdus / Verbos Irregulares ar to tulkoj…" at bounding box center [237, 61] width 231 height 206
copy div "# Sapāro dotos neregulāros darbības vārdus / Verbos Irregulares ar to tulkojumu…"
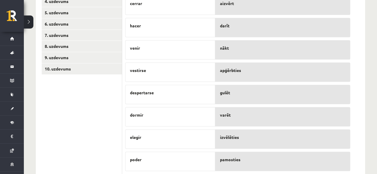
scroll to position [237, 0]
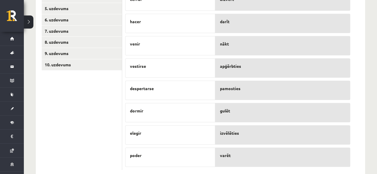
click at [248, 130] on p "izvēlēties" at bounding box center [283, 133] width 126 height 6
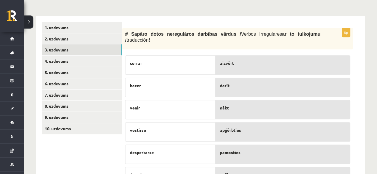
scroll to position [171, 0]
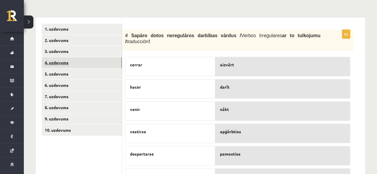
click at [103, 59] on link "4. uzdevums" at bounding box center [82, 62] width 80 height 11
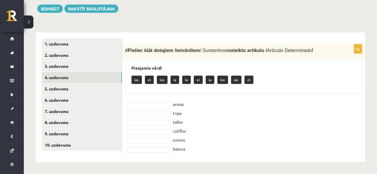
drag, startPoint x: 126, startPoint y: 49, endPoint x: 226, endPoint y: 169, distance: 155.2
click at [226, 169] on div "Spāņu valoda 11.a2 klase 1. [PERSON_NAME] (11.a2 JK) Lūdzu ņem vērā, ka 7., 8.,…" at bounding box center [200, 21] width 353 height 308
copy div "# Pieliec klāt dotajiem lietvārdiem / Sustantivos noteikto artikulu / Artículo …"
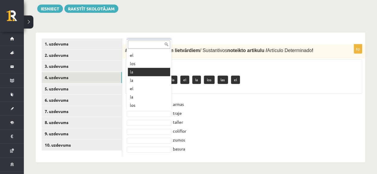
scroll to position [0, 0]
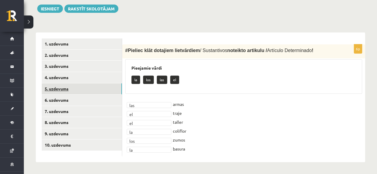
click at [115, 88] on link "5. uzdevums" at bounding box center [82, 89] width 80 height 11
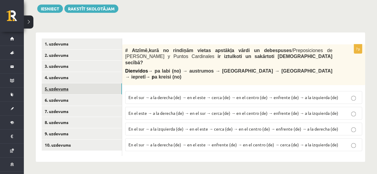
scroll to position [151, 0]
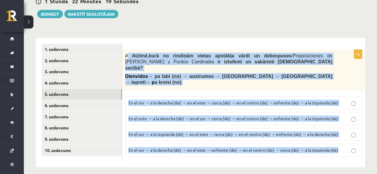
drag, startPoint x: 126, startPoint y: 55, endPoint x: 357, endPoint y: 144, distance: 247.4
click at [357, 144] on div "7p # Atzīmē , kurā no rindiņām vietas apstākļa vārdi un debespuses / Preposicio…" at bounding box center [243, 106] width 243 height 112
copy div "Atzīmē , kurā no rindiņām vietas apstākļa vārdi un debespuses / Preposiciones d…"
click at [153, 100] on span "En el sur → a la derecha (de) → en el este → cerca (de) → en el centro (de) → e…" at bounding box center [234, 102] width 210 height 5
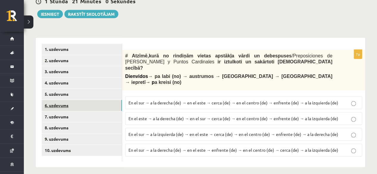
click at [91, 101] on link "6. uzdevums" at bounding box center [82, 105] width 80 height 11
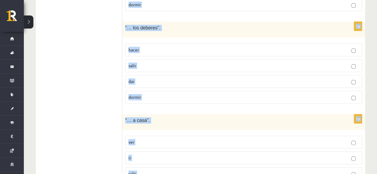
scroll to position [421, 0]
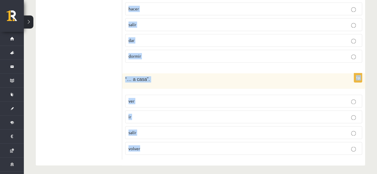
drag, startPoint x: 126, startPoint y: 46, endPoint x: 193, endPoint y: 189, distance: 156.9
copy form "# Izvēlies, kurš no dotajiem darbības vārdiem ir īstais, lai veidotos izteicien…"
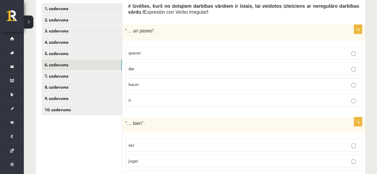
scroll to position [193, 0]
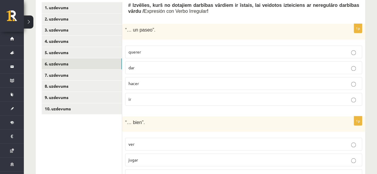
click at [153, 79] on label "hacer" at bounding box center [243, 83] width 237 height 13
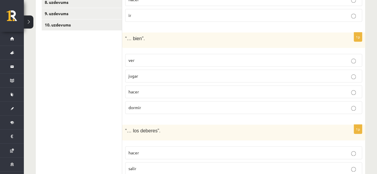
scroll to position [277, 0]
click at [269, 88] on p "hacer" at bounding box center [244, 91] width 231 height 6
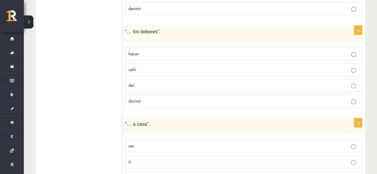
scroll to position [377, 0]
click at [139, 52] on p "hacer" at bounding box center [244, 53] width 231 height 6
click at [205, 158] on p "ir" at bounding box center [244, 161] width 231 height 6
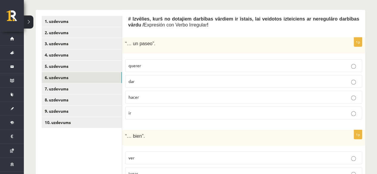
scroll to position [174, 0]
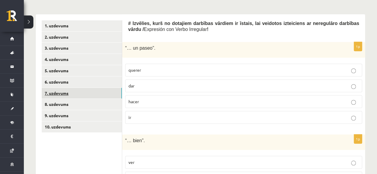
click at [82, 94] on link "7. uzdevums" at bounding box center [82, 93] width 80 height 11
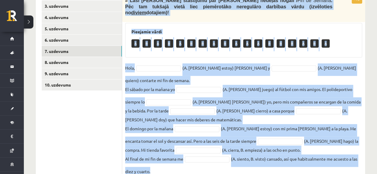
scroll to position [233, 0]
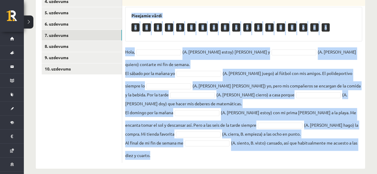
drag, startPoint x: 127, startPoint y: 41, endPoint x: 225, endPoint y: 182, distance: 171.0
copy div "Lore Ipsum dolorsitam con adip elitsed doeius / Tem in Utlabo . Etd mag aliquae…"
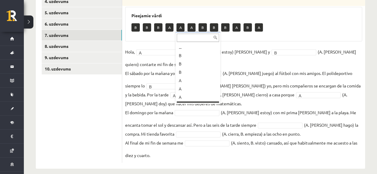
scroll to position [7, 0]
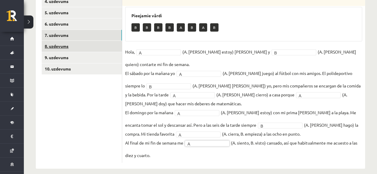
click at [103, 45] on link "8. uzdevums" at bounding box center [82, 46] width 80 height 11
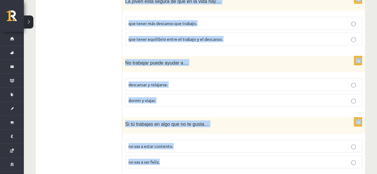
scroll to position [737, 0]
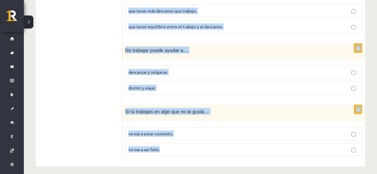
drag, startPoint x: 128, startPoint y: 58, endPoint x: 265, endPoint y: 165, distance: 173.2
copy form "# Loremipsum dolor “ Sitamet c Adipiscing ” (elitse doeiu tempor )! Inc utlabor…"
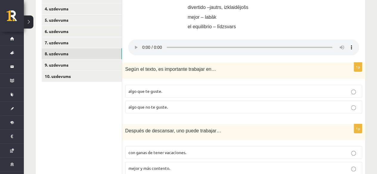
scroll to position [213, 0]
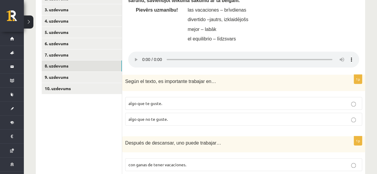
click at [165, 106] on p "algo que te guste." at bounding box center [244, 104] width 231 height 6
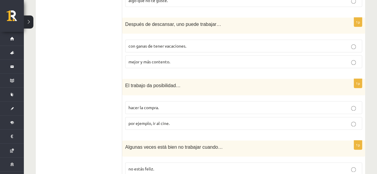
scroll to position [334, 0]
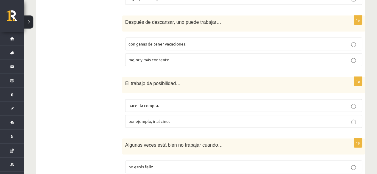
click at [149, 57] on span "mejor y más contento." at bounding box center [150, 59] width 42 height 5
click at [175, 124] on label "por ejemplo, ir al cine." at bounding box center [243, 121] width 237 height 13
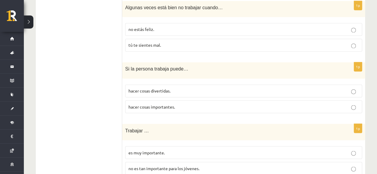
scroll to position [481, 0]
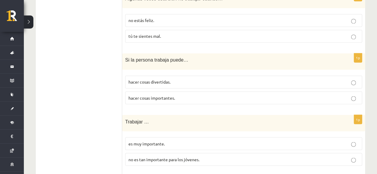
click at [135, 38] on label "tú te sientes mal." at bounding box center [243, 36] width 237 height 13
click at [190, 79] on p "hacer cosas divertidas." at bounding box center [244, 82] width 231 height 6
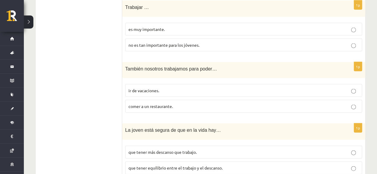
scroll to position [597, 0]
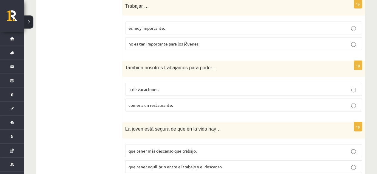
click at [161, 25] on span "es muy importante." at bounding box center [147, 27] width 36 height 5
click at [157, 87] on p "ir de vacaciones." at bounding box center [244, 90] width 231 height 6
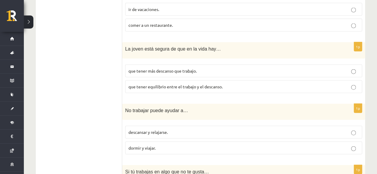
scroll to position [678, 0]
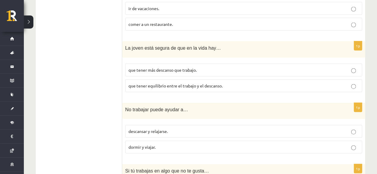
click at [186, 83] on span "que tener equilibrio entre el trabajo y el descanso." at bounding box center [176, 85] width 94 height 5
click at [159, 129] on span "descansar y relajarse." at bounding box center [148, 131] width 39 height 5
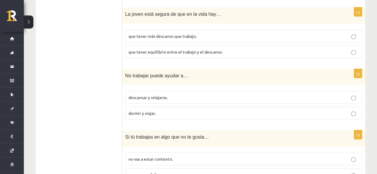
scroll to position [737, 0]
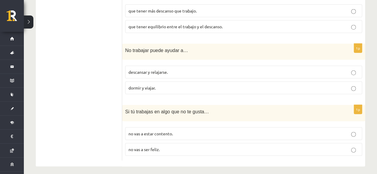
click at [154, 131] on span "no vas a estar contento." at bounding box center [151, 133] width 44 height 5
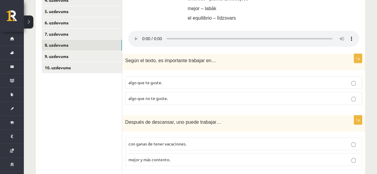
scroll to position [232, 0]
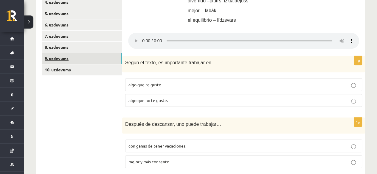
click at [113, 57] on link "9. uzdevums" at bounding box center [82, 58] width 80 height 11
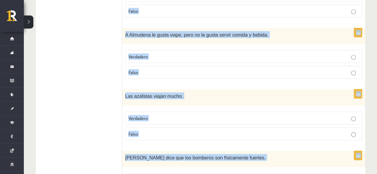
scroll to position [675, 0]
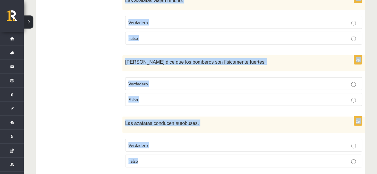
drag, startPoint x: 127, startPoint y: 81, endPoint x: 208, endPoint y: 157, distance: 110.8
copy form "Lorem ips dolo, si 4. ametcons ad elitsed doeiusmo! # Tempor (incididunt) utlab…"
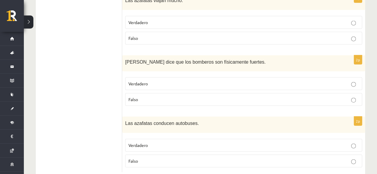
drag, startPoint x: 377, startPoint y: 144, endPoint x: 379, endPoint y: 135, distance: 9.4
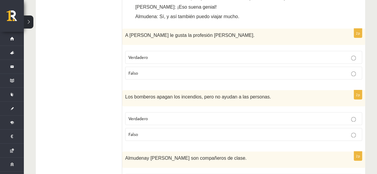
scroll to position [331, 0]
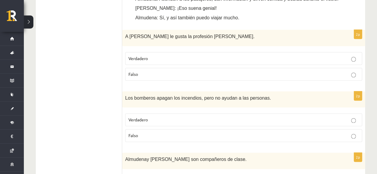
click at [324, 71] on p "Falso" at bounding box center [244, 74] width 231 height 6
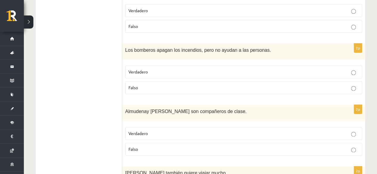
scroll to position [380, 0]
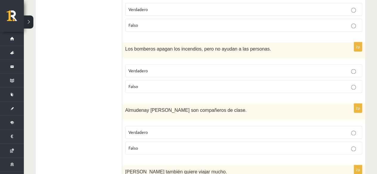
click at [157, 84] on p "Falso" at bounding box center [244, 87] width 231 height 6
click at [168, 129] on p "Verdadero" at bounding box center [244, 132] width 231 height 6
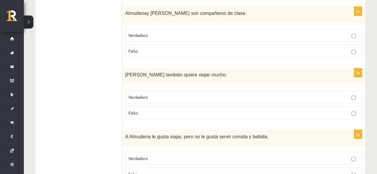
scroll to position [481, 0]
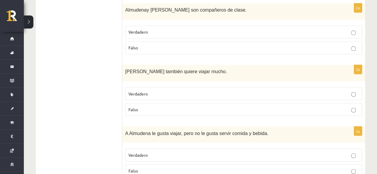
click at [150, 106] on p "Falso" at bounding box center [244, 109] width 231 height 6
click at [159, 165] on label "Falso" at bounding box center [243, 171] width 237 height 13
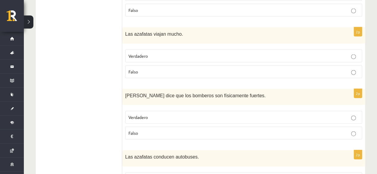
scroll to position [641, 0]
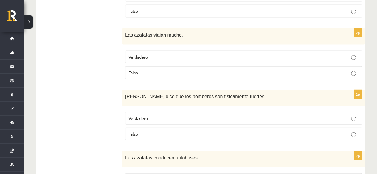
click at [151, 54] on p "Verdadero" at bounding box center [244, 57] width 231 height 6
click at [160, 115] on p "Verdadero" at bounding box center [244, 118] width 231 height 6
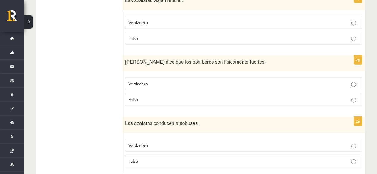
click at [357, 158] on p "Falso" at bounding box center [244, 161] width 231 height 6
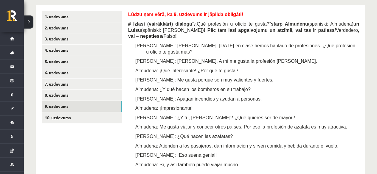
scroll to position [184, 0]
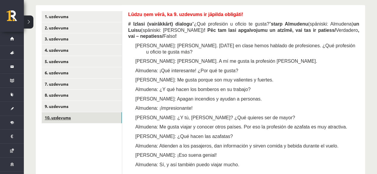
click at [107, 116] on link "10. uzdevums" at bounding box center [82, 117] width 80 height 11
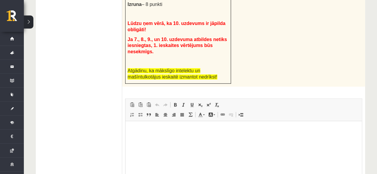
scroll to position [299, 0]
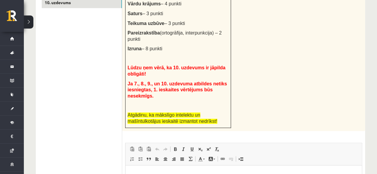
drag, startPoint x: 126, startPoint y: 21, endPoint x: 259, endPoint y: 102, distance: 155.9
click at [259, 102] on div "# Uzdevumu veic pa soļiem: 1. [PERSON_NAME]. Uzraksti (tam paredzētajā ieskaite…" at bounding box center [243, 17] width 243 height 230
copy div "# Uzdevumu veic pa soļiem: 1. [PERSON_NAME]. Uzraksti (tam paredzētajā ieskaite…"
click at [85, 58] on ul "1. uzdevums 2. uzdevums 3. uzdevums 4. uzdevums 5. uzdevums 6. uzdevums 7. uzde…" at bounding box center [82, 82] width 81 height 372
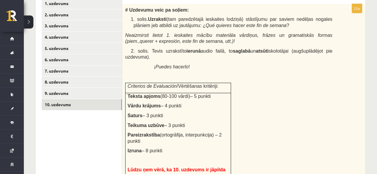
scroll to position [199, 0]
